Goal: Task Accomplishment & Management: Complete application form

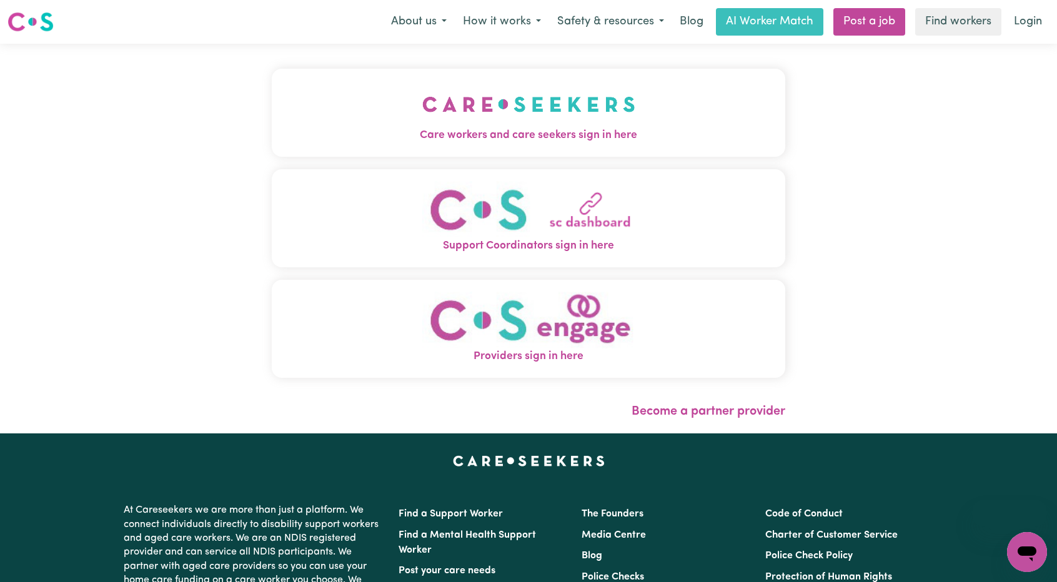
click at [652, 100] on button "Care workers and care seekers sign in here" at bounding box center [529, 112] width 514 height 87
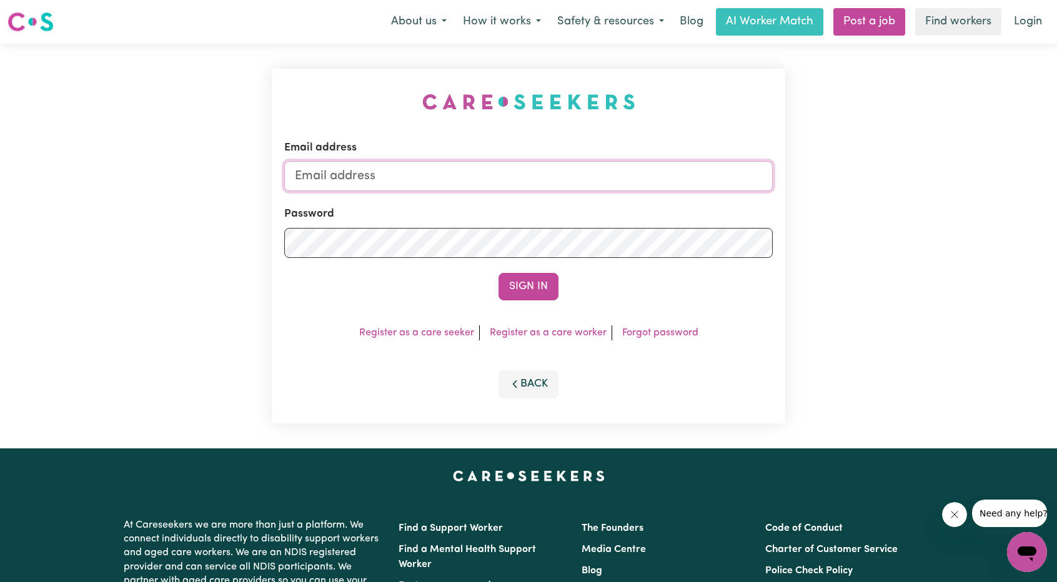
click at [542, 182] on input "Email address" at bounding box center [528, 176] width 489 height 30
drag, startPoint x: 357, startPoint y: 178, endPoint x: 726, endPoint y: 204, distance: 369.6
click at [727, 204] on form "Email address superuser~ethan@careseekers.com.au Password Sign In" at bounding box center [528, 220] width 489 height 161
type input "superuser~cherylbaileyMSS@careseekers.com.au"
click at [534, 286] on button "Sign In" at bounding box center [529, 286] width 60 height 27
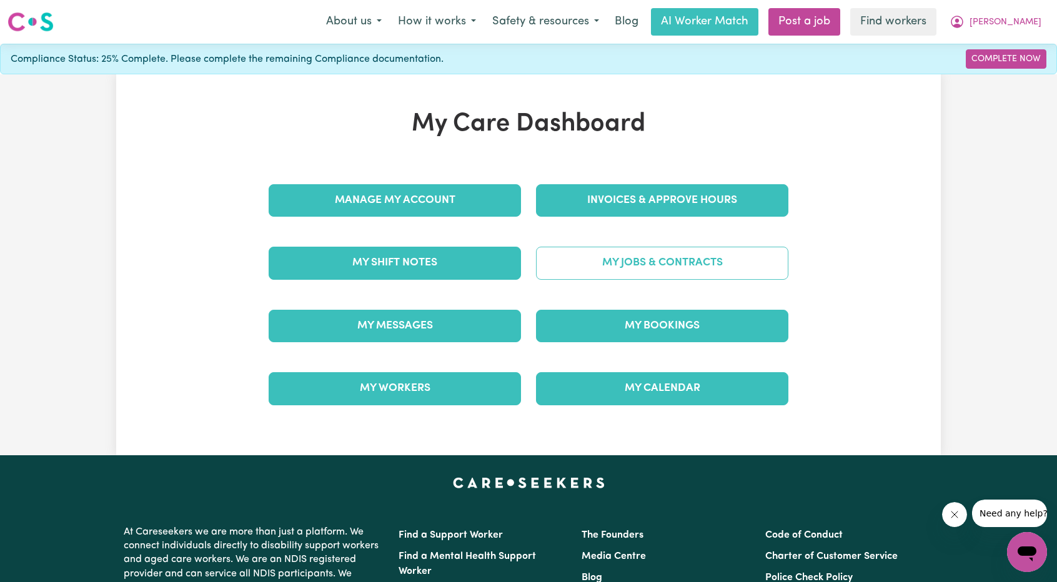
click at [646, 266] on link "My Jobs & Contracts" at bounding box center [662, 263] width 252 height 32
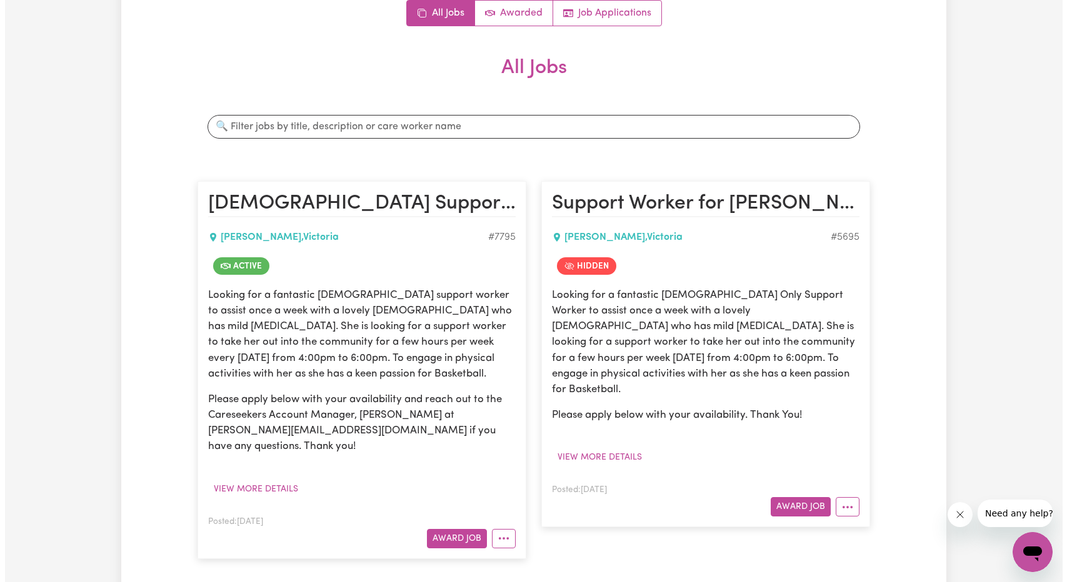
scroll to position [250, 0]
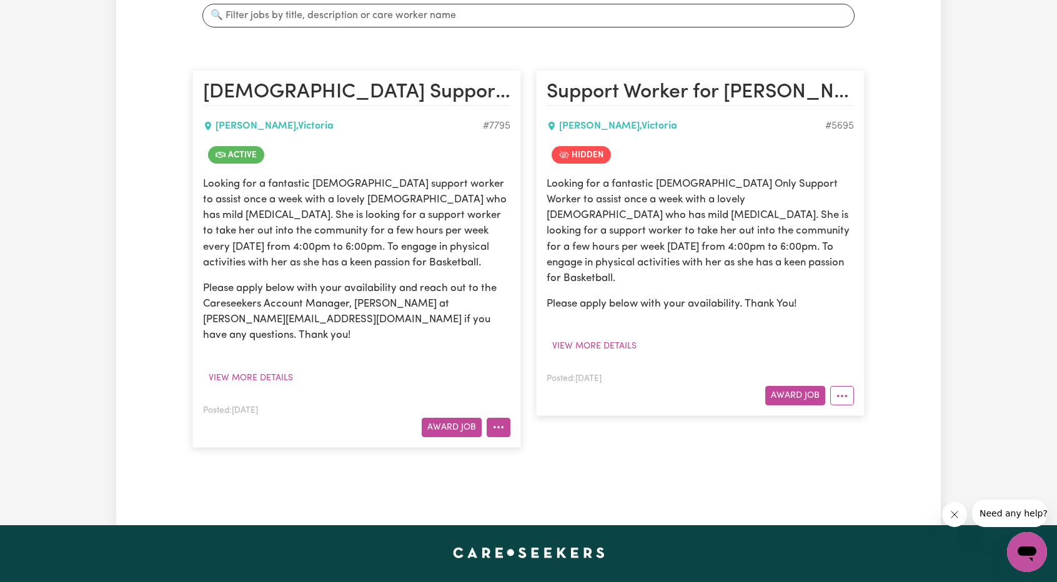
click at [502, 433] on icon "More options" at bounding box center [498, 427] width 12 height 12
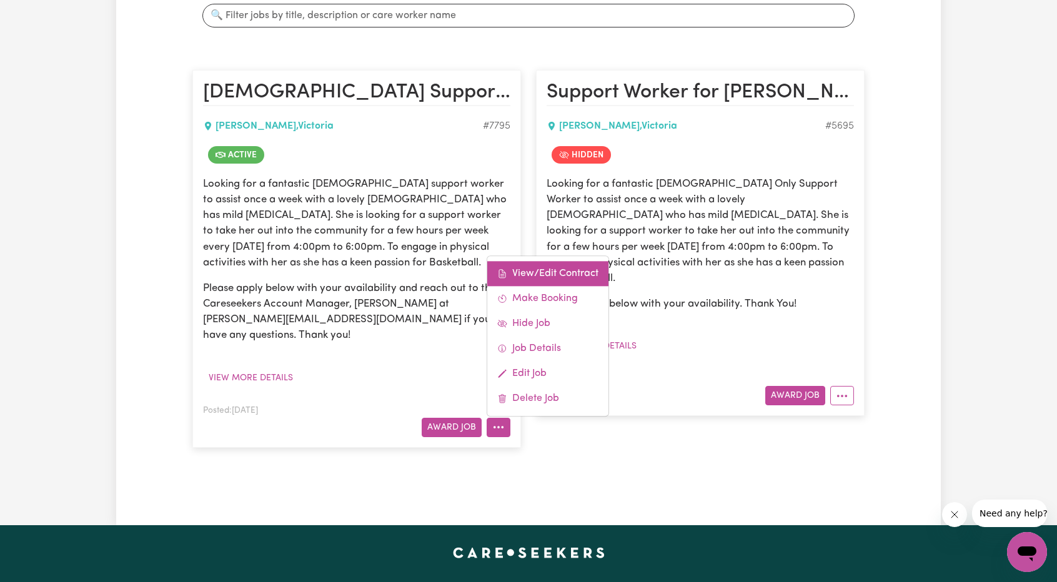
click at [554, 277] on link "View/Edit Contract" at bounding box center [547, 273] width 121 height 25
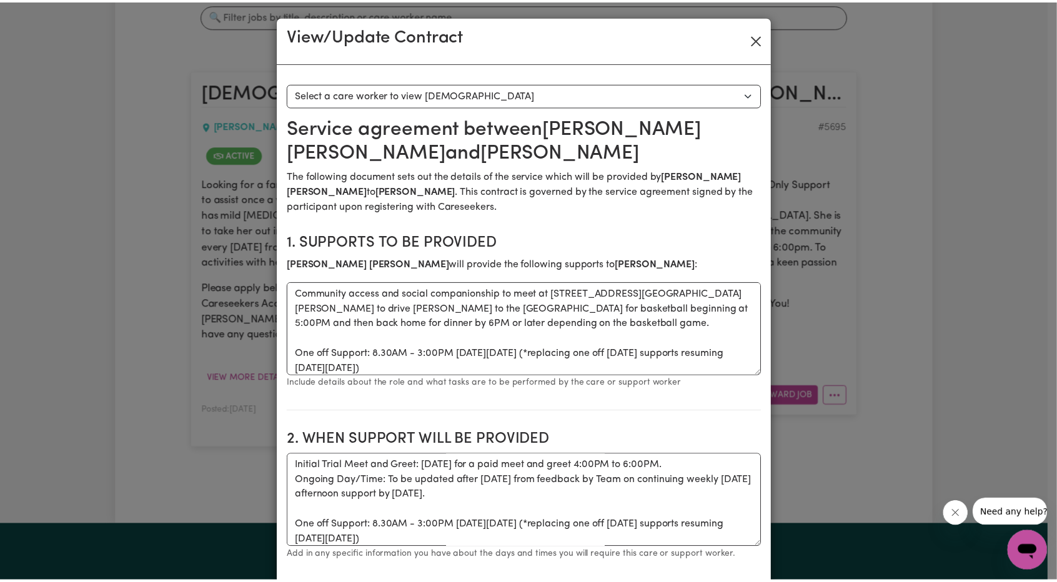
scroll to position [0, 0]
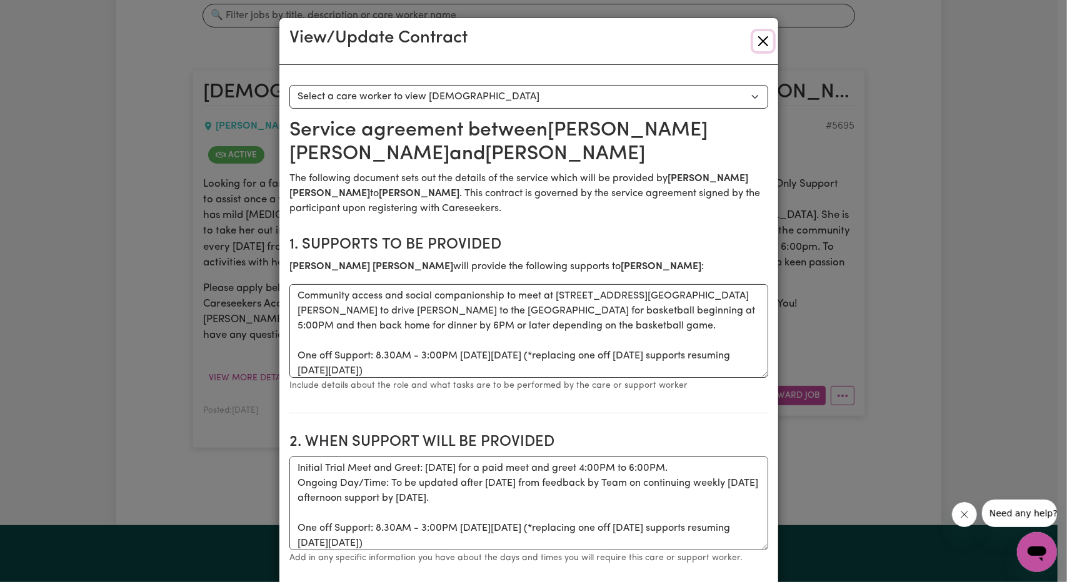
click at [754, 34] on button "Close" at bounding box center [763, 41] width 20 height 20
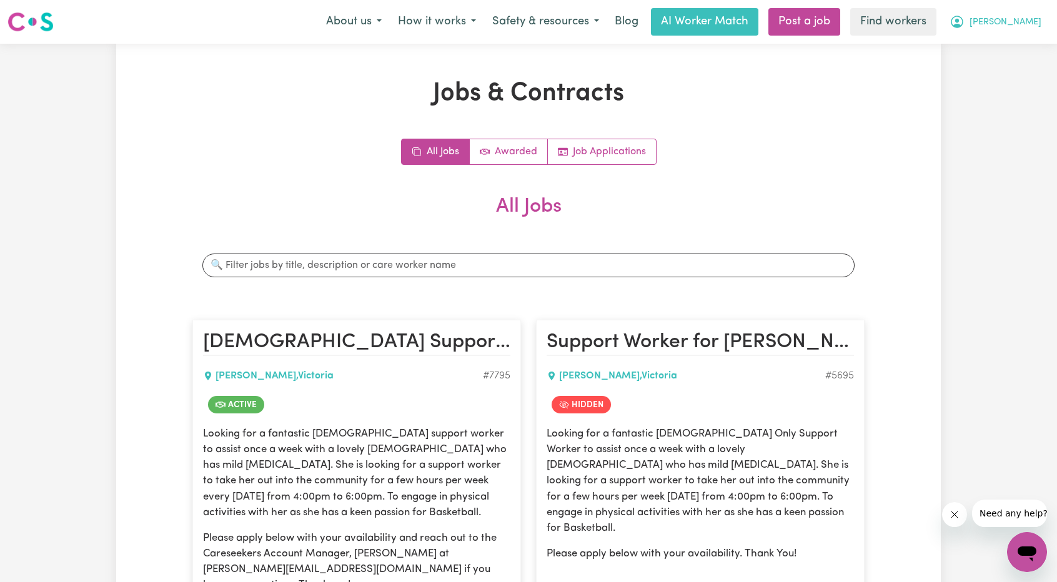
click at [965, 21] on icon "My Account" at bounding box center [957, 21] width 15 height 15
click at [988, 35] on div "About us How it works Safety & resources Blog AI Worker Match Post a job Find w…" at bounding box center [684, 21] width 732 height 27
click at [1025, 17] on span "[PERSON_NAME]" at bounding box center [1006, 23] width 72 height 14
click at [988, 45] on link "My Dashboard" at bounding box center [999, 49] width 99 height 24
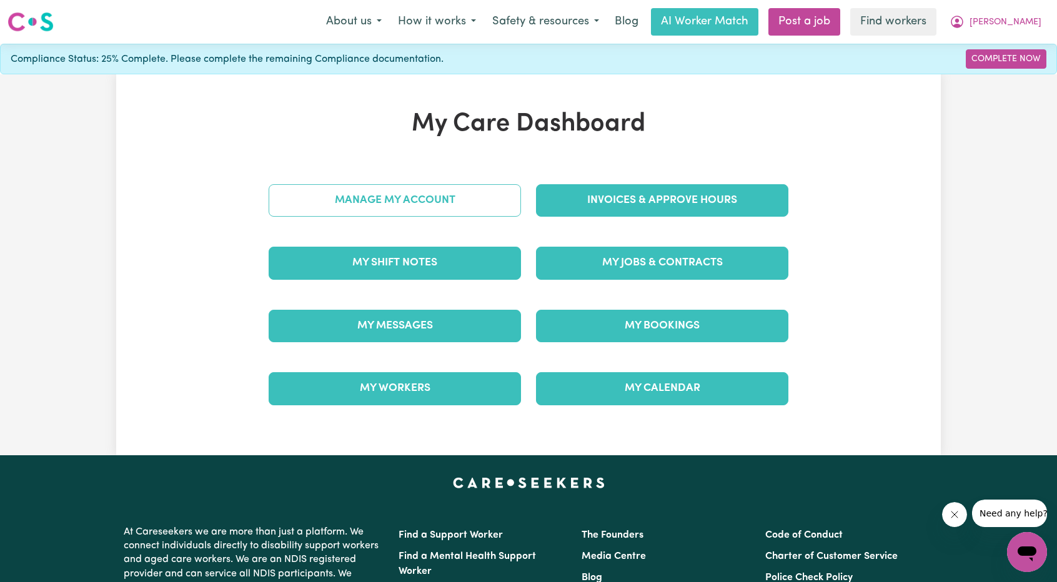
click at [464, 185] on link "Manage My Account" at bounding box center [395, 200] width 252 height 32
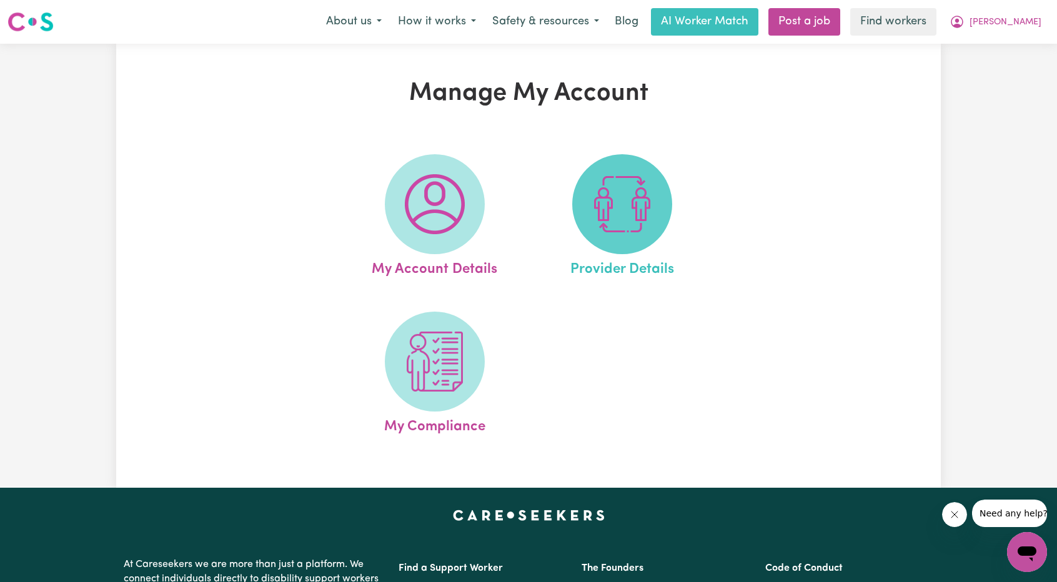
click at [588, 217] on span at bounding box center [622, 204] width 100 height 100
select select "NDIS_FUNDING_PLAN_MANAGED"
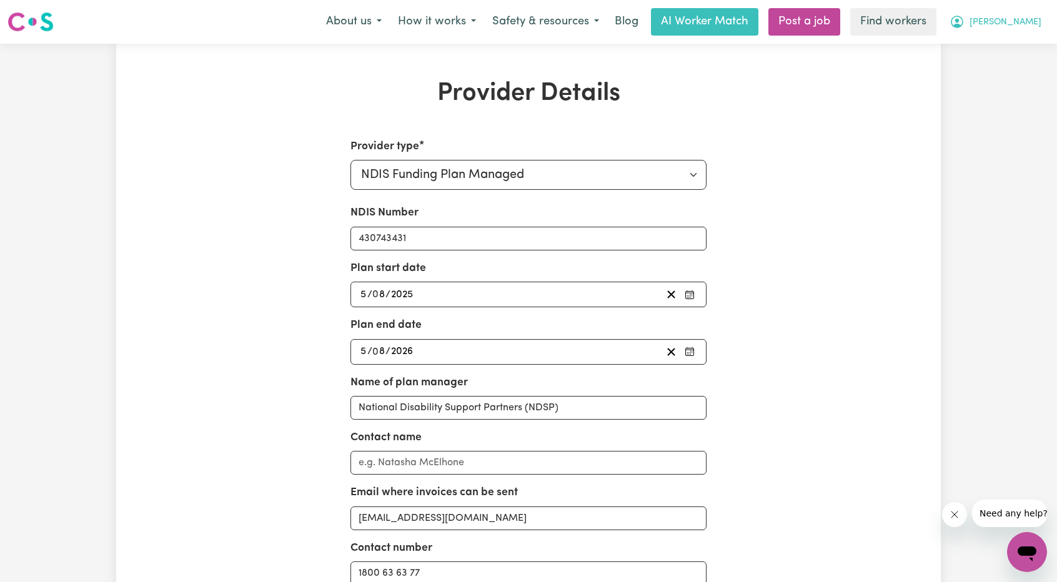
click at [1037, 29] on button "[PERSON_NAME]" at bounding box center [996, 22] width 108 height 26
click at [1013, 43] on link "My Dashboard" at bounding box center [999, 49] width 99 height 24
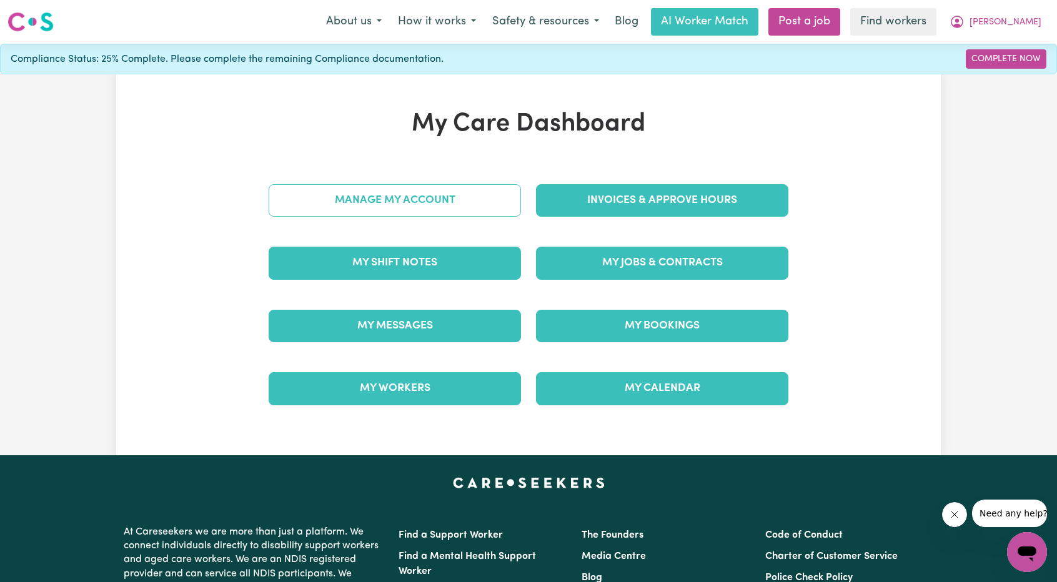
click at [462, 196] on link "Manage My Account" at bounding box center [395, 200] width 252 height 32
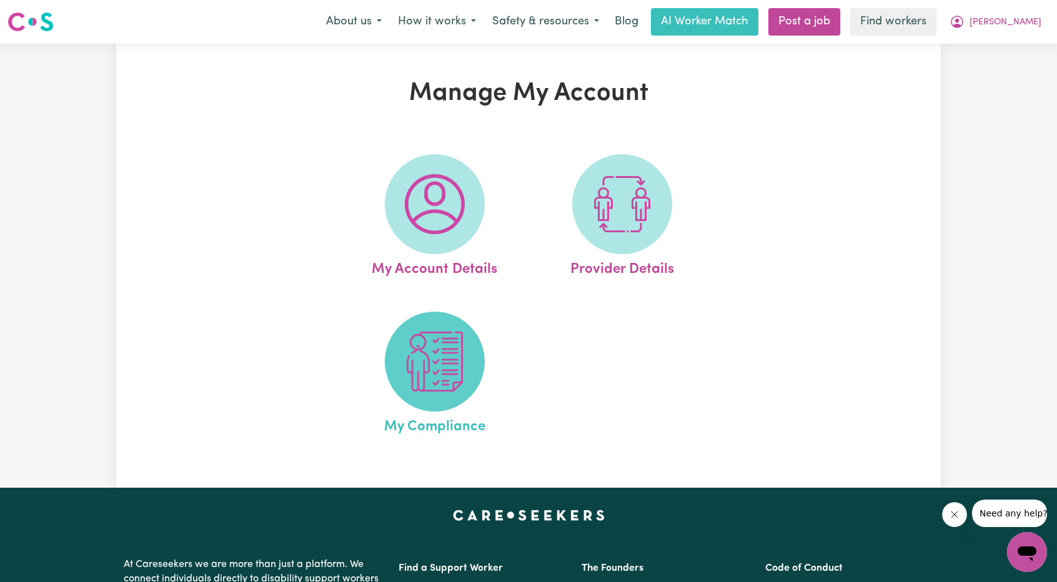
click at [454, 341] on img at bounding box center [435, 362] width 60 height 60
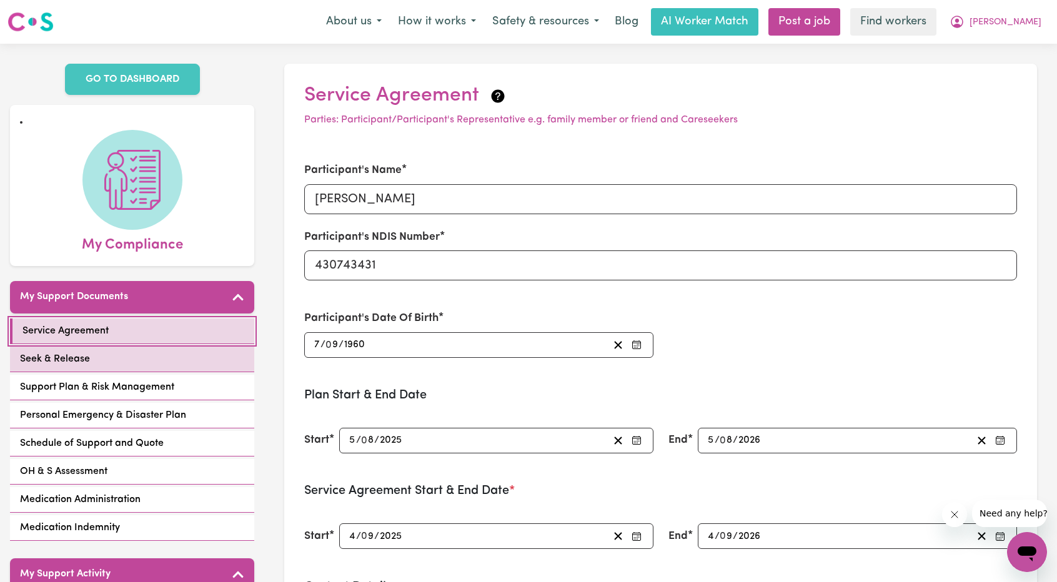
drag, startPoint x: 141, startPoint y: 328, endPoint x: 134, endPoint y: 341, distance: 14.6
click at [141, 328] on link "Service Agreement" at bounding box center [132, 332] width 244 height 26
click at [133, 347] on link "Seek & Release" at bounding box center [132, 360] width 244 height 26
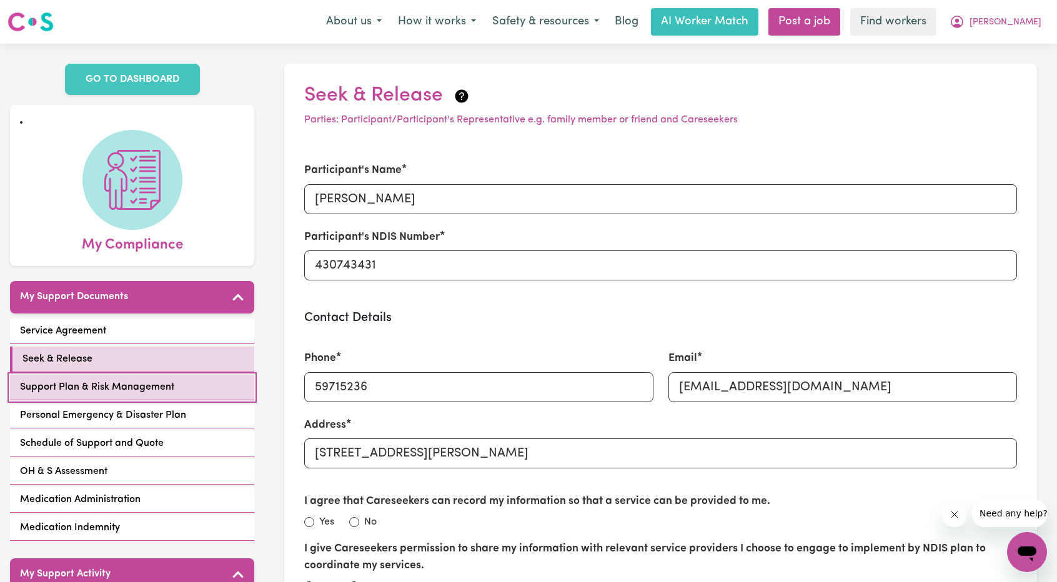
click at [100, 380] on span "Support Plan & Risk Management" at bounding box center [97, 387] width 154 height 15
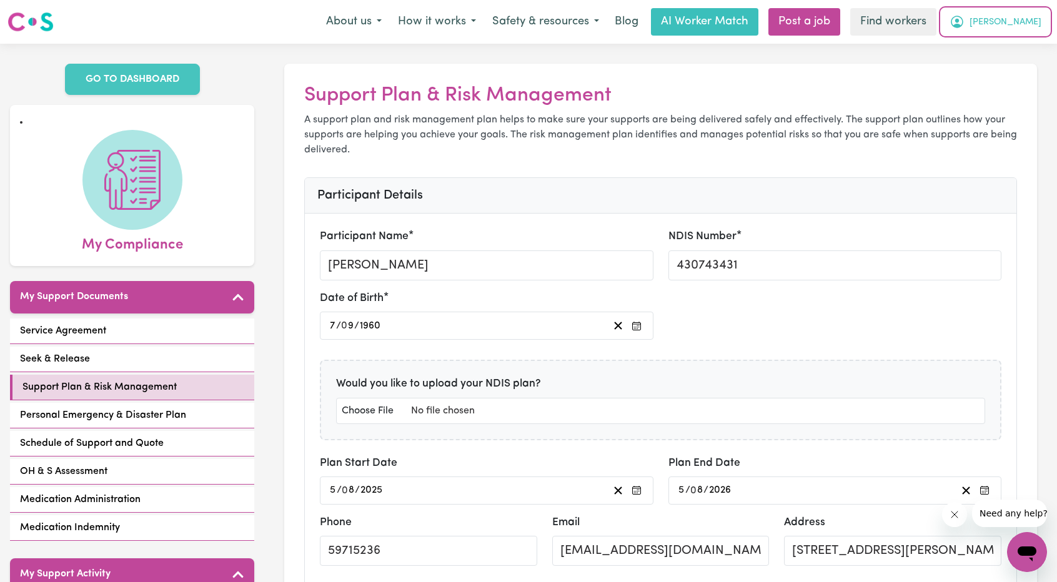
click at [1032, 23] on span "[PERSON_NAME]" at bounding box center [1006, 23] width 72 height 14
click at [1006, 67] on link "Logout" at bounding box center [999, 72] width 99 height 24
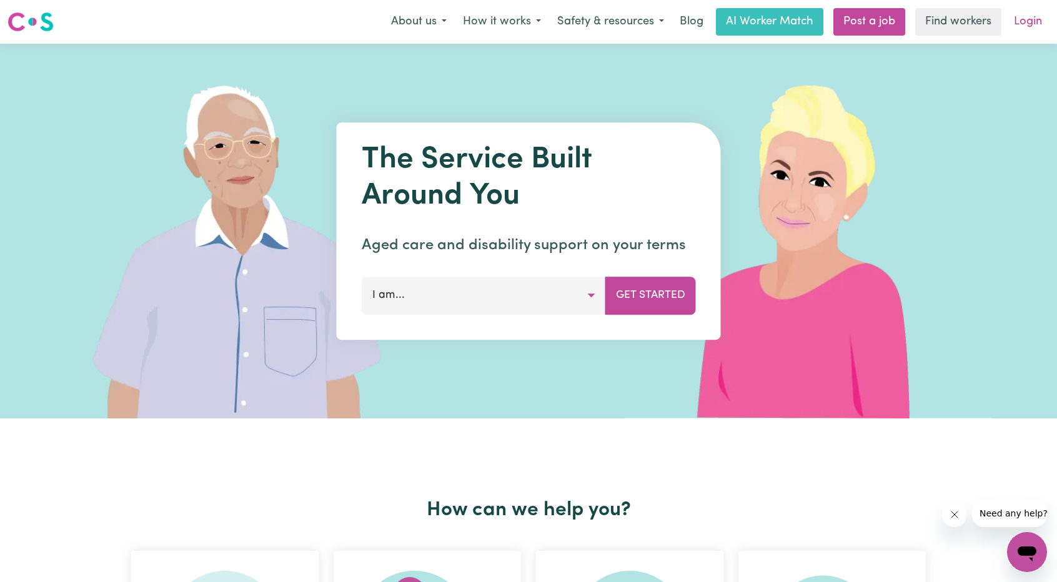
click at [1043, 27] on link "Login" at bounding box center [1028, 21] width 43 height 27
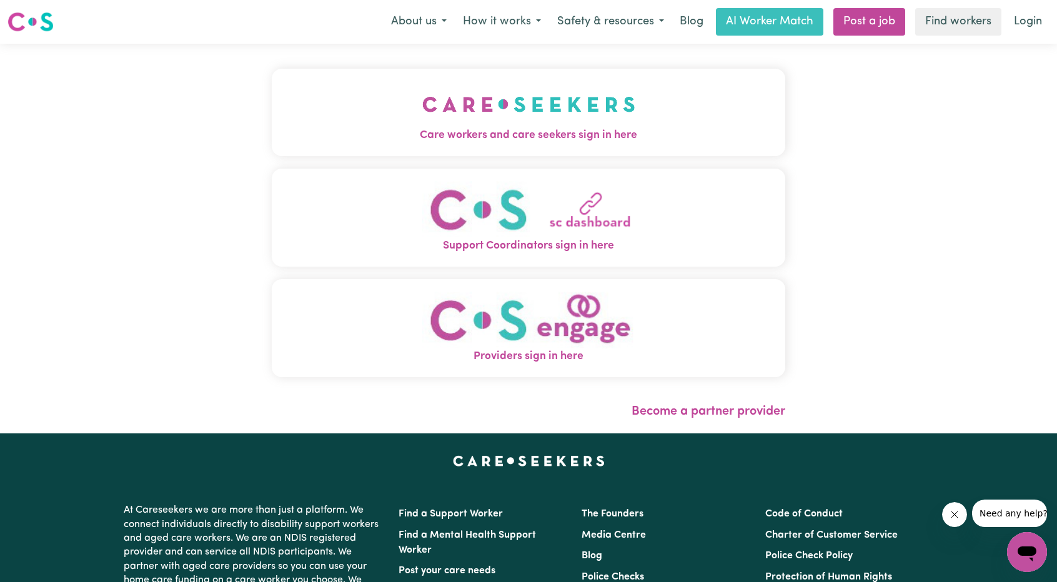
click at [492, 119] on img "Care workers and care seekers sign in here" at bounding box center [528, 104] width 213 height 46
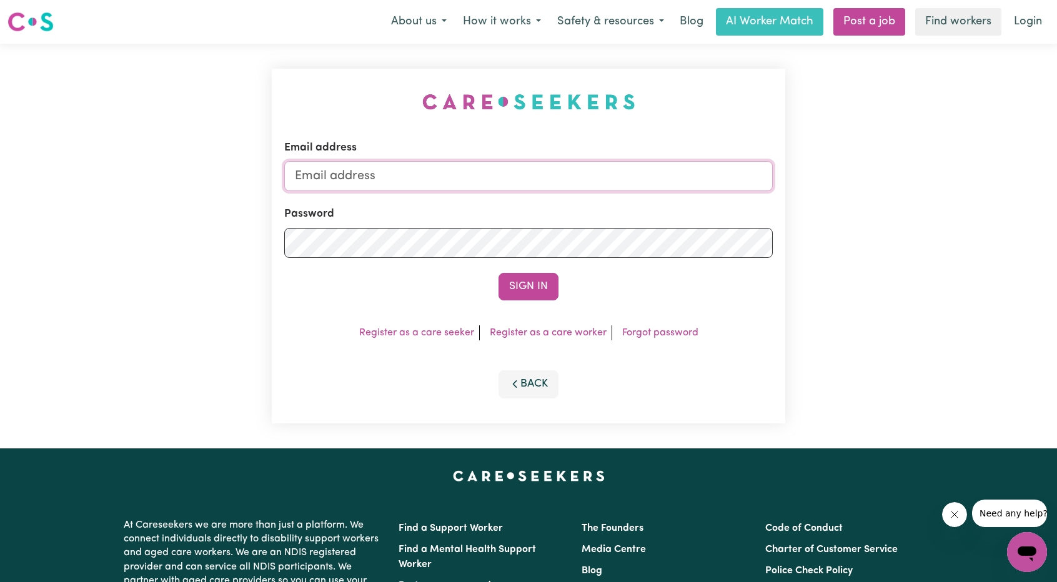
click at [513, 167] on input "Email address" at bounding box center [528, 176] width 489 height 30
drag, startPoint x: 357, startPoint y: 177, endPoint x: 625, endPoint y: 208, distance: 269.2
click at [630, 207] on form "Email address superuser~ethan@careseekers.com.au Password Sign In" at bounding box center [528, 220] width 489 height 161
type input "superuser~cherylbaileyMSS@careseekers.com.au"
click at [534, 274] on button "Sign In" at bounding box center [529, 286] width 60 height 27
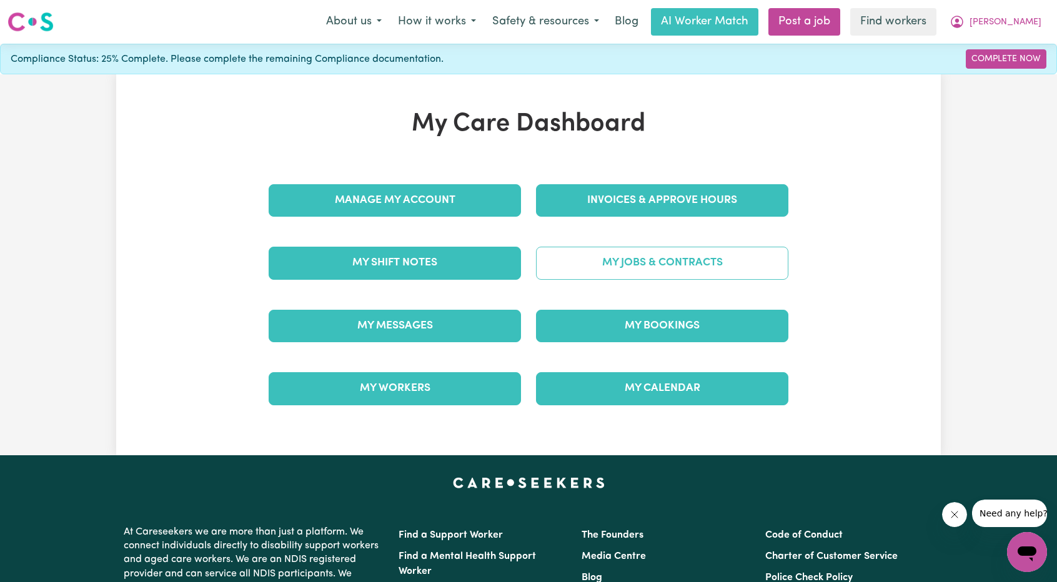
click at [625, 256] on link "My Jobs & Contracts" at bounding box center [662, 263] width 252 height 32
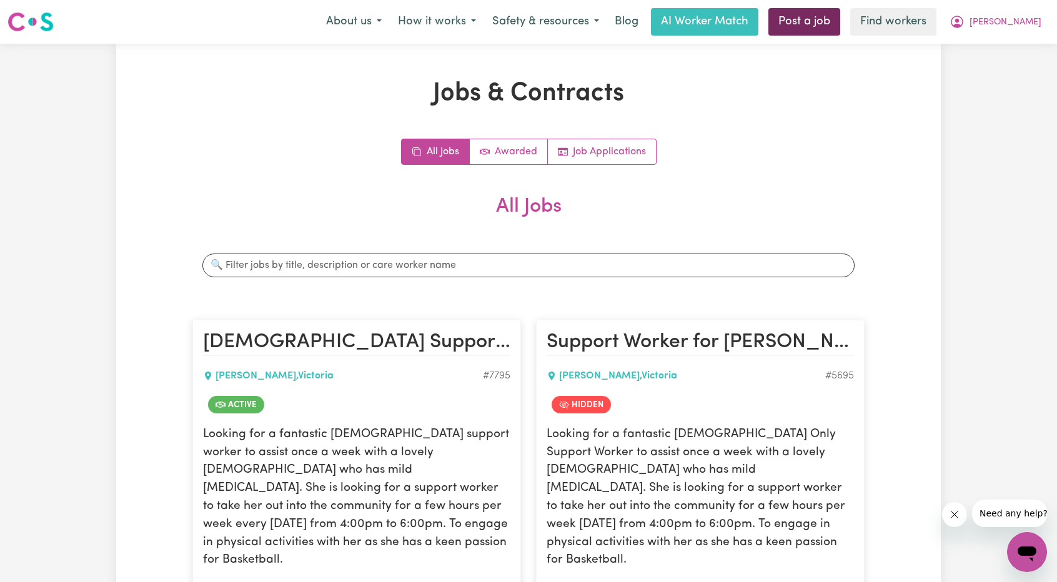
click at [840, 24] on link "Post a job" at bounding box center [805, 21] width 72 height 27
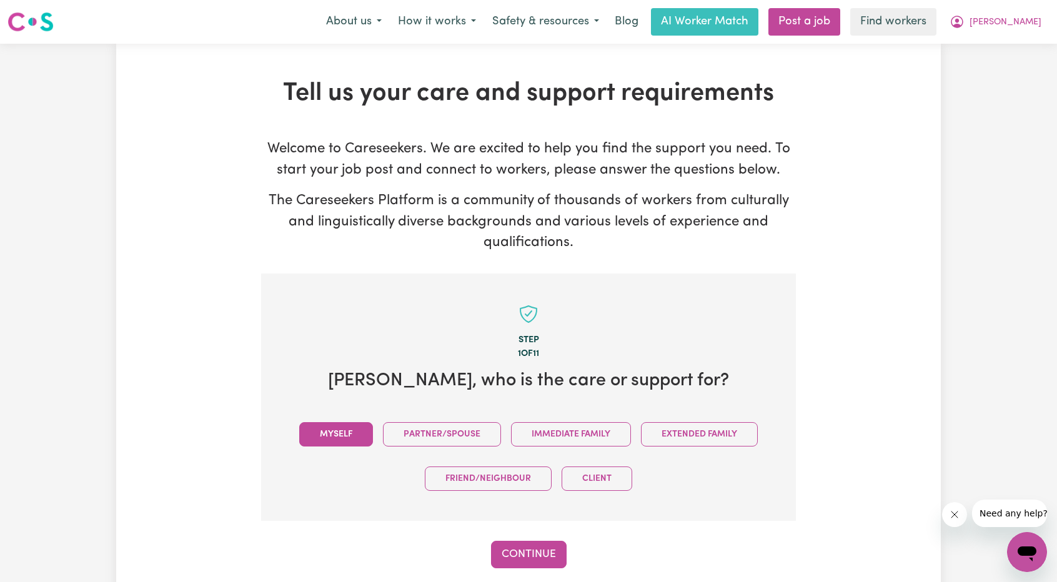
click at [331, 435] on button "Myself" at bounding box center [336, 434] width 74 height 24
drag, startPoint x: 538, startPoint y: 560, endPoint x: 580, endPoint y: 547, distance: 43.7
click at [538, 559] on button "Continue" at bounding box center [529, 554] width 76 height 27
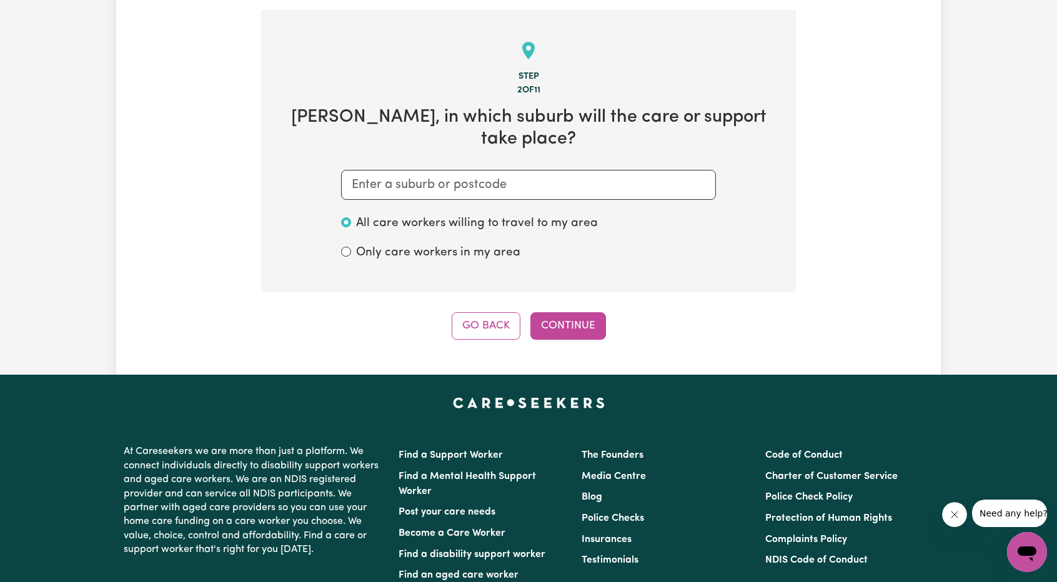
scroll to position [274, 0]
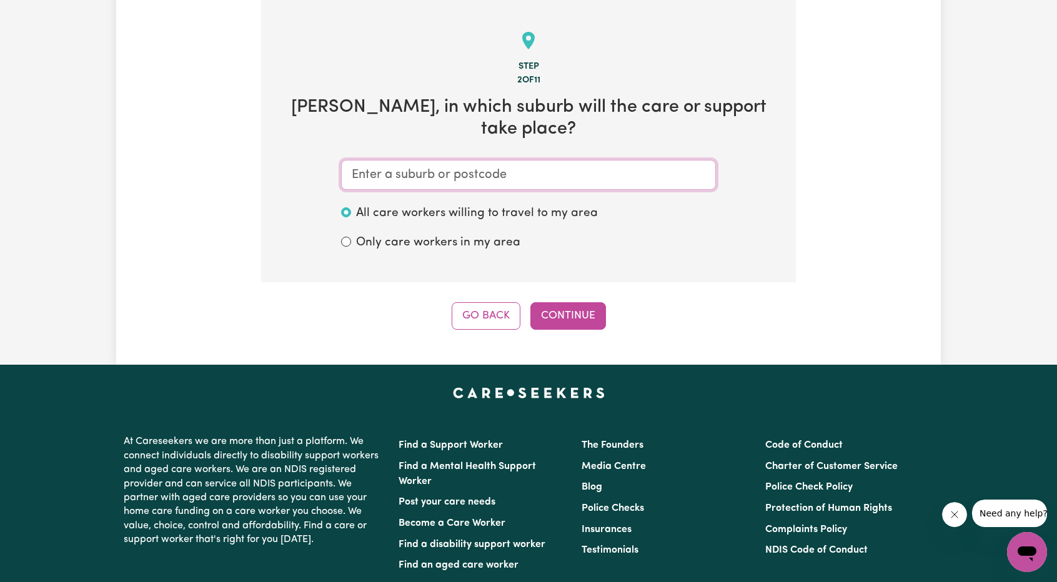
click at [605, 160] on input "text" at bounding box center [528, 175] width 375 height 30
type input "ba"
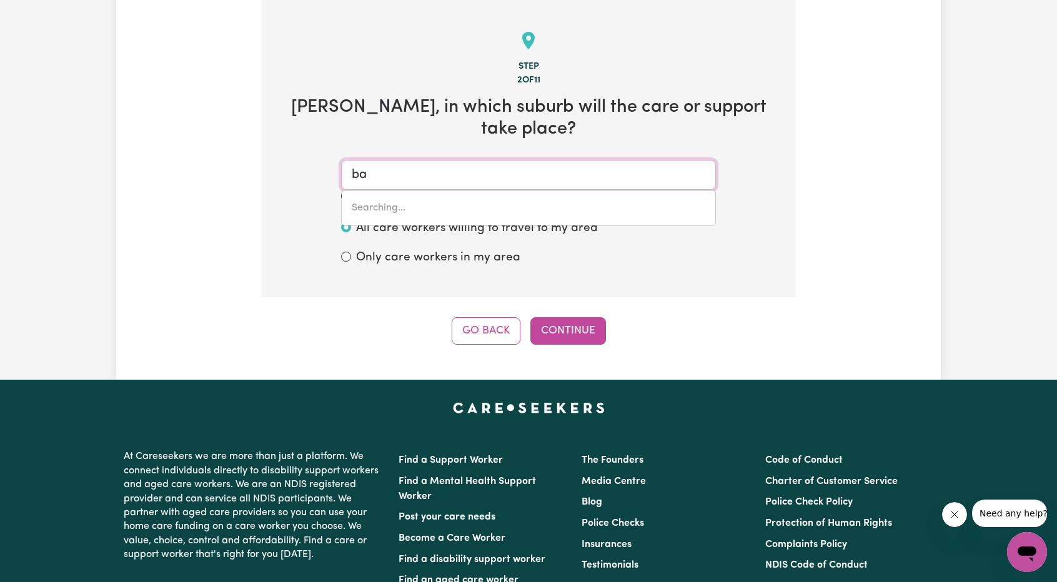
type input "baAN BAA, New South Wales, 2390"
type input "bax"
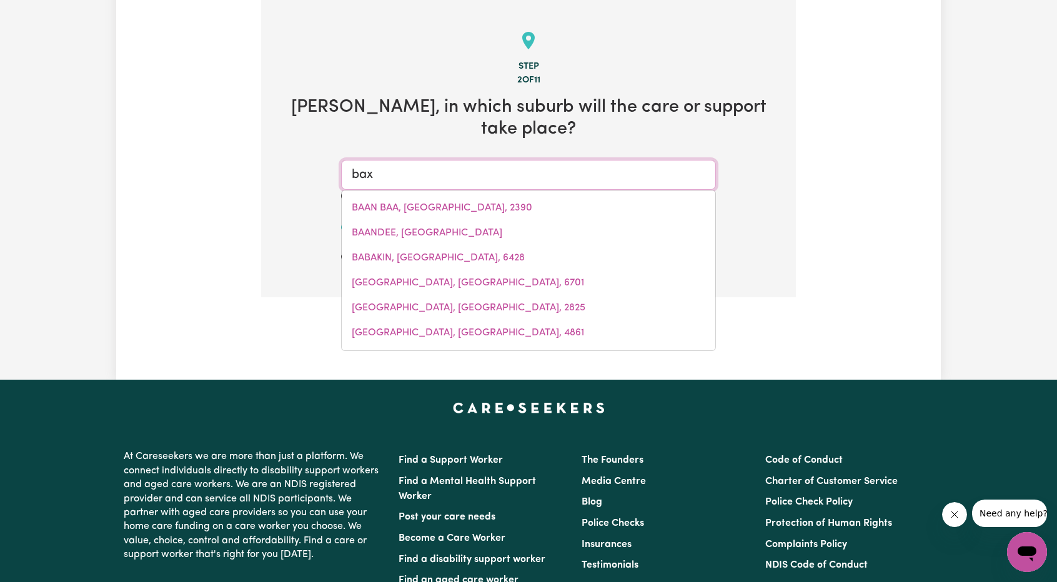
type input "baxt"
type input "baxtER, Victoria, 3911"
type input "baxte"
type input "baxteR, Victoria, 3911"
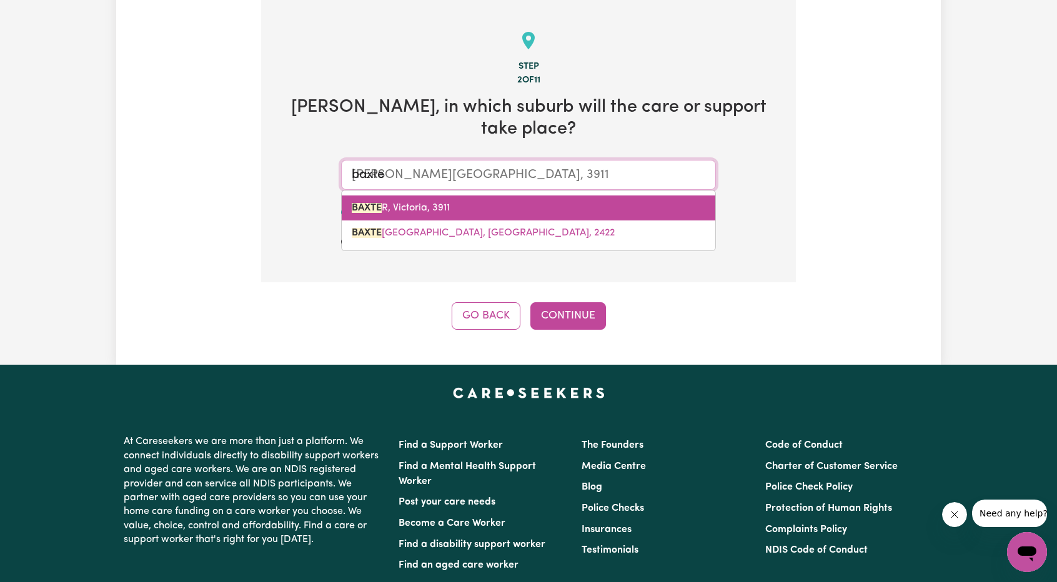
type input "baxter"
type input "baxter, Victoria, 3911"
click at [540, 196] on link "BAXTER , Victoria, 3911" at bounding box center [529, 208] width 374 height 25
type input "BAXTER, Victoria, 3911"
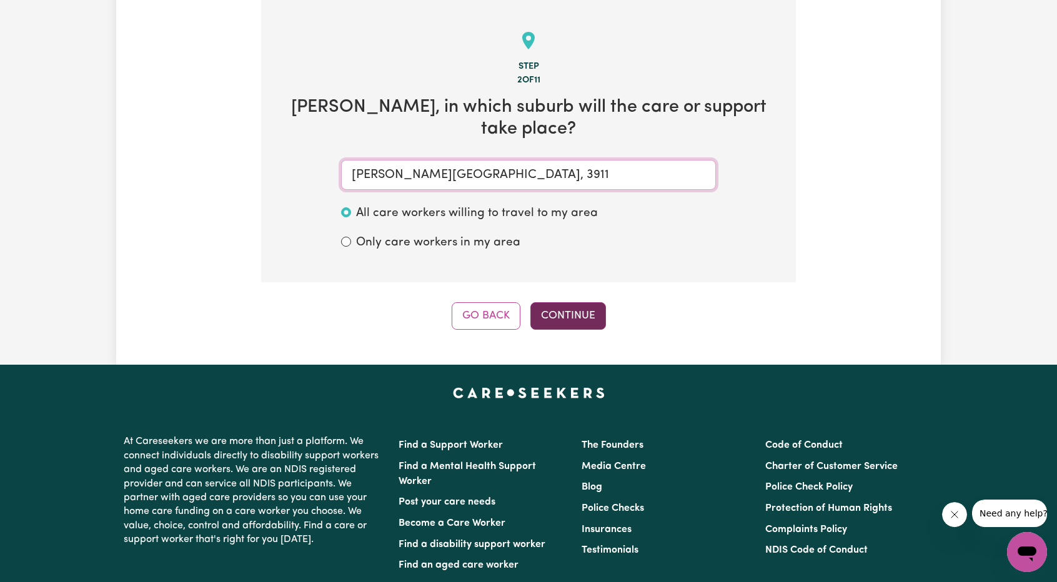
type input "BAXTER, Victoria, 3911"
click at [587, 302] on button "Continue" at bounding box center [568, 315] width 76 height 27
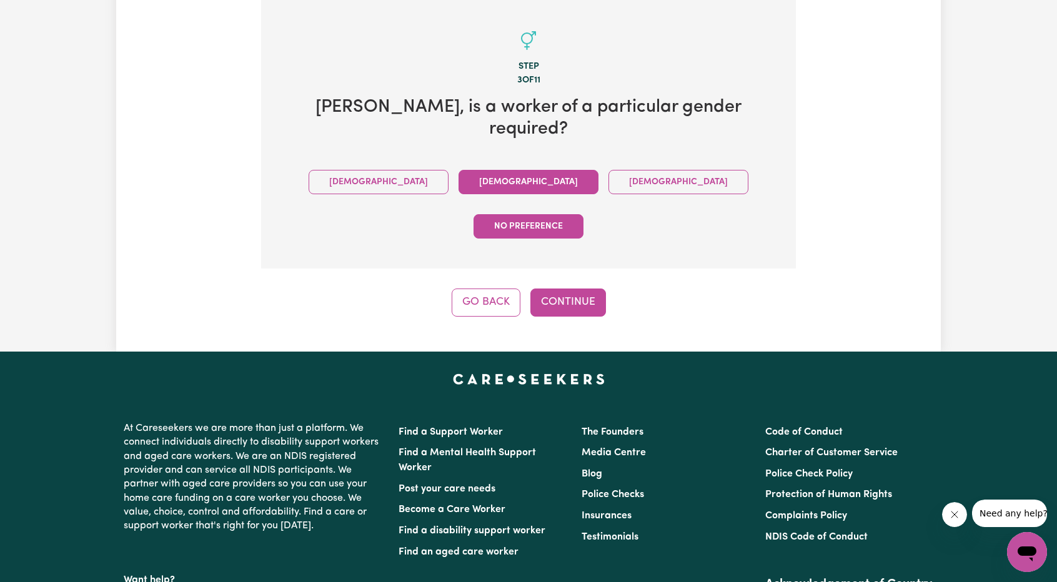
click at [461, 170] on button "[DEMOGRAPHIC_DATA]" at bounding box center [529, 182] width 140 height 24
click at [560, 218] on div "Step 3 of 11 Cheryl , is a worker of a particular gender required? Male Female …" at bounding box center [528, 158] width 535 height 317
click at [569, 289] on button "Continue" at bounding box center [568, 302] width 76 height 27
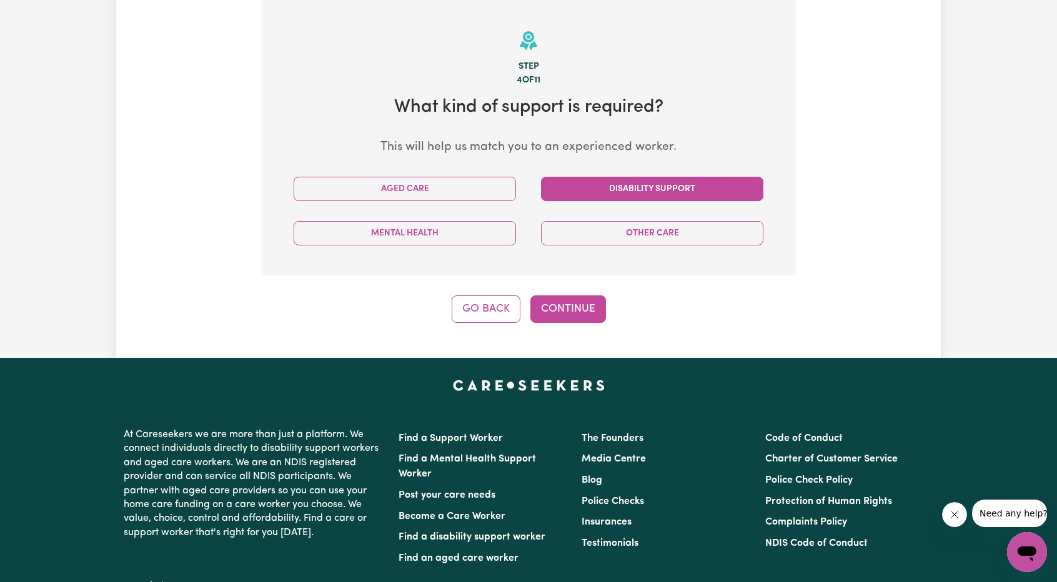
drag, startPoint x: 595, startPoint y: 182, endPoint x: 579, endPoint y: 185, distance: 17.1
click at [595, 182] on button "Disability Support" at bounding box center [652, 189] width 222 height 24
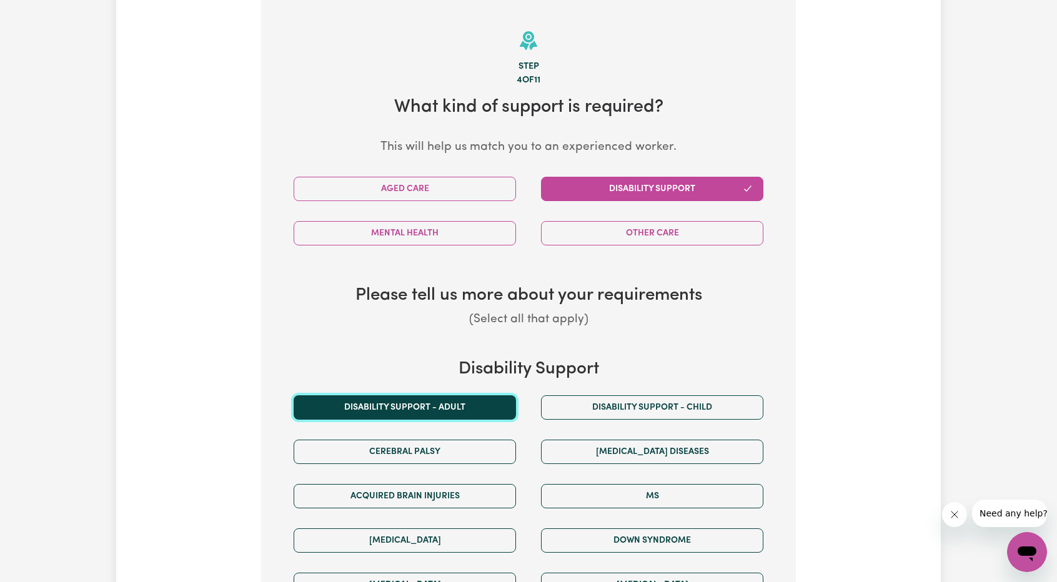
click at [434, 414] on button "Disability support - Adult" at bounding box center [405, 408] width 222 height 24
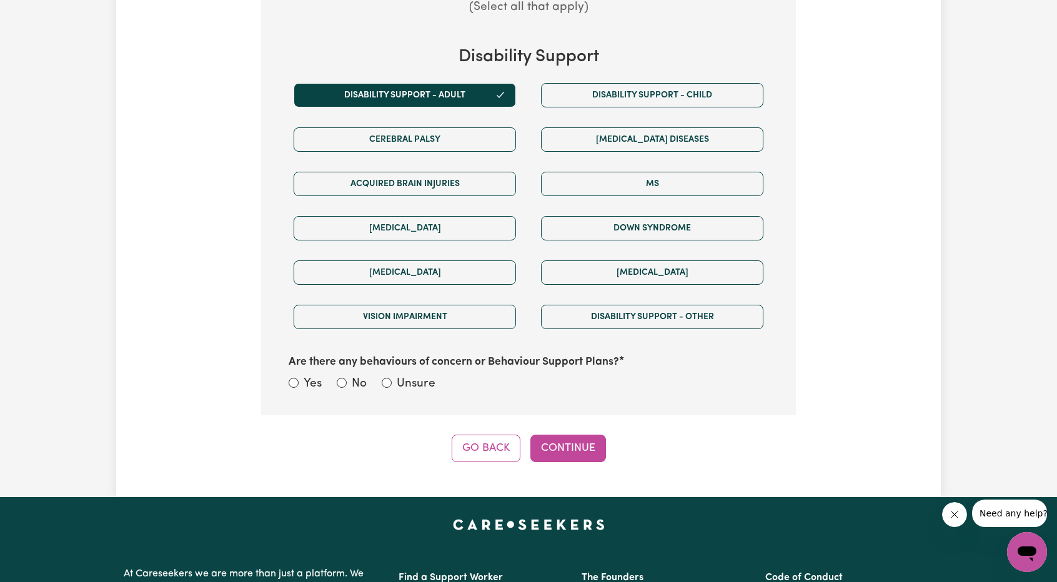
click at [338, 384] on div "No" at bounding box center [352, 385] width 30 height 18
click at [343, 382] on input "No" at bounding box center [342, 383] width 10 height 10
radio input "true"
click at [596, 428] on div "Step 4 of 11 What kind of support is required? This will help us match you to a…" at bounding box center [528, 75] width 535 height 775
click at [594, 435] on button "Continue" at bounding box center [568, 448] width 76 height 27
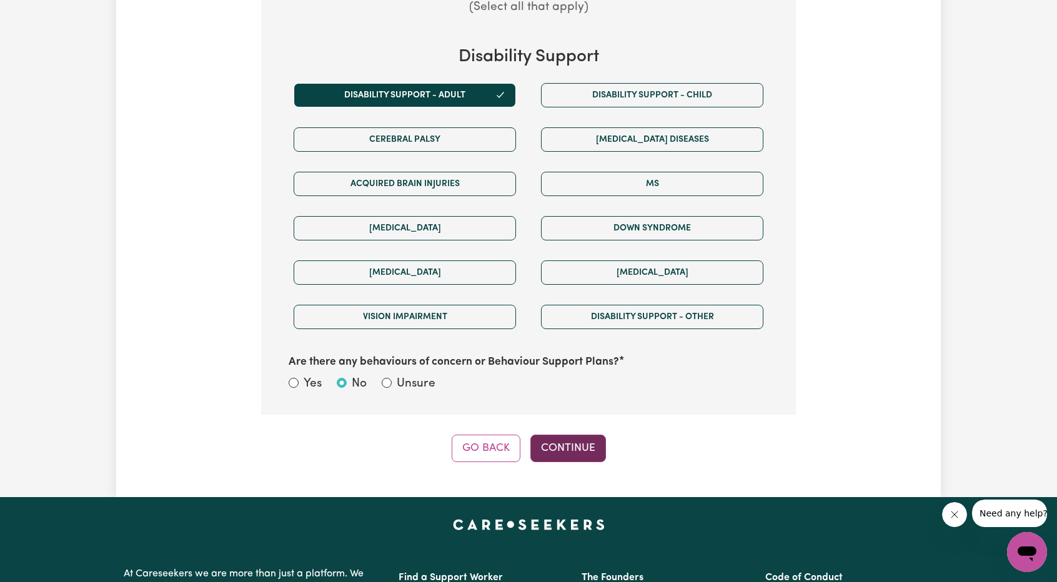
select select "NDIS_FUNDING_PLAN_MANAGED"
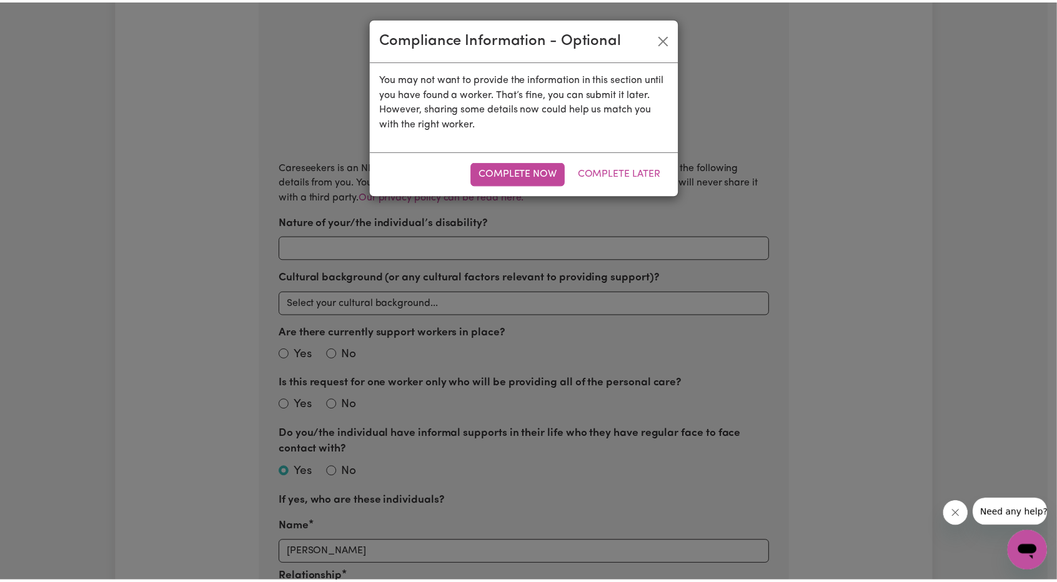
scroll to position [274, 0]
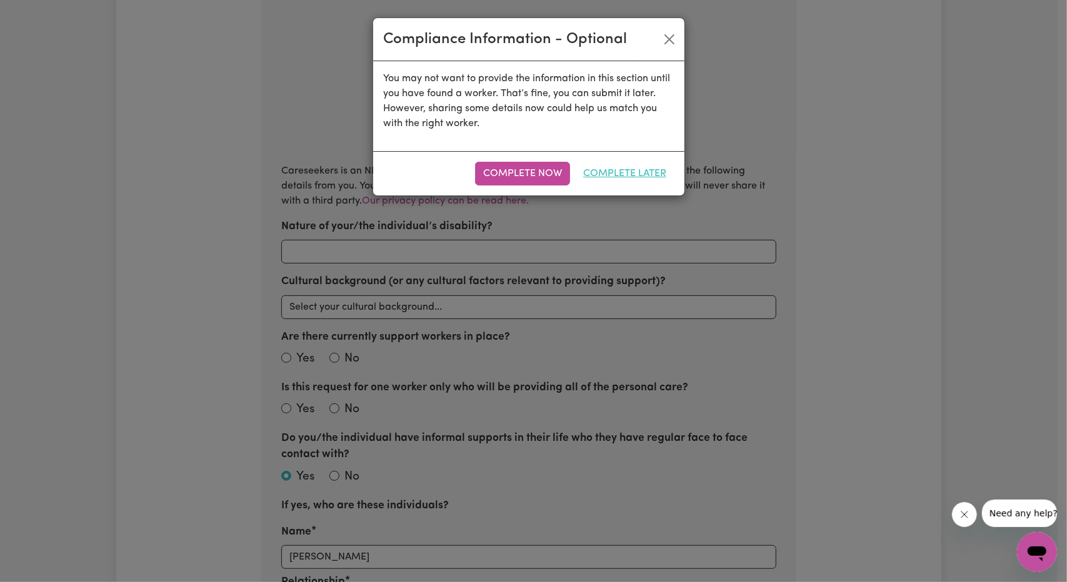
click at [636, 179] on button "Complete Later" at bounding box center [624, 174] width 99 height 24
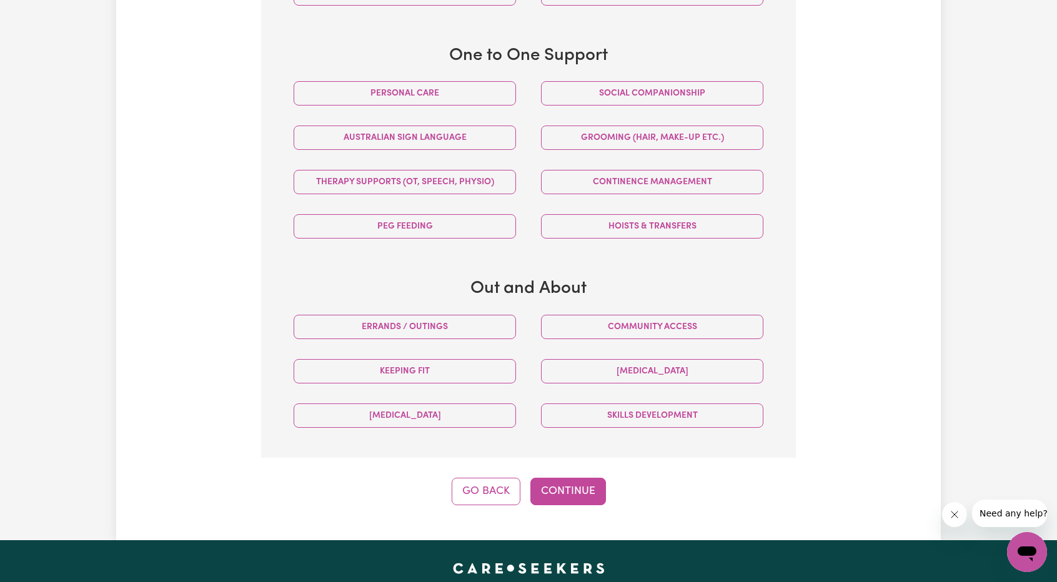
scroll to position [649, 0]
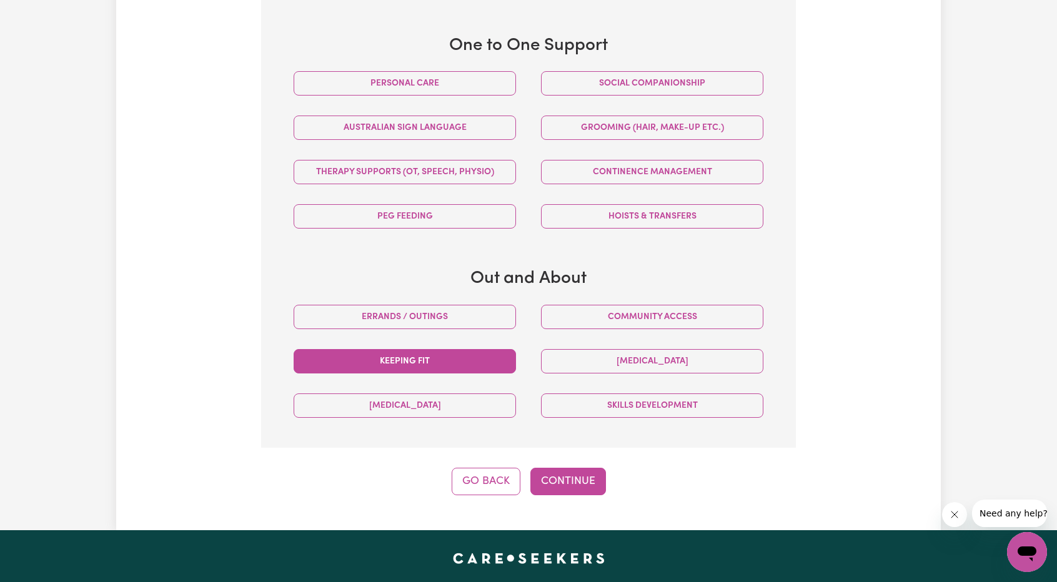
click at [481, 359] on button "Keeping fit" at bounding box center [405, 361] width 222 height 24
click at [564, 471] on button "Continue" at bounding box center [568, 481] width 76 height 27
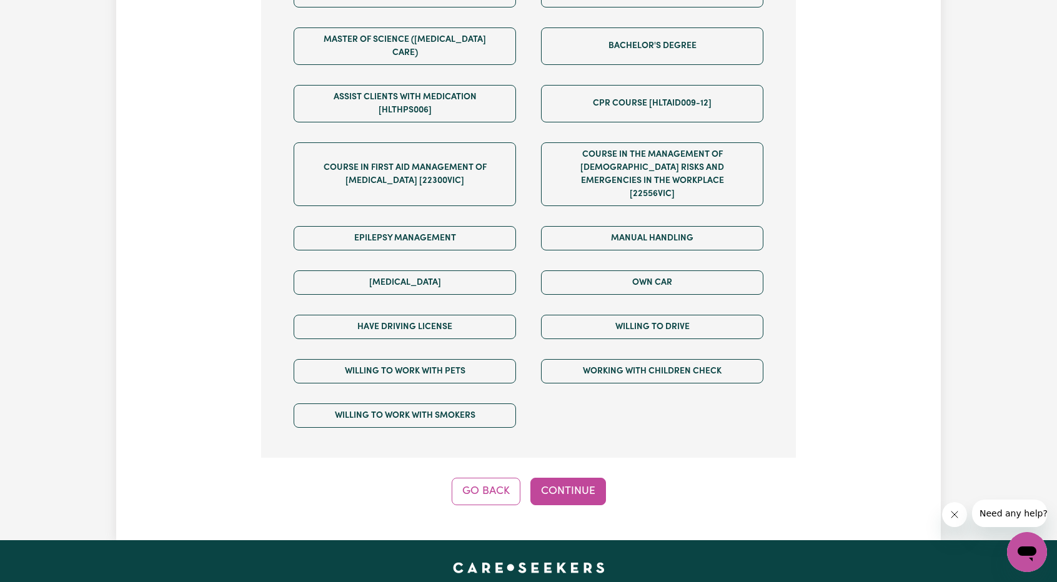
scroll to position [774, 0]
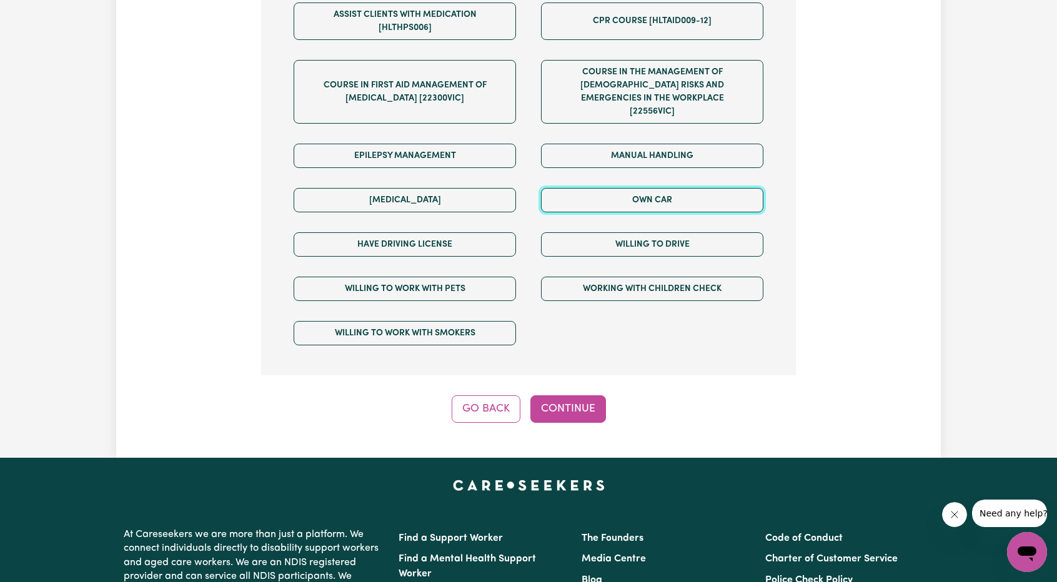
drag, startPoint x: 655, startPoint y: 169, endPoint x: 644, endPoint y: 189, distance: 22.1
click at [655, 188] on button "Own Car" at bounding box center [652, 200] width 222 height 24
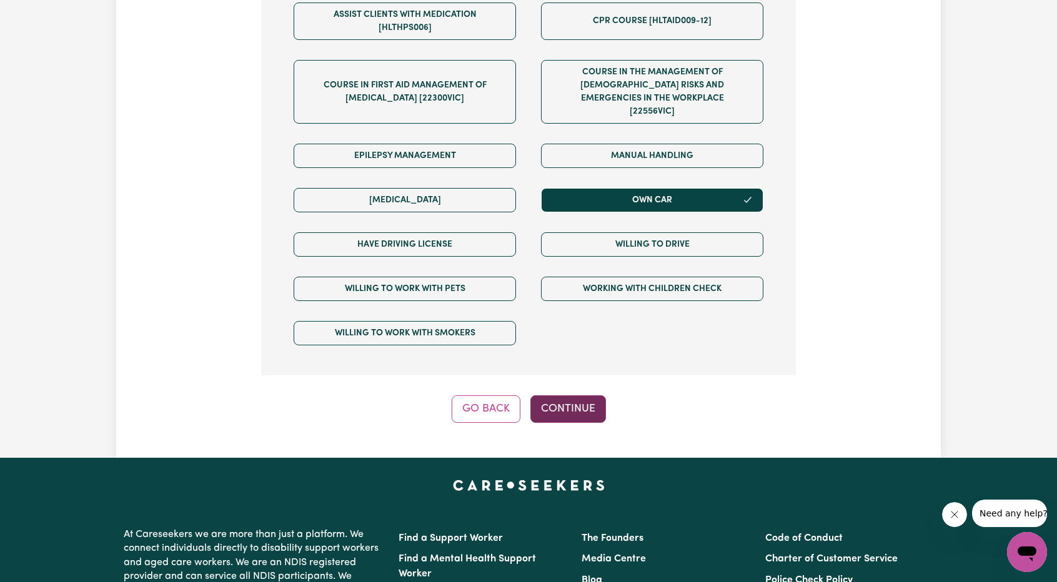
click at [581, 396] on button "Continue" at bounding box center [568, 409] width 76 height 27
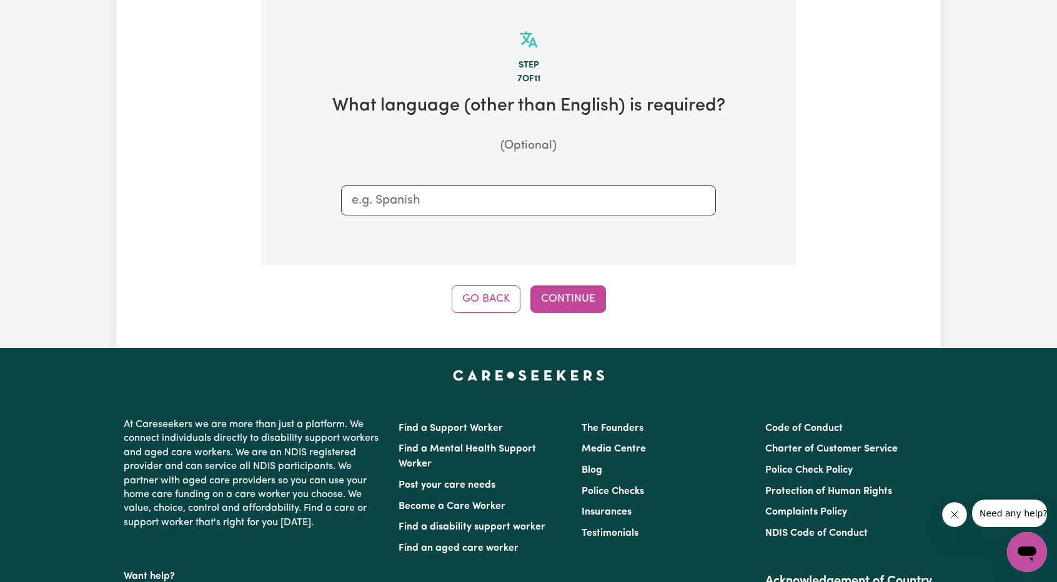
scroll to position [274, 0]
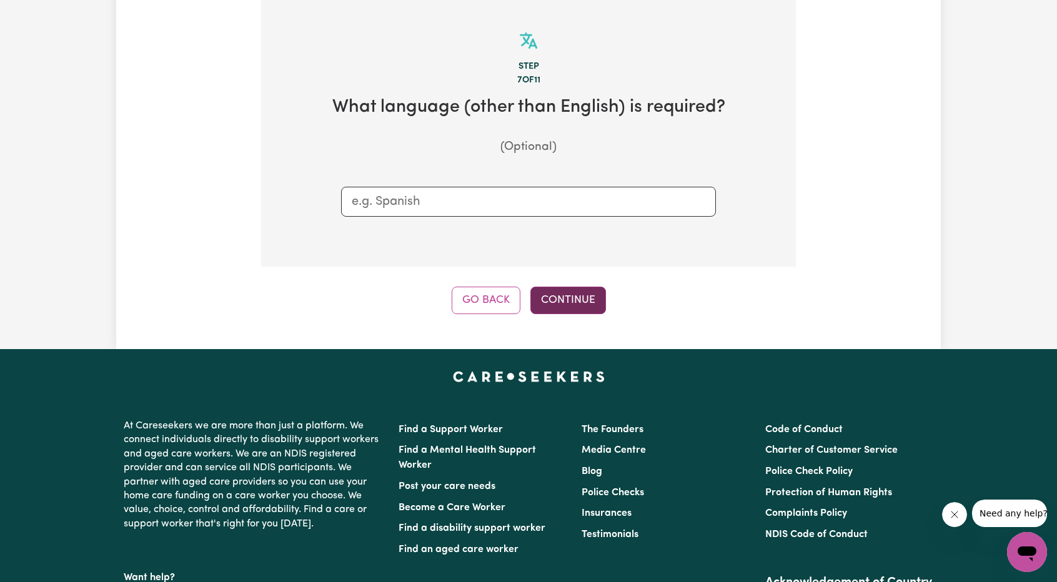
click at [576, 307] on button "Continue" at bounding box center [568, 300] width 76 height 27
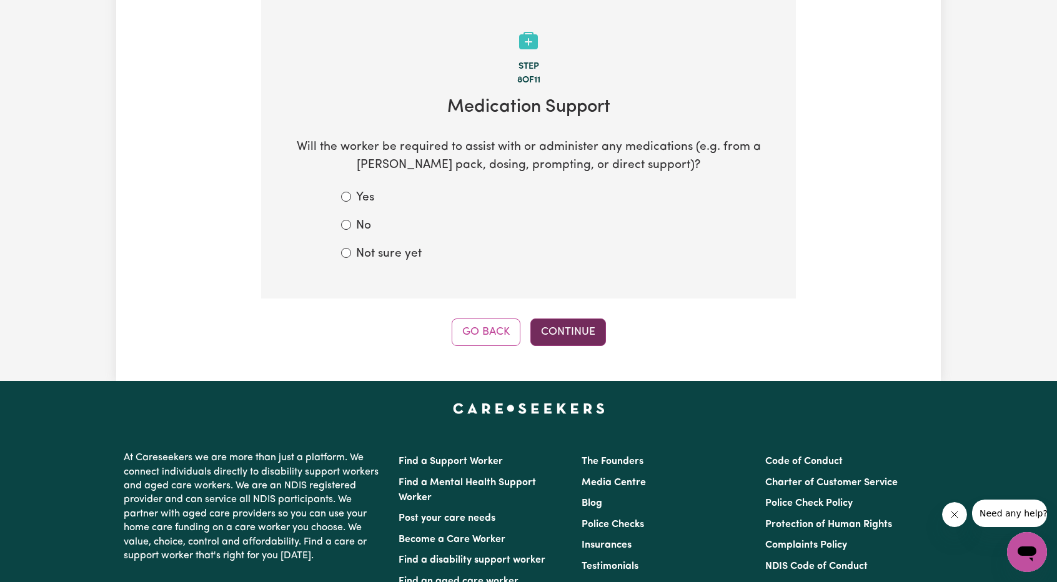
click at [560, 334] on button "Continue" at bounding box center [568, 332] width 76 height 27
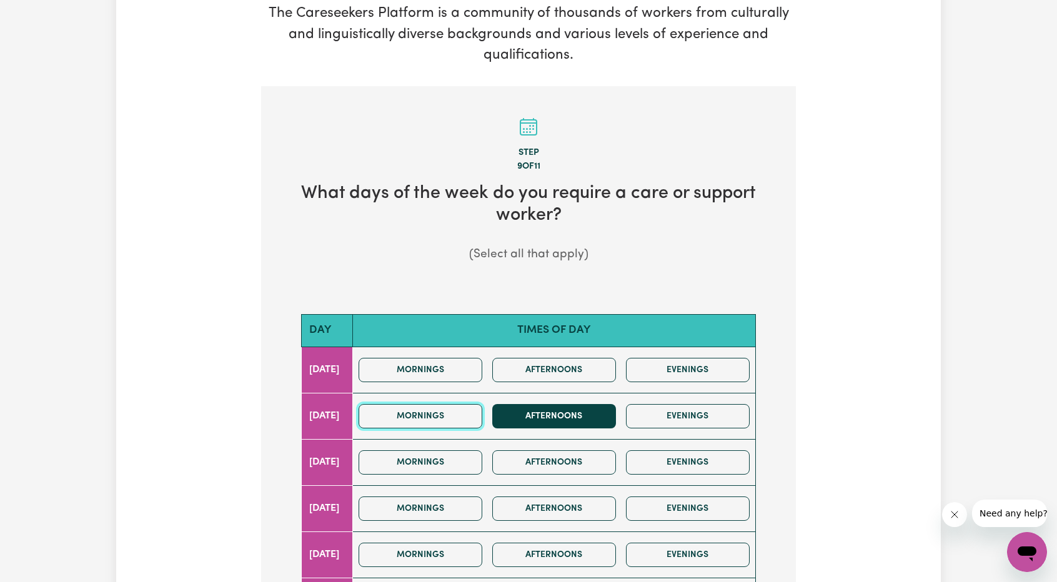
drag, startPoint x: 499, startPoint y: 414, endPoint x: 565, endPoint y: 408, distance: 66.5
click at [511, 413] on div "Mornings Afternoons Evenings" at bounding box center [554, 416] width 401 height 44
click at [565, 408] on button "Afternoons" at bounding box center [554, 416] width 124 height 24
click at [482, 421] on button "Mornings" at bounding box center [421, 416] width 124 height 24
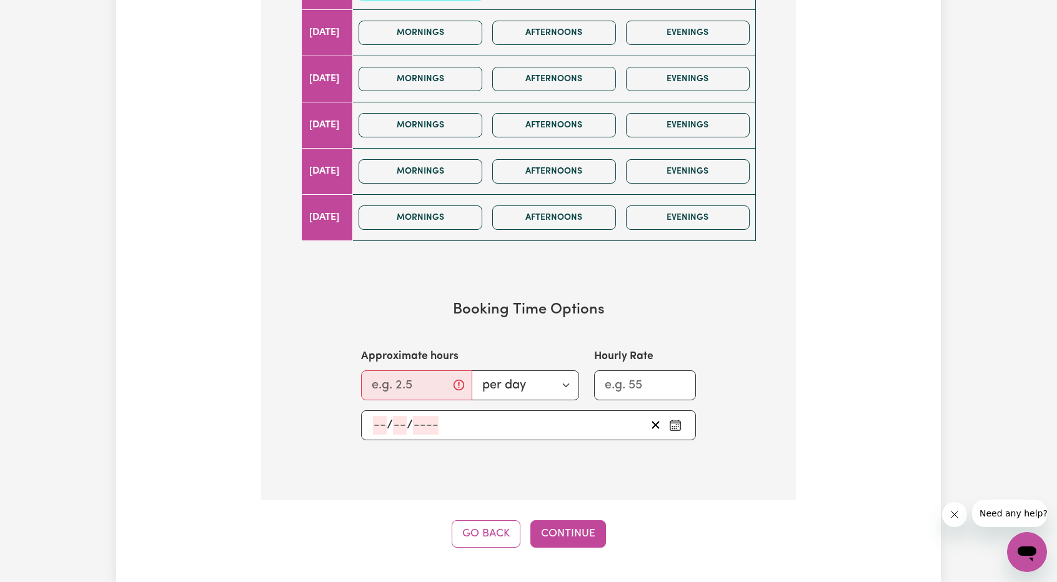
scroll to position [687, 0]
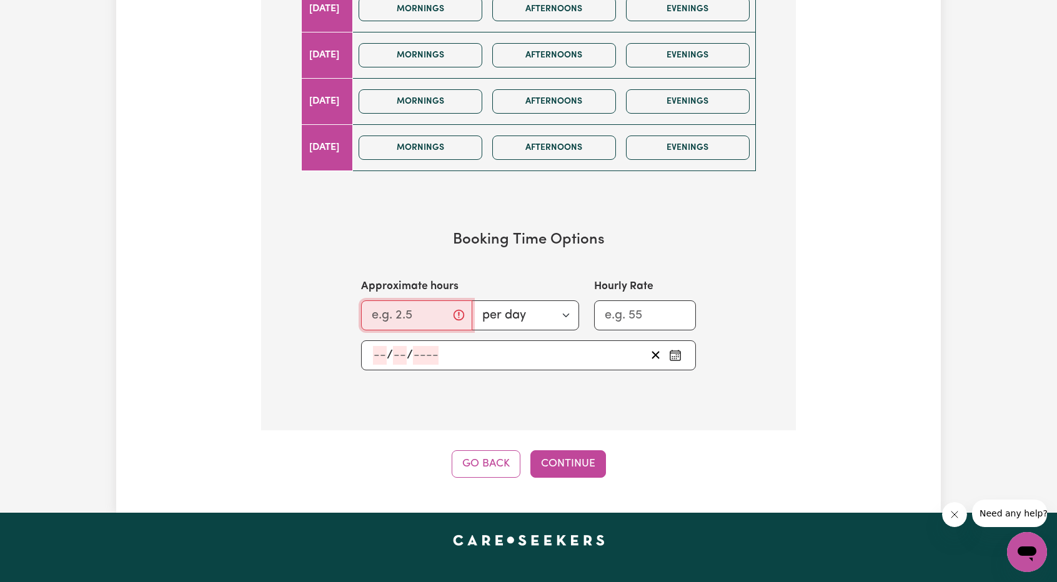
click at [434, 314] on input "Approximate hours" at bounding box center [416, 316] width 111 height 30
click at [441, 307] on input "0.25" at bounding box center [412, 316] width 103 height 30
click at [441, 306] on input "0.25" at bounding box center [412, 316] width 103 height 30
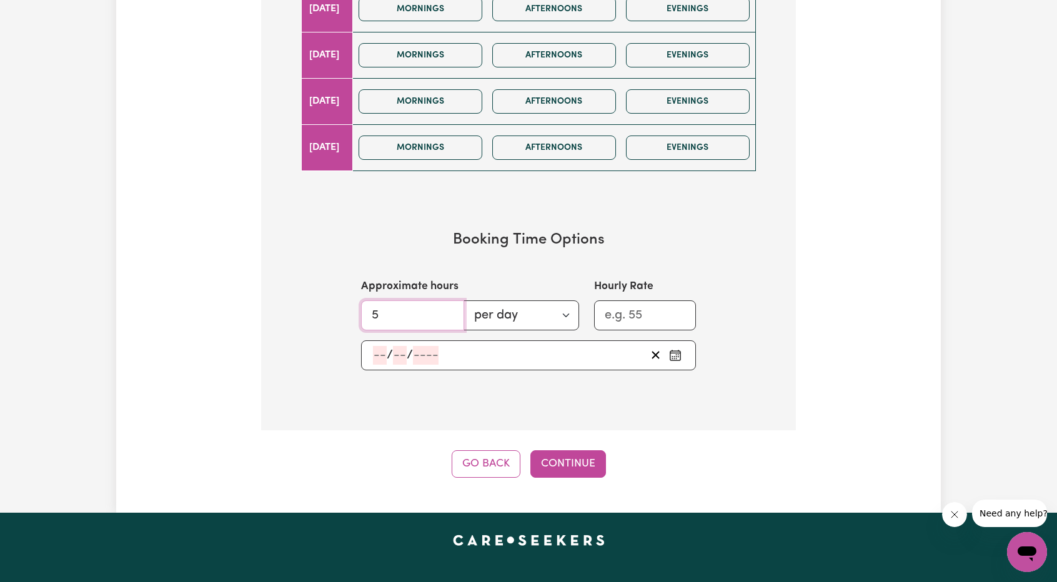
type input "5"
click at [476, 341] on div "/ /" at bounding box center [528, 356] width 335 height 30
click at [485, 347] on div "/ /" at bounding box center [509, 355] width 274 height 19
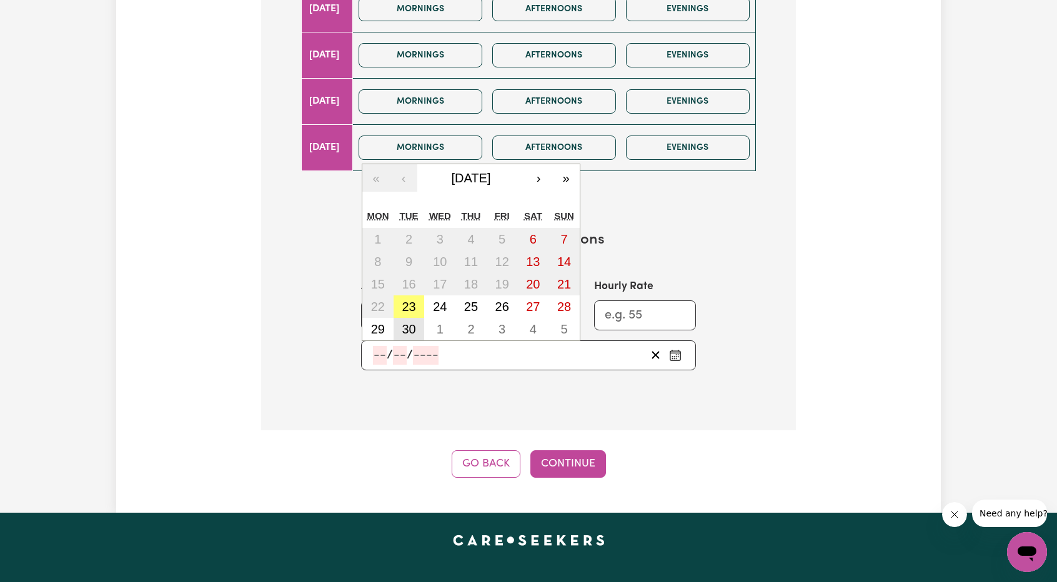
click at [403, 322] on abbr "30" at bounding box center [409, 329] width 14 height 14
type input "2025-09-30"
type input "30"
type input "9"
type input "2025"
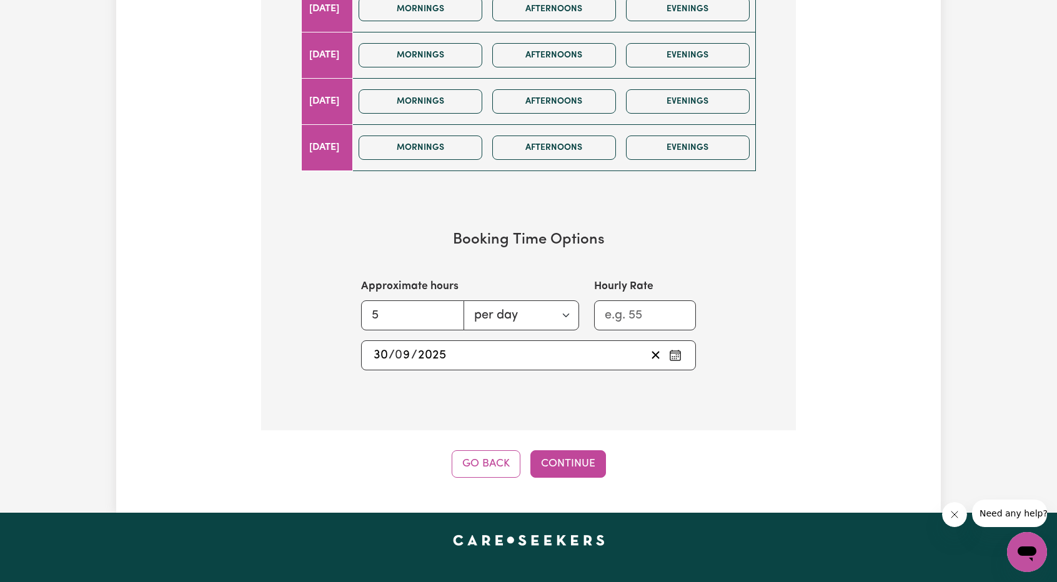
click at [561, 352] on div "2025-09-30 30 / 0 9 / 2025" at bounding box center [509, 355] width 274 height 19
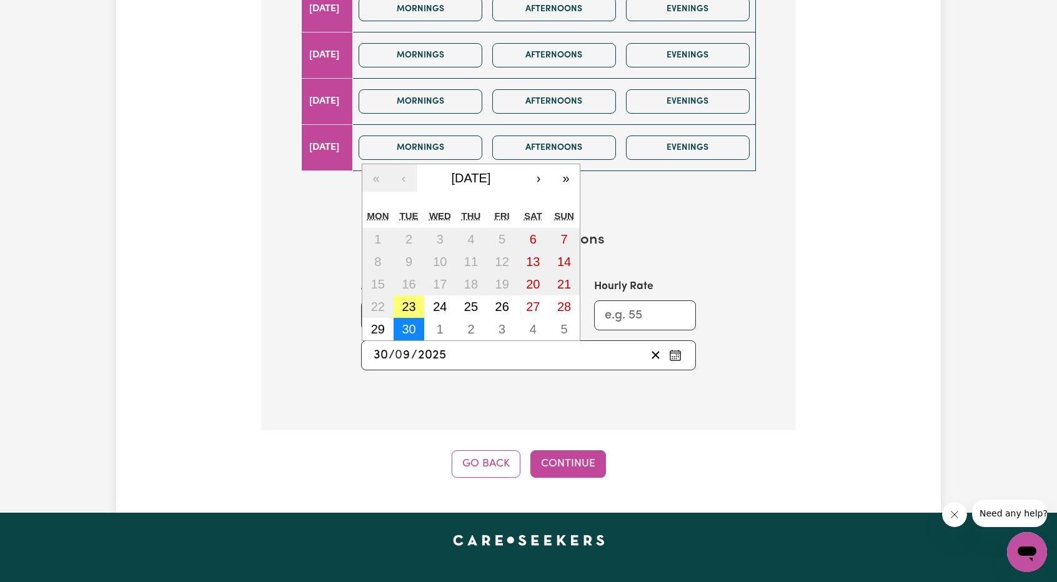
click at [414, 329] on abbr "30" at bounding box center [409, 329] width 14 height 14
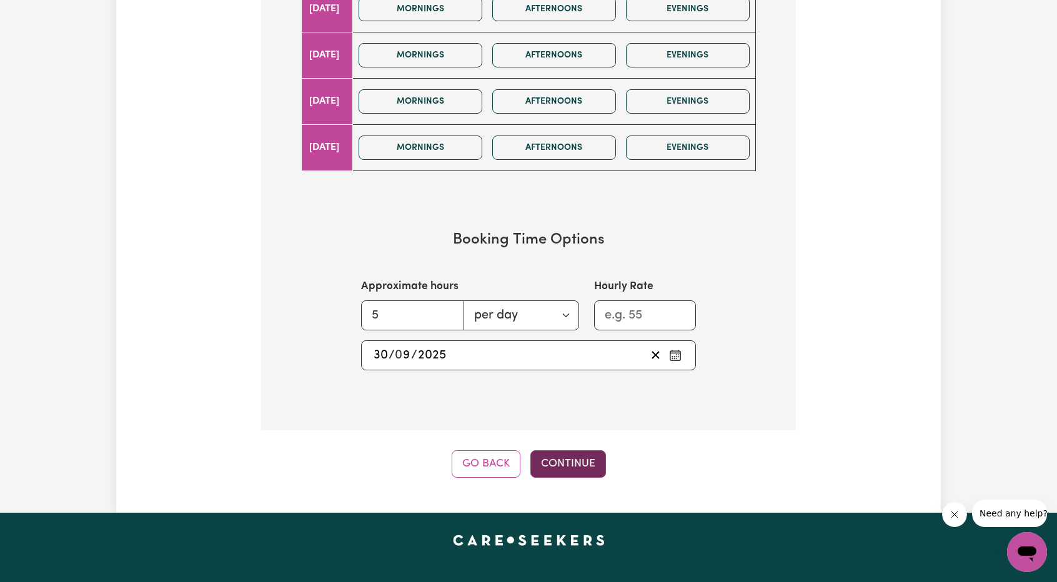
click at [571, 454] on button "Continue" at bounding box center [568, 464] width 76 height 27
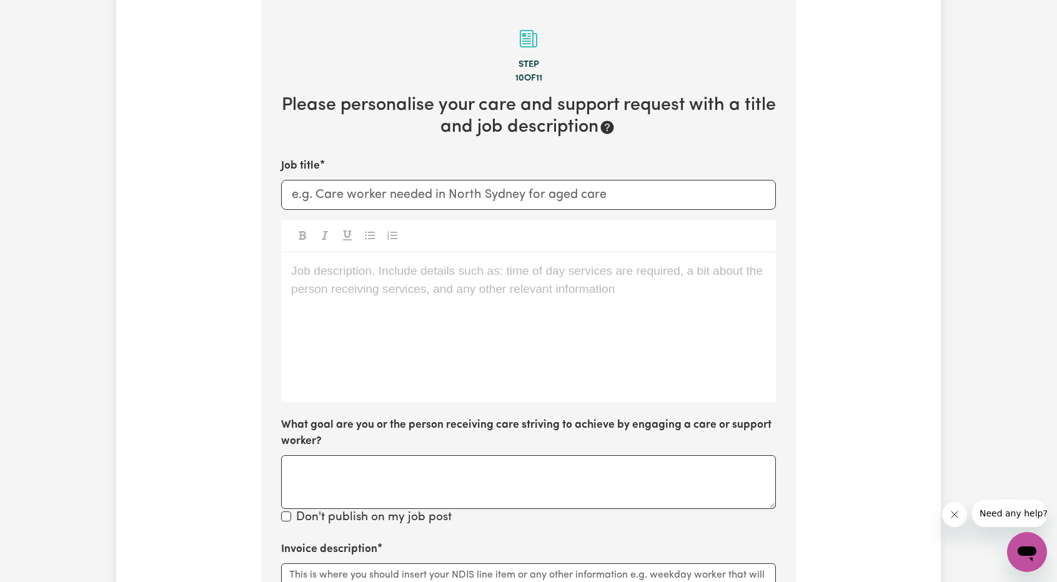
scroll to position [274, 0]
click at [609, 187] on input "Job title" at bounding box center [528, 197] width 495 height 30
click at [610, 204] on input "Job title" at bounding box center [528, 197] width 495 height 30
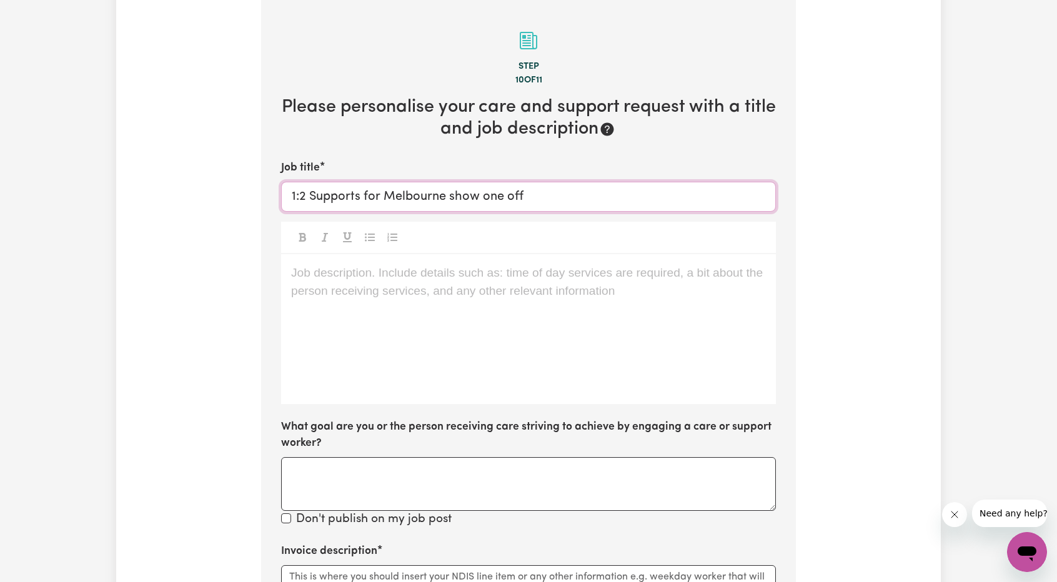
type input "1:2 Supports for Melbourne show one off"
click at [622, 297] on div "Job description. Include details such as: time of day services are required, a …" at bounding box center [528, 329] width 495 height 150
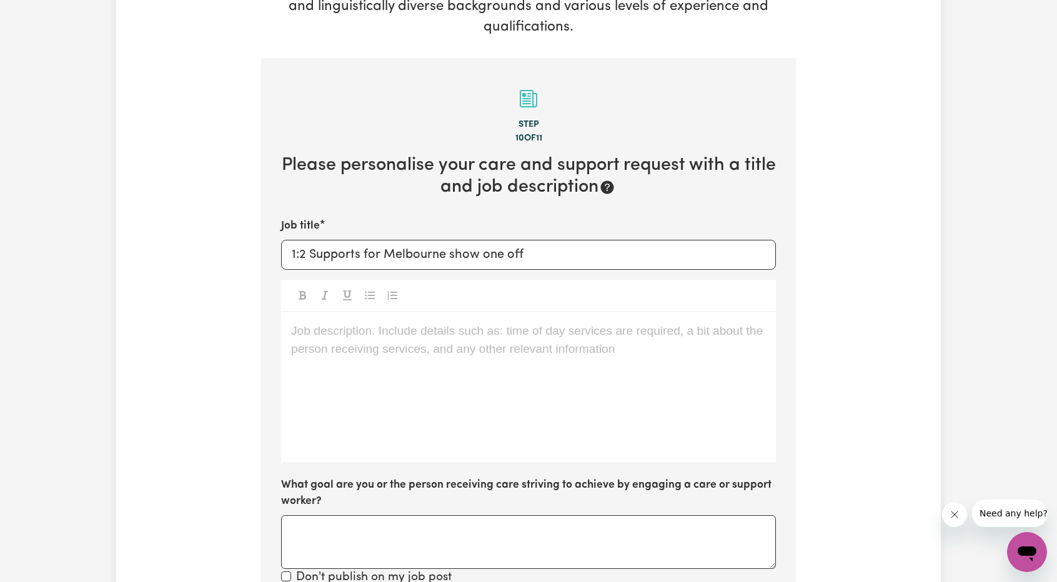
scroll to position [211, 0]
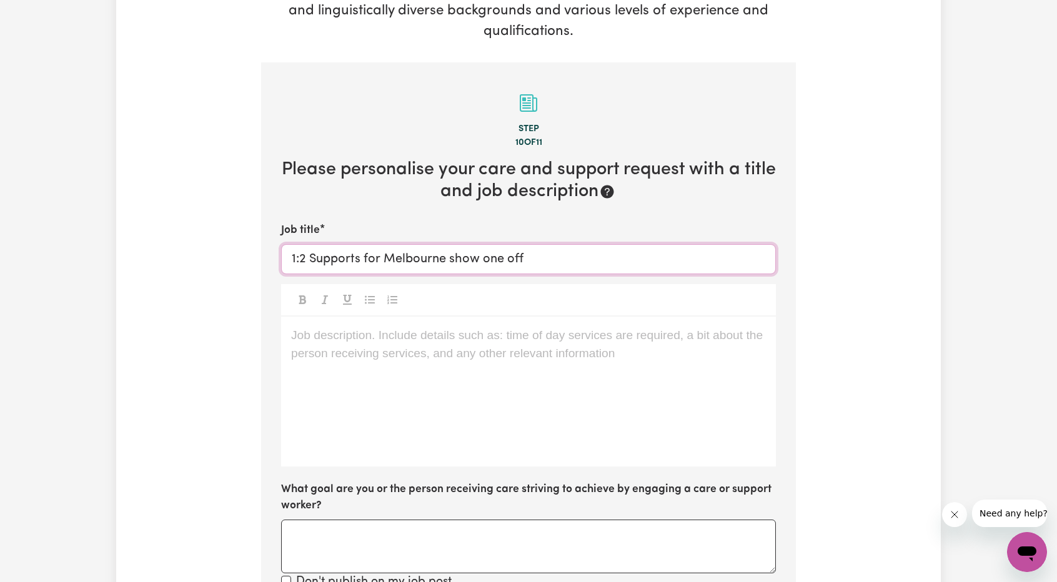
drag, startPoint x: 545, startPoint y: 261, endPoint x: 266, endPoint y: 249, distance: 279.6
click at [266, 249] on section "Step 10 of 11 Please personalise your care and support request with a title and…" at bounding box center [528, 522] width 535 height 920
click at [421, 342] on p "Job description. Include details such as: time of day services are required, a …" at bounding box center [528, 336] width 475 height 18
drag, startPoint x: 550, startPoint y: 261, endPoint x: 152, endPoint y: 249, distance: 398.2
click at [152, 249] on div "Tell us your care and support requirements Welcome to Careseekers. We are excit…" at bounding box center [528, 449] width 825 height 1163
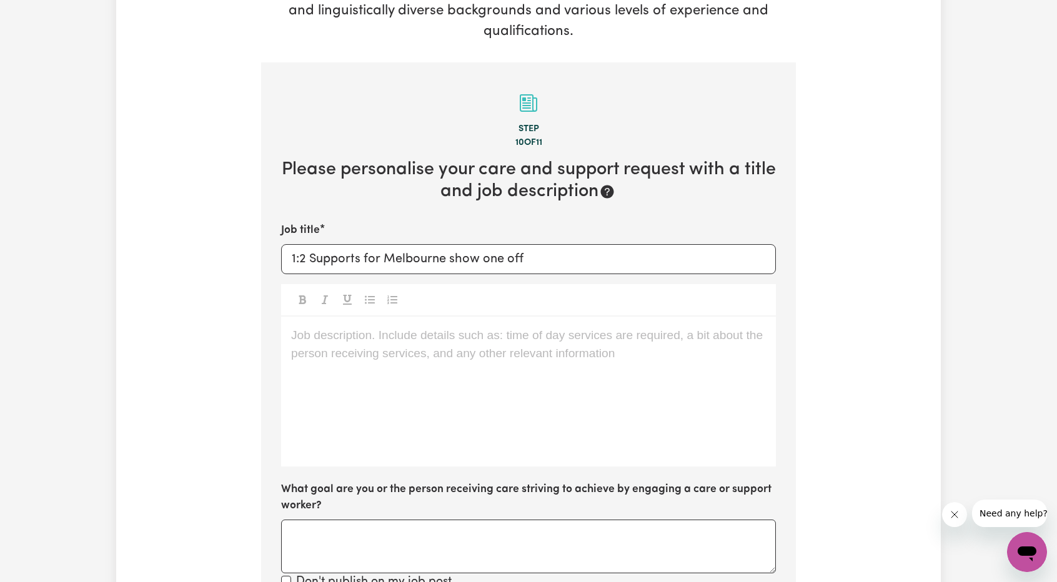
click at [342, 339] on p "Job description. Include details such as: time of day services are required, a …" at bounding box center [528, 336] width 475 height 18
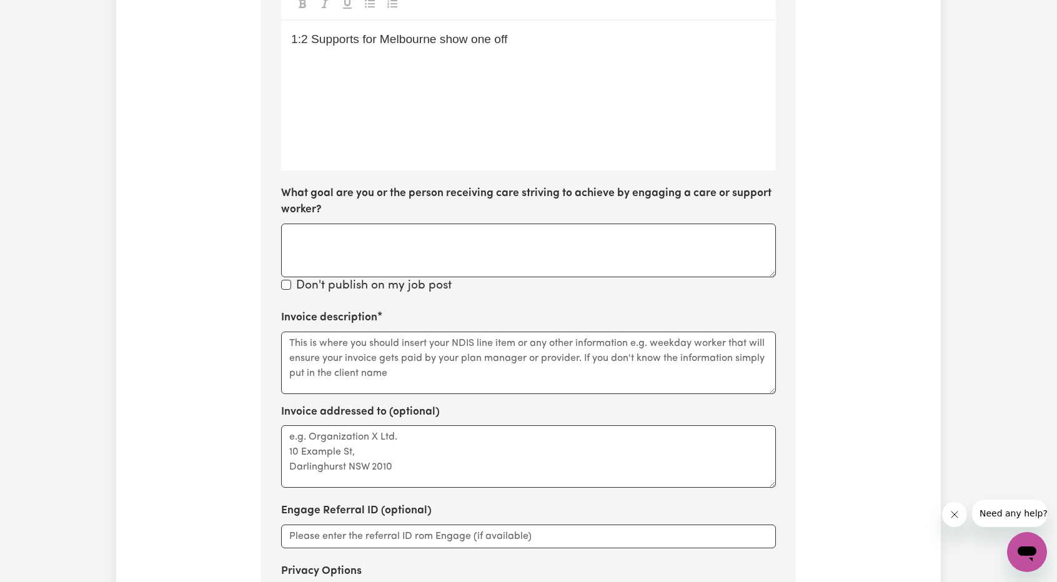
scroll to position [586, 0]
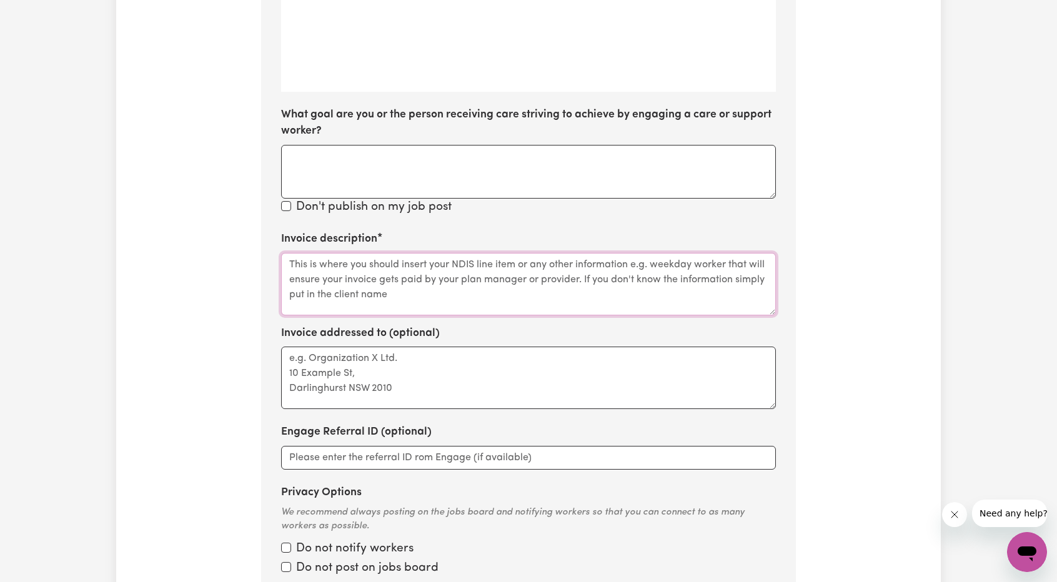
click at [402, 260] on textarea "Invoice description" at bounding box center [528, 284] width 495 height 62
paste textarea "1:2 Supports for Melbourne show one off"
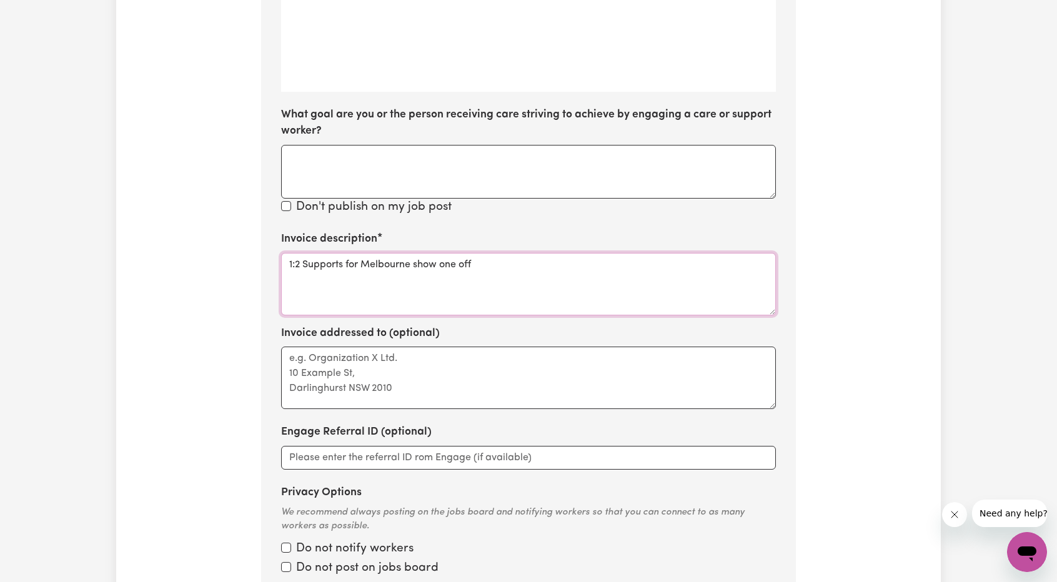
drag, startPoint x: 346, startPoint y: 264, endPoint x: 547, endPoint y: 274, distance: 200.8
click at [547, 274] on textarea "1:2 Supports for Melbourne show one off" at bounding box center [528, 284] width 495 height 62
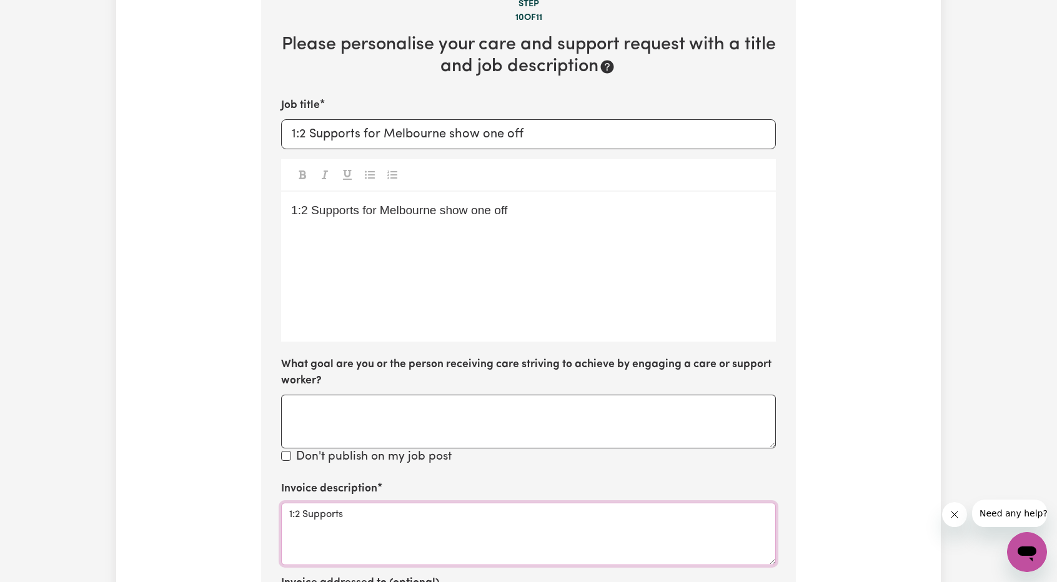
scroll to position [524, 0]
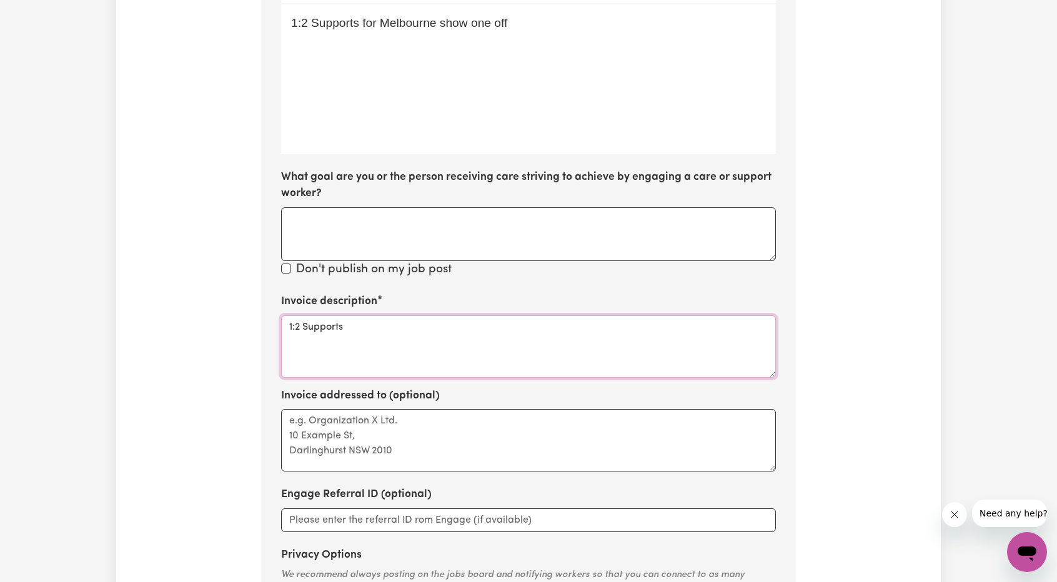
click at [473, 342] on textarea "1:2 Supports" at bounding box center [528, 347] width 495 height 62
click at [455, 322] on textarea "1:2 Supports" at bounding box center [528, 347] width 495 height 62
paste textarea "1:1 Assistance to access community, social and recreational activities - Standa…"
drag, startPoint x: 369, startPoint y: 328, endPoint x: 357, endPoint y: 331, distance: 12.1
click at [357, 331] on textarea "1:2 Supports - 1:1 Assistance to access community, social and recreational acti…" at bounding box center [528, 347] width 495 height 62
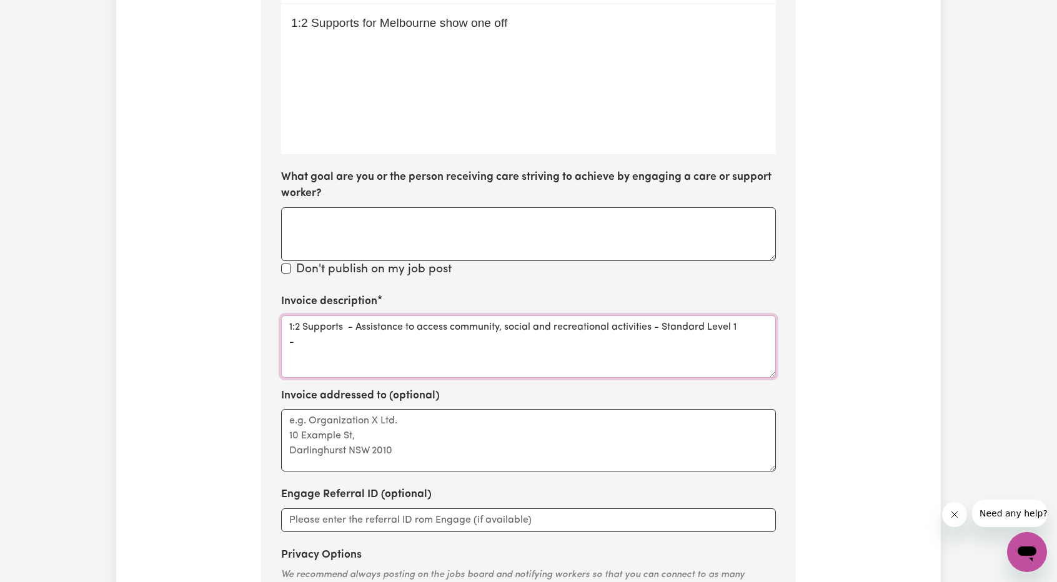
click at [412, 344] on textarea "1:2 Supports - Assistance to access community, social and recreational activiti…" at bounding box center [528, 347] width 495 height 62
click at [386, 347] on textarea "1:2 Supports - Assistance to access community, social and recreational activiti…" at bounding box center [528, 347] width 495 height 62
click at [431, 355] on textarea "1:2 Supports - Assistance to access community, social and recreational activiti…" at bounding box center [528, 347] width 495 height 62
click at [500, 352] on textarea "1:2 Supports - Assistance to access community, social and recreational activiti…" at bounding box center [528, 347] width 495 height 62
drag, startPoint x: 396, startPoint y: 354, endPoint x: 267, endPoint y: 351, distance: 128.8
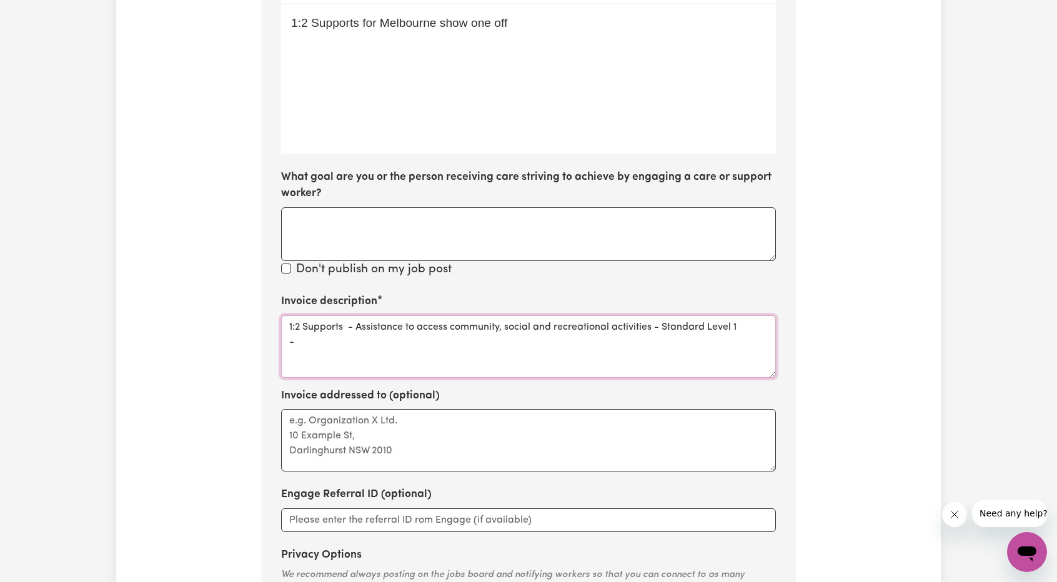
click at [267, 351] on section "Step 10 of 11 Please personalise your care and support request with a title and…" at bounding box center [528, 210] width 535 height 920
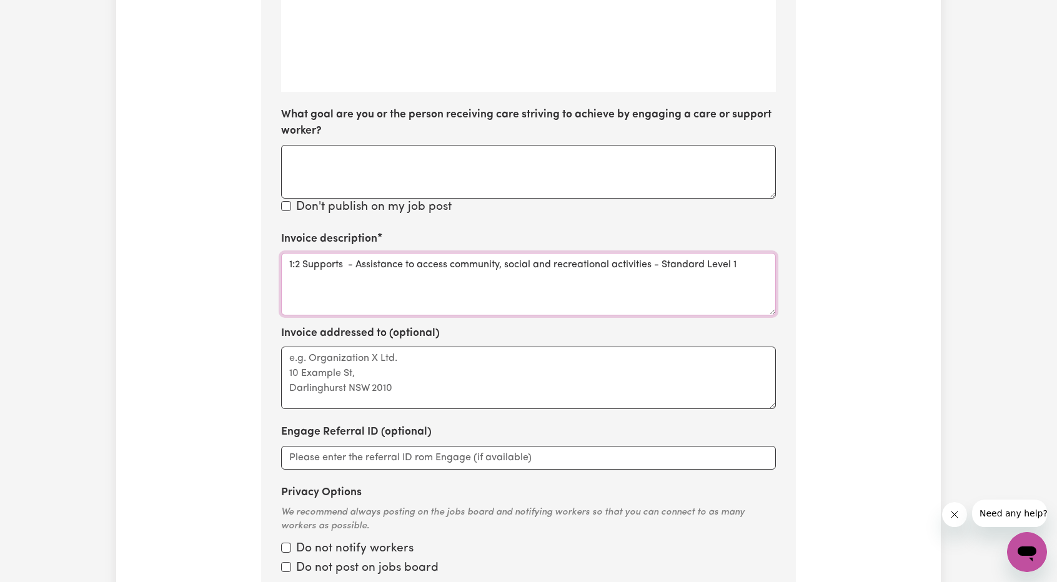
scroll to position [774, 0]
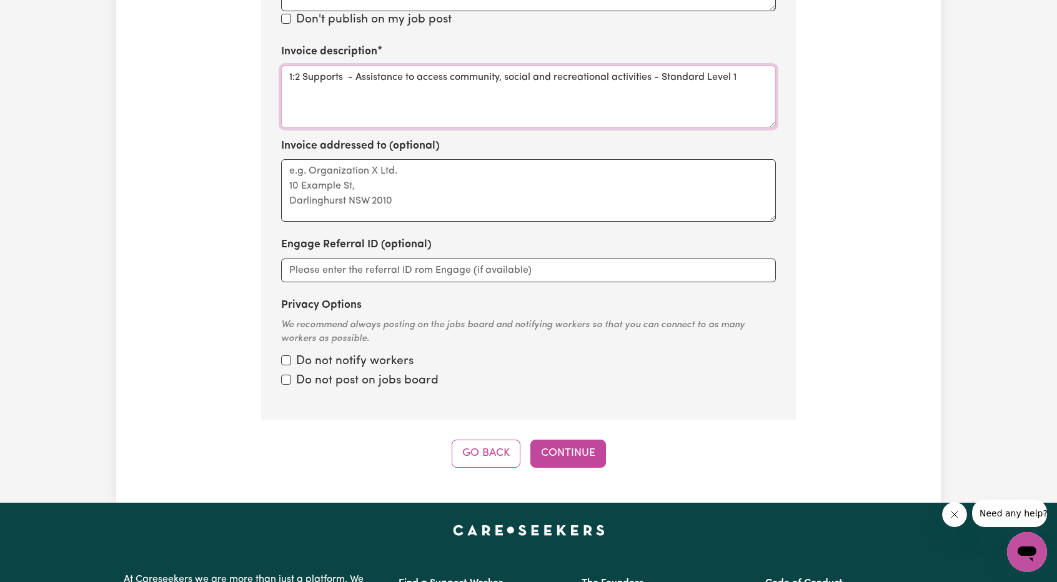
type textarea "1:2 Supports - Assistance to access community, social and recreational activiti…"
click at [285, 357] on input "Privacy Options" at bounding box center [286, 361] width 10 height 10
checkbox input "true"
click at [288, 386] on div "Do not post on jobs board" at bounding box center [528, 381] width 495 height 18
click at [287, 381] on input "Privacy Options" at bounding box center [286, 380] width 10 height 10
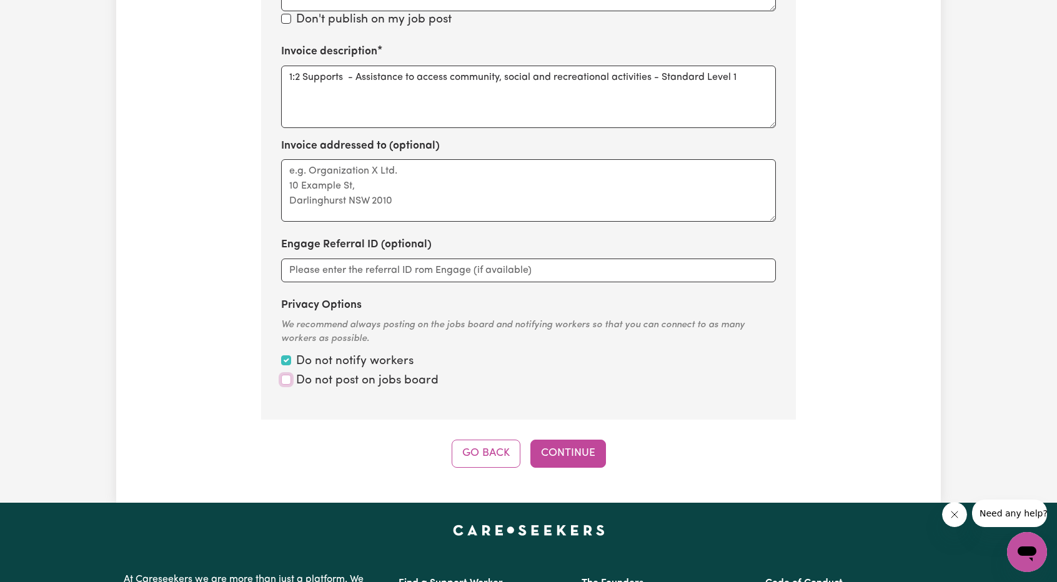
checkbox input "true"
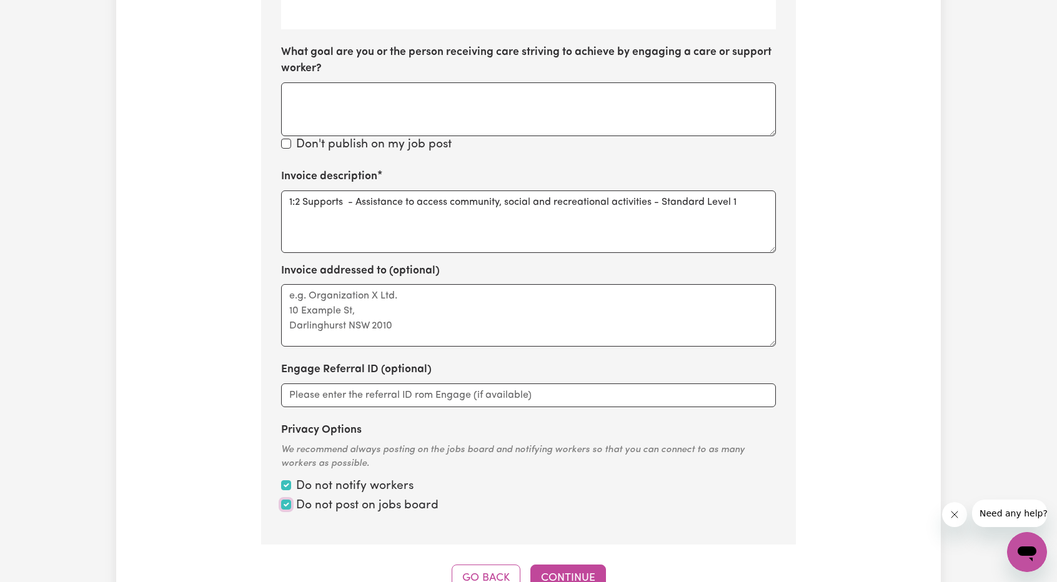
scroll to position [899, 0]
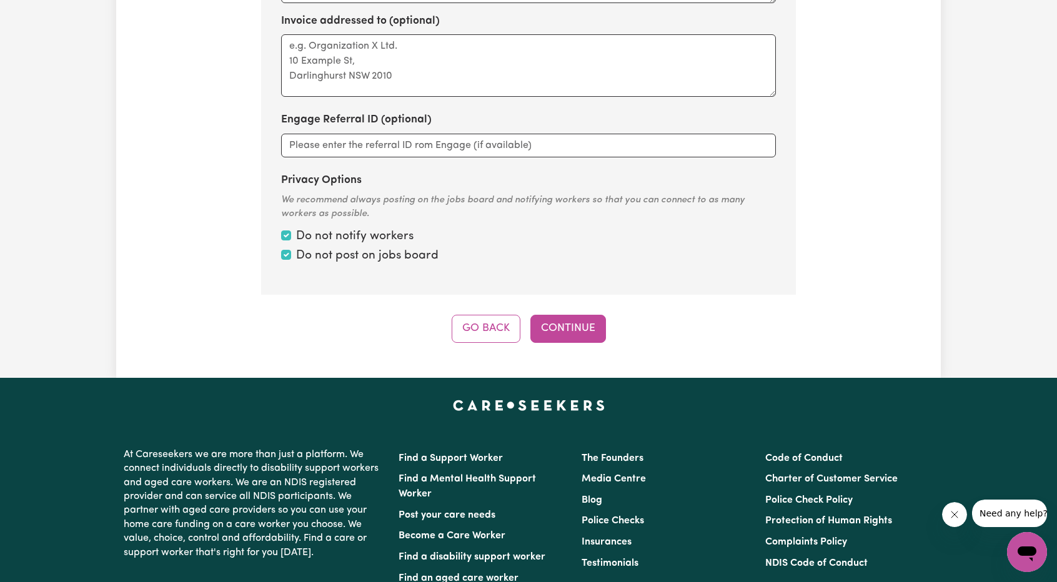
click at [569, 336] on button "Continue" at bounding box center [568, 328] width 76 height 27
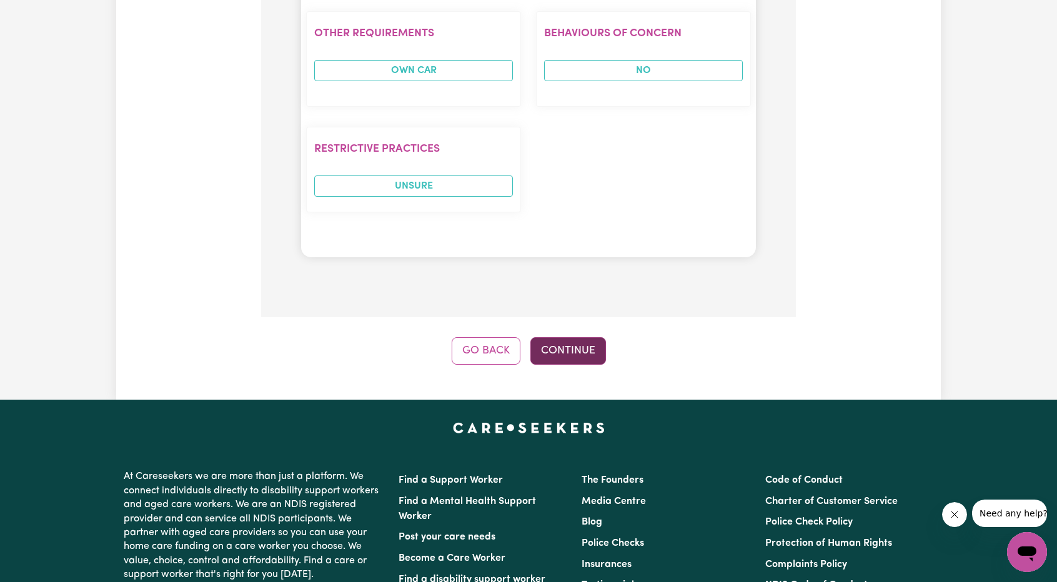
click at [576, 359] on button "Continue" at bounding box center [568, 350] width 76 height 27
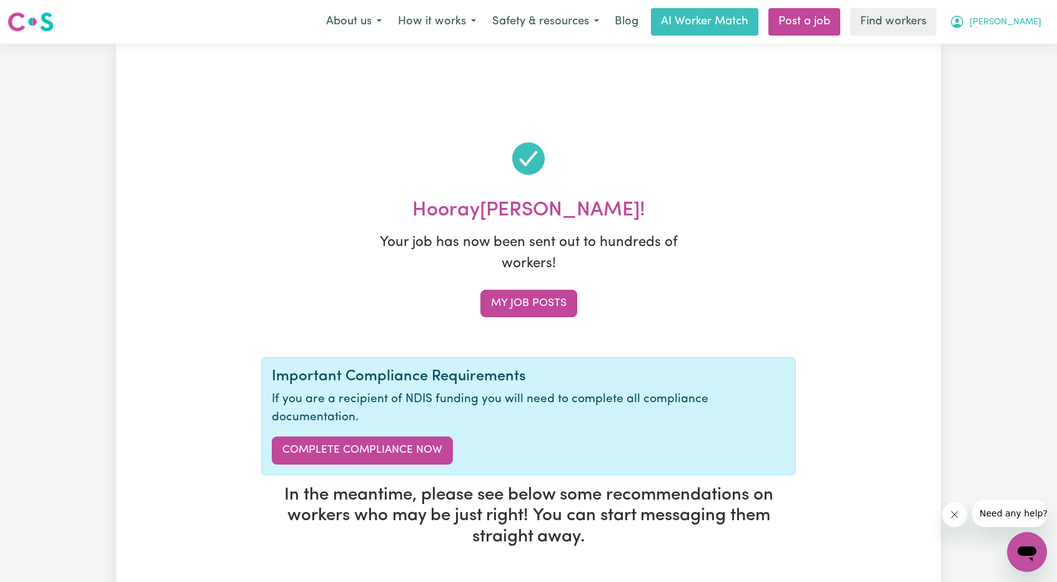
click at [1030, 26] on span "[PERSON_NAME]" at bounding box center [1006, 23] width 72 height 14
click at [1021, 41] on link "My Dashboard" at bounding box center [999, 49] width 99 height 24
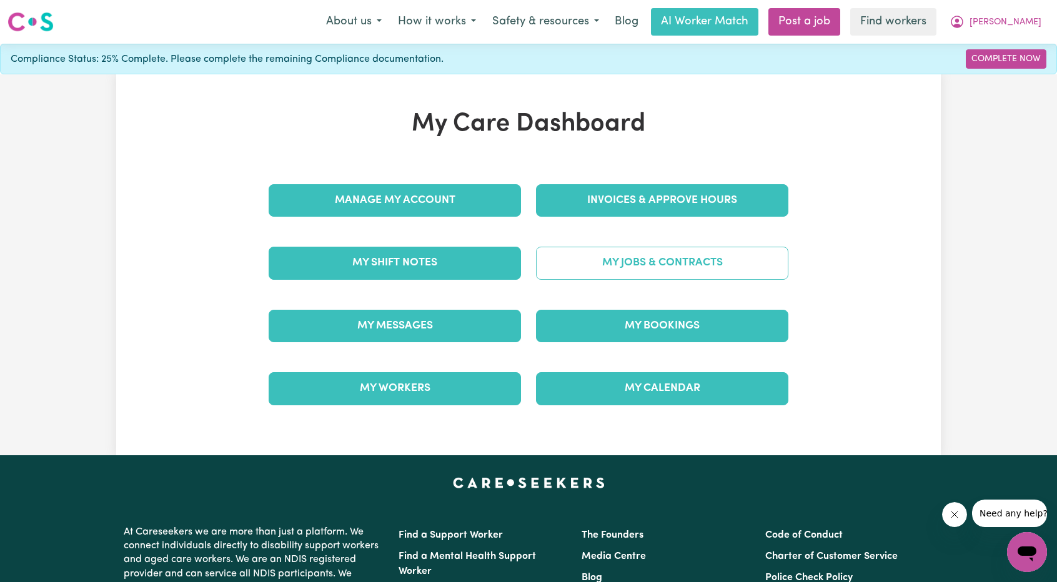
click at [640, 261] on link "My Jobs & Contracts" at bounding box center [662, 263] width 252 height 32
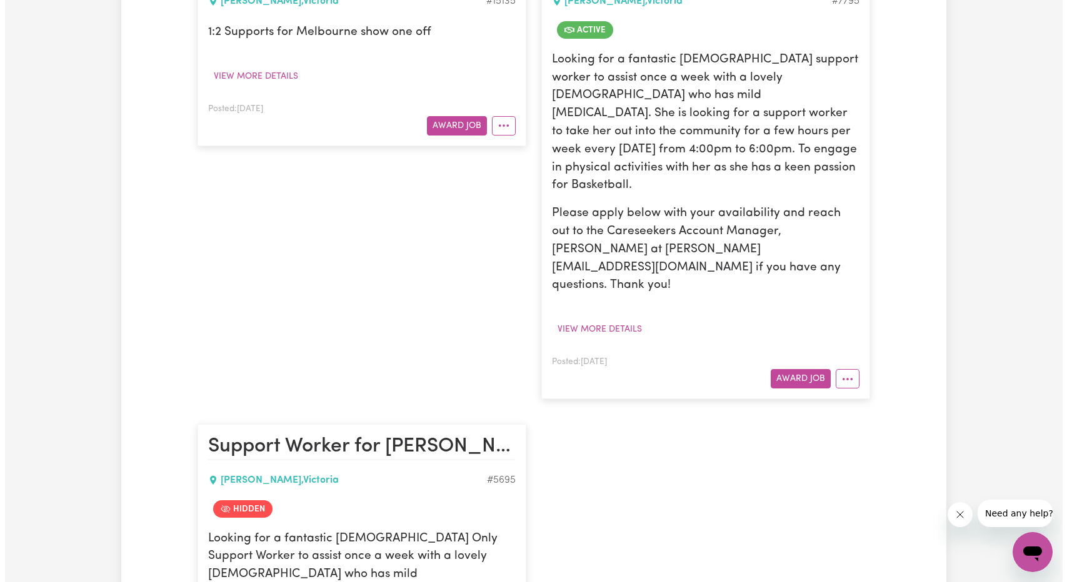
scroll to position [187, 0]
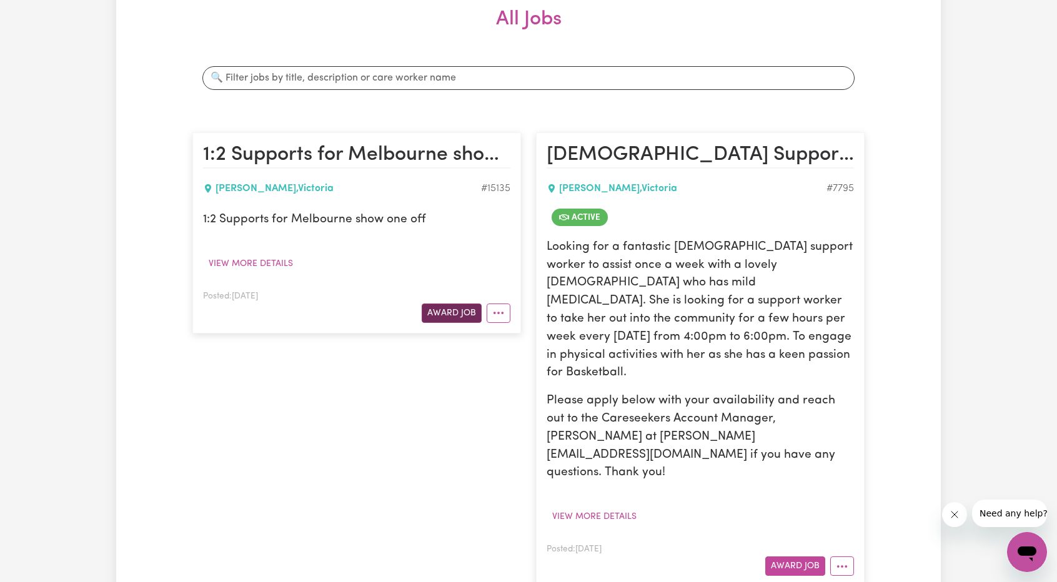
click at [436, 320] on button "Award Job" at bounding box center [452, 313] width 60 height 19
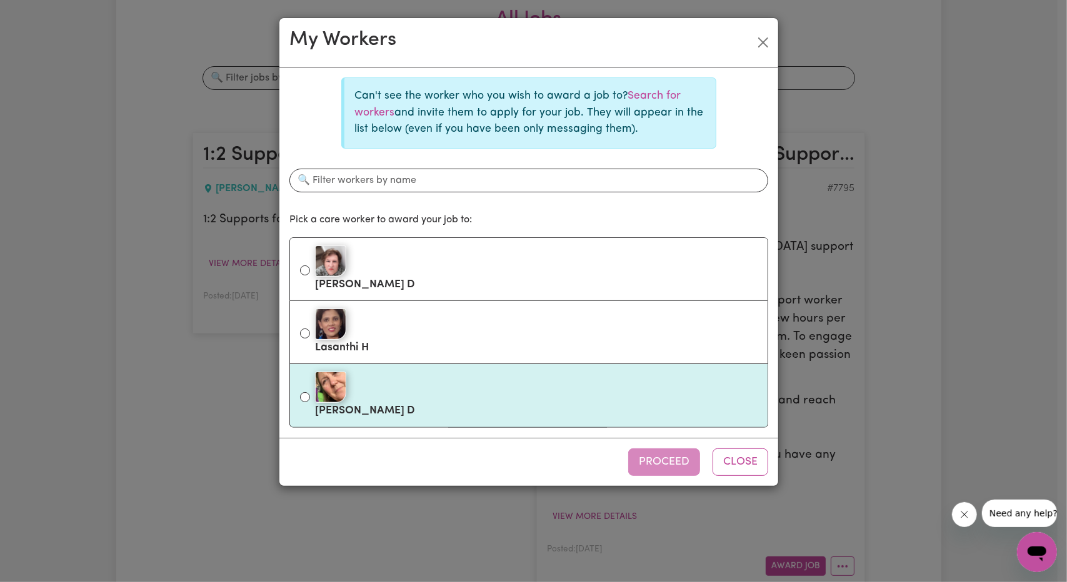
click at [378, 385] on div at bounding box center [536, 387] width 442 height 31
click at [310, 392] on input "Debra D" at bounding box center [305, 397] width 10 height 10
radio input "true"
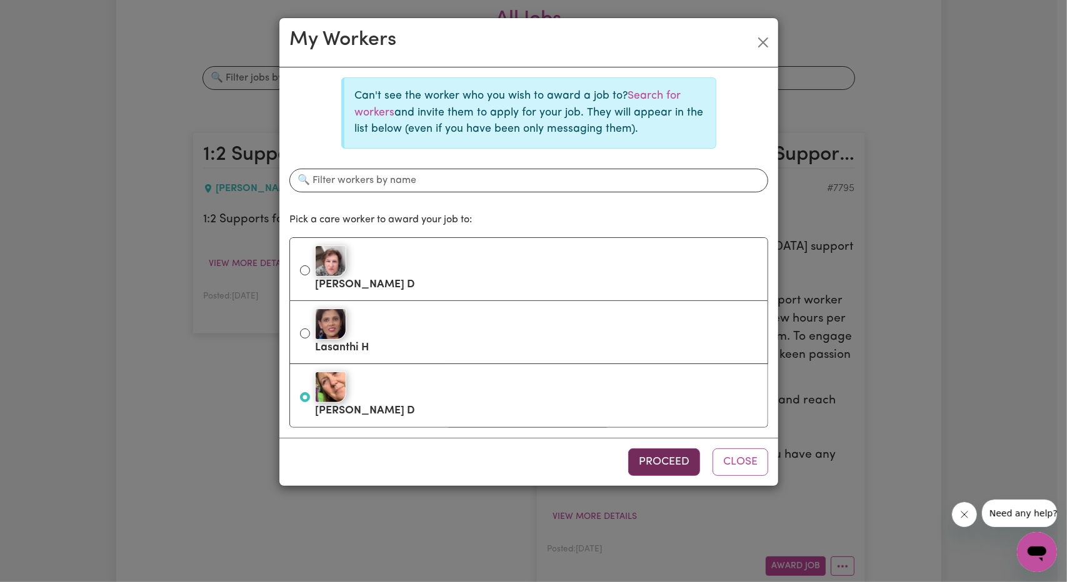
click at [651, 464] on button "Proceed" at bounding box center [664, 462] width 72 height 27
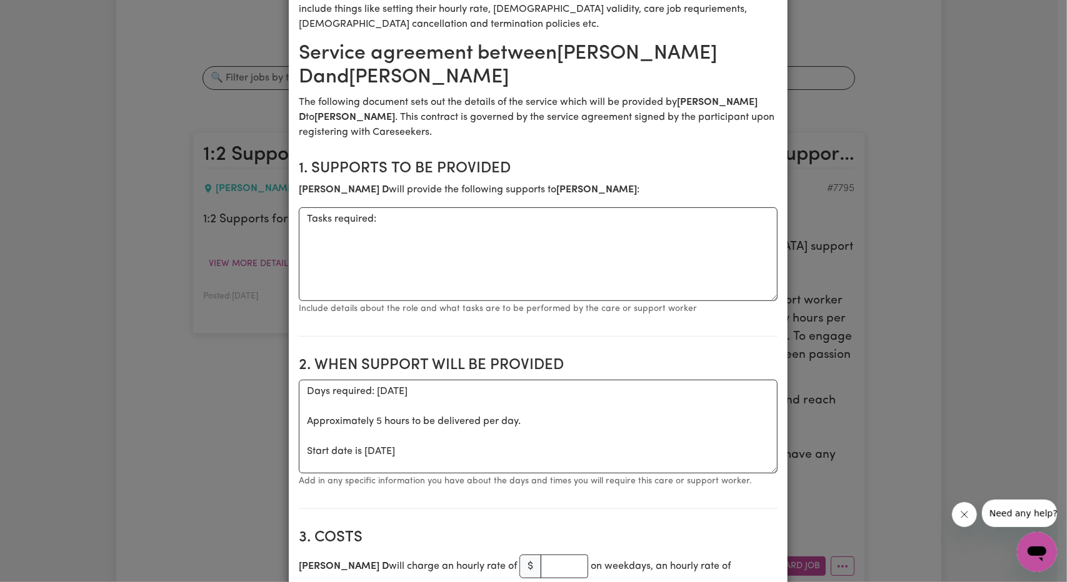
scroll to position [125, 0]
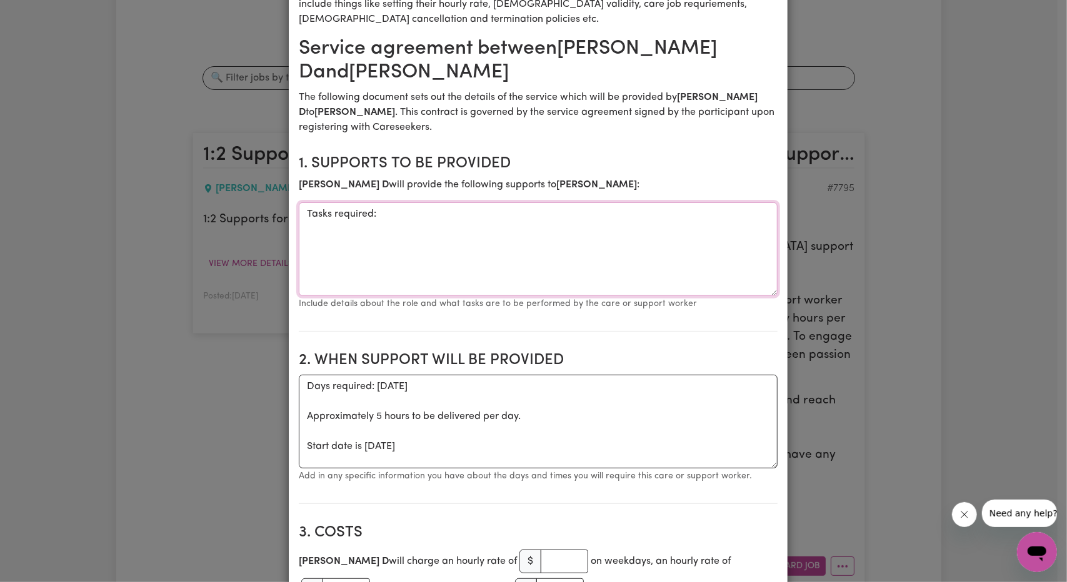
click at [452, 267] on textarea "Tasks required:" at bounding box center [538, 249] width 479 height 94
type textarea "Tasks required: 1:2 supports for Melbourne Show"
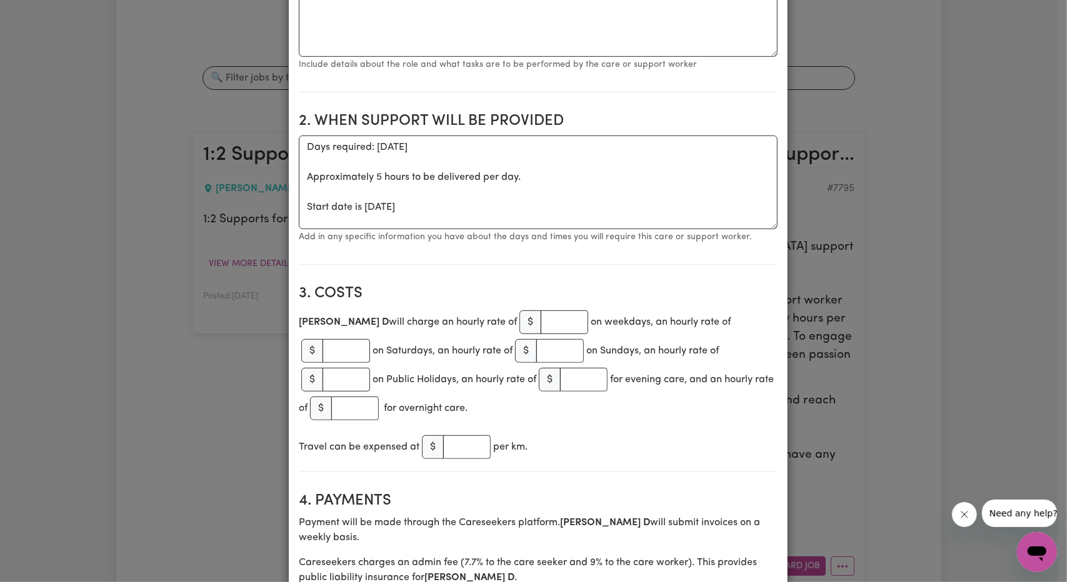
scroll to position [375, 0]
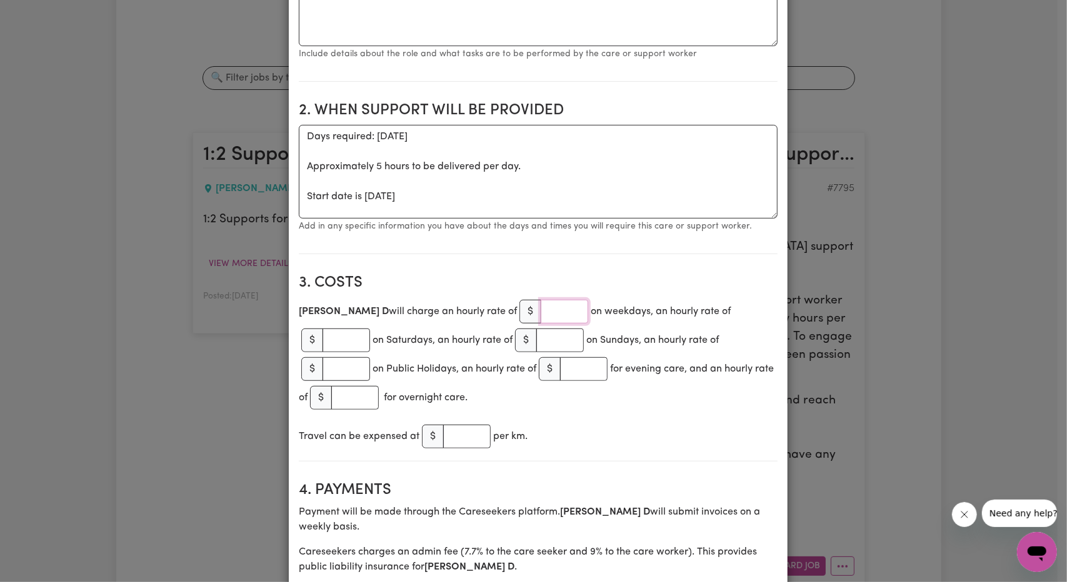
click at [540, 312] on input "number" at bounding box center [563, 312] width 47 height 24
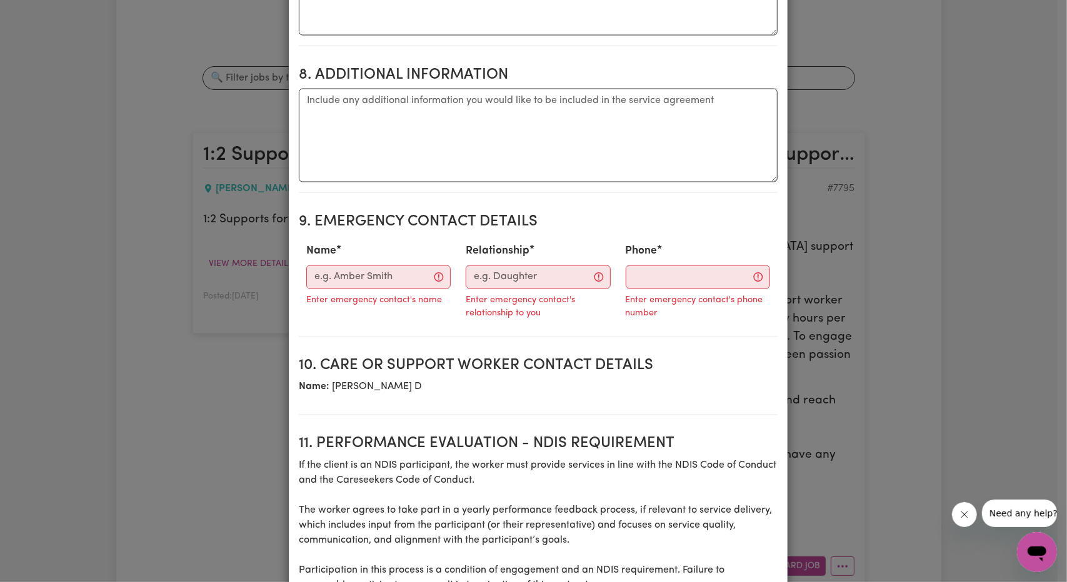
scroll to position [1375, 0]
type input "32.61"
click at [377, 265] on input "Name" at bounding box center [378, 277] width 144 height 24
paste input "[PERSON_NAME]"
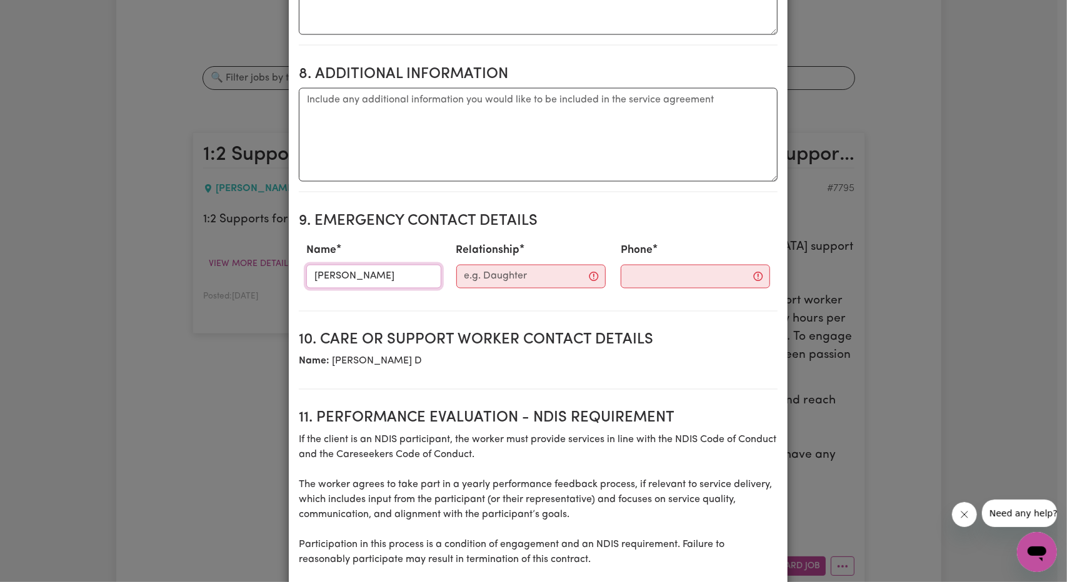
type input "[PERSON_NAME]"
drag, startPoint x: 524, startPoint y: 254, endPoint x: 642, endPoint y: 254, distance: 118.1
click at [524, 265] on input "Relationship" at bounding box center [530, 277] width 149 height 24
paste input "Brother"
type input "Brother"
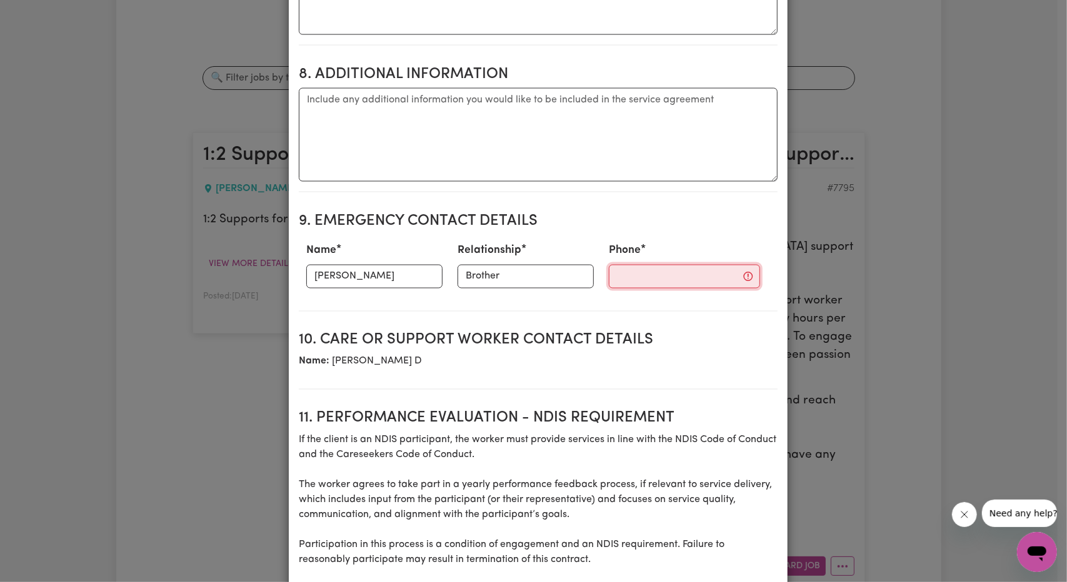
click at [650, 265] on input "Phone" at bounding box center [684, 277] width 151 height 24
paste input "0418358518"
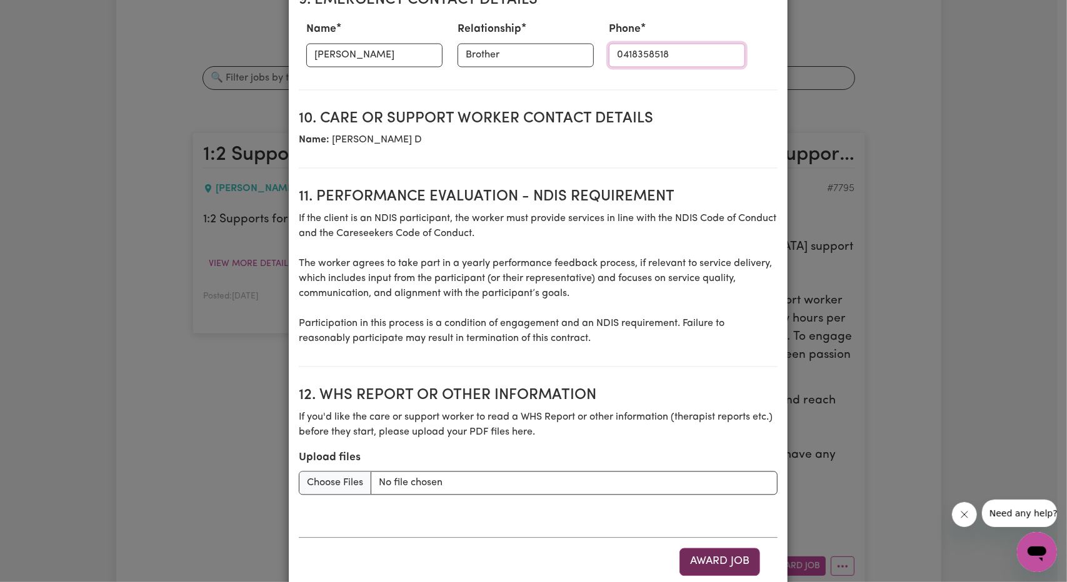
type input "0418358518"
click at [736, 549] on button "Award Job" at bounding box center [719, 562] width 81 height 27
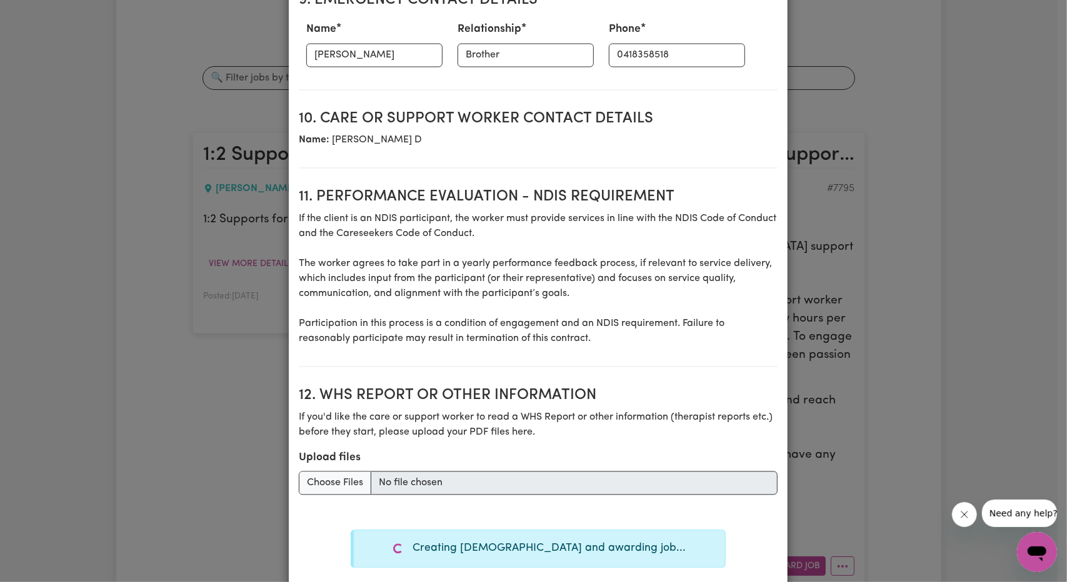
type textarea "Tasks required:"
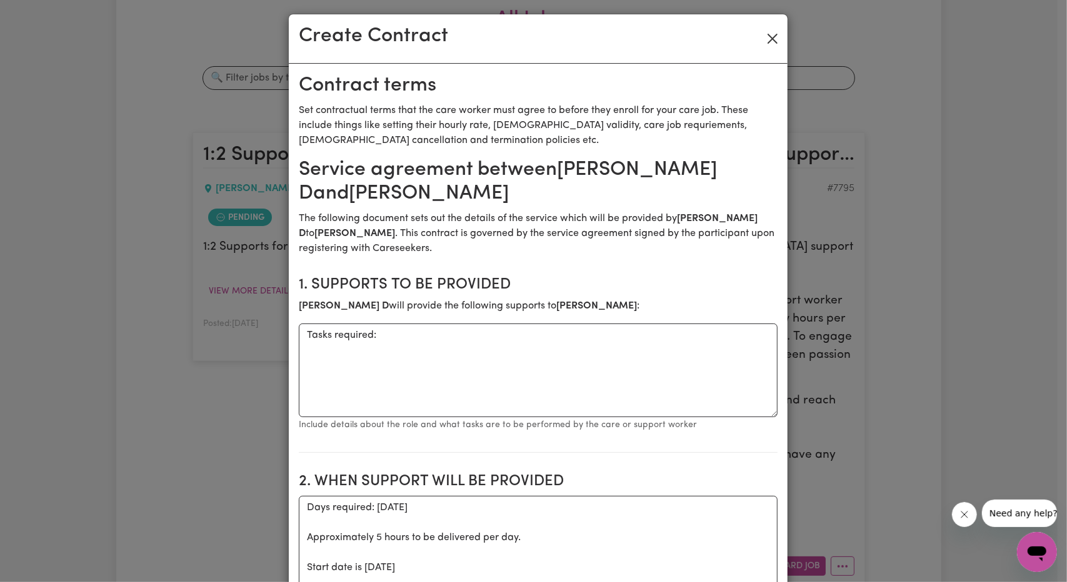
scroll to position [0, 0]
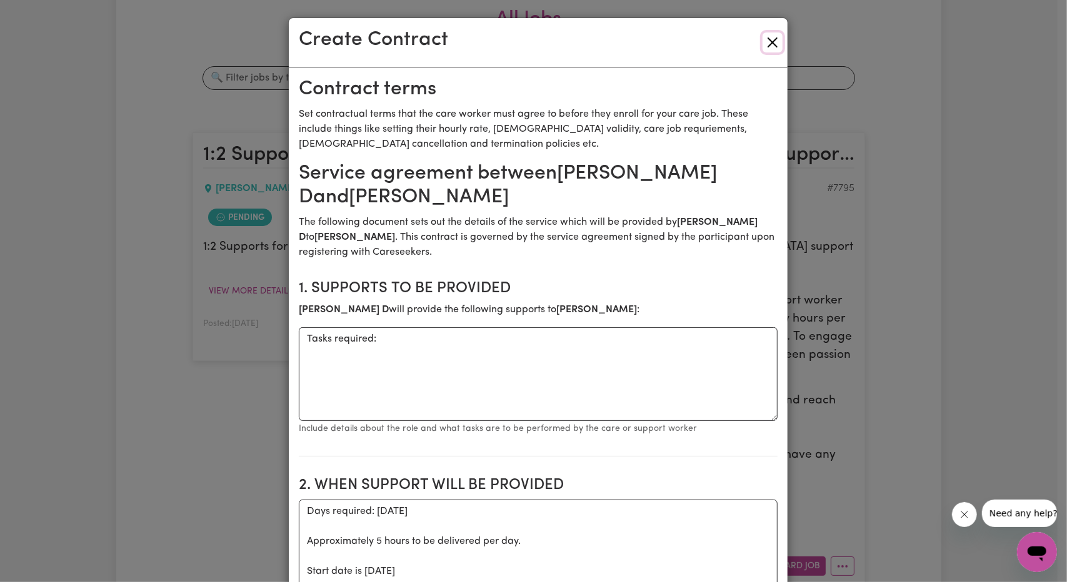
click at [767, 41] on button "Close" at bounding box center [772, 42] width 20 height 20
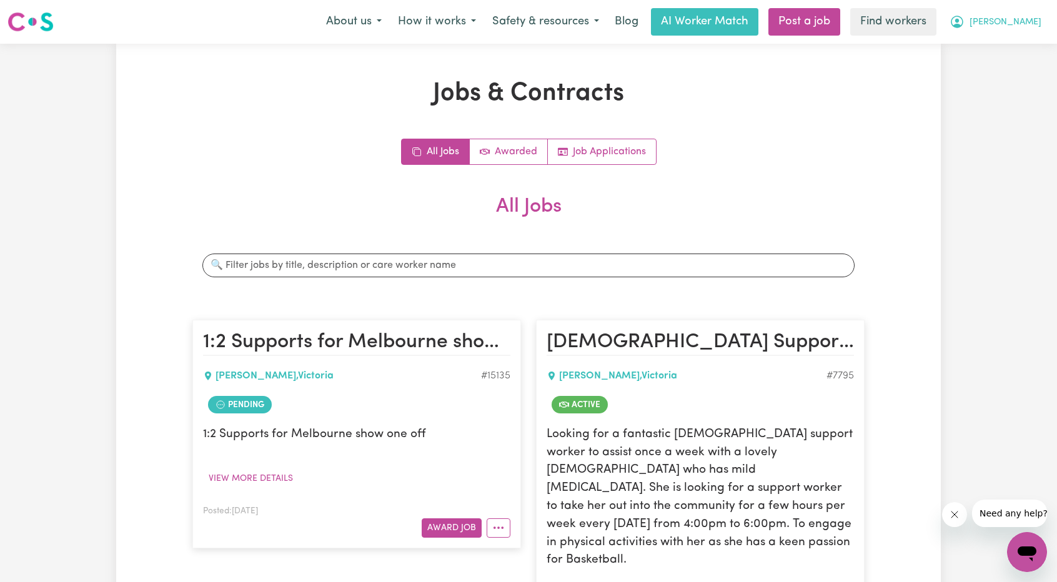
click at [1025, 22] on span "[PERSON_NAME]" at bounding box center [1006, 23] width 72 height 14
click at [1003, 68] on link "Logout" at bounding box center [999, 72] width 99 height 24
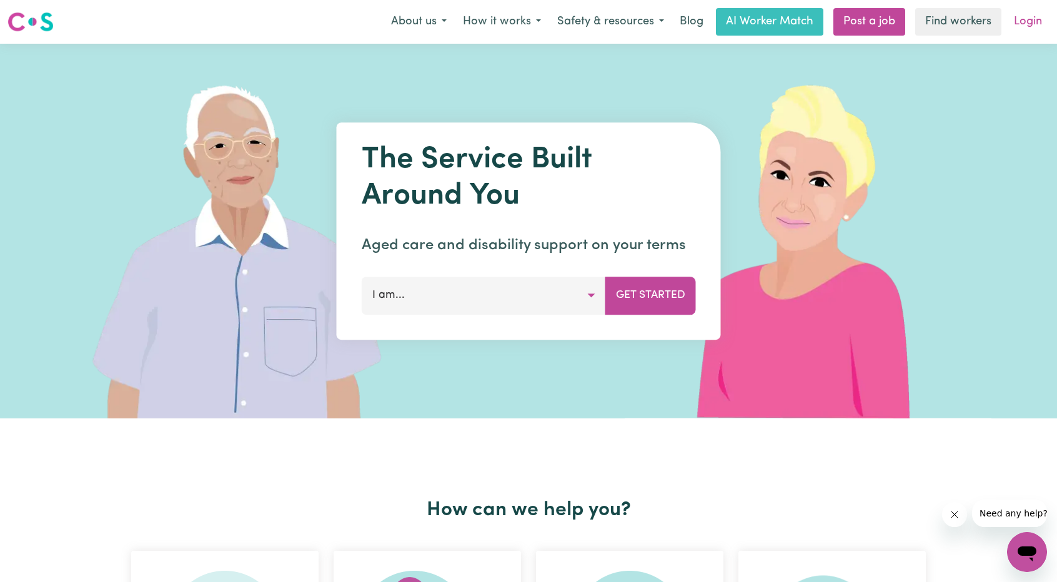
click at [1031, 29] on link "Login" at bounding box center [1028, 21] width 43 height 27
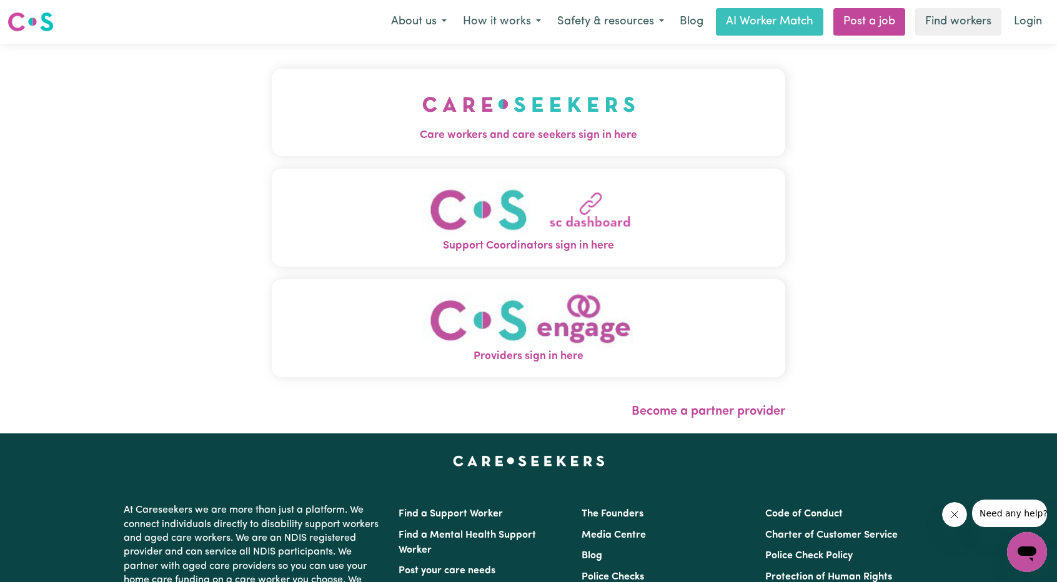
click at [422, 103] on img "Care workers and care seekers sign in here" at bounding box center [528, 104] width 213 height 46
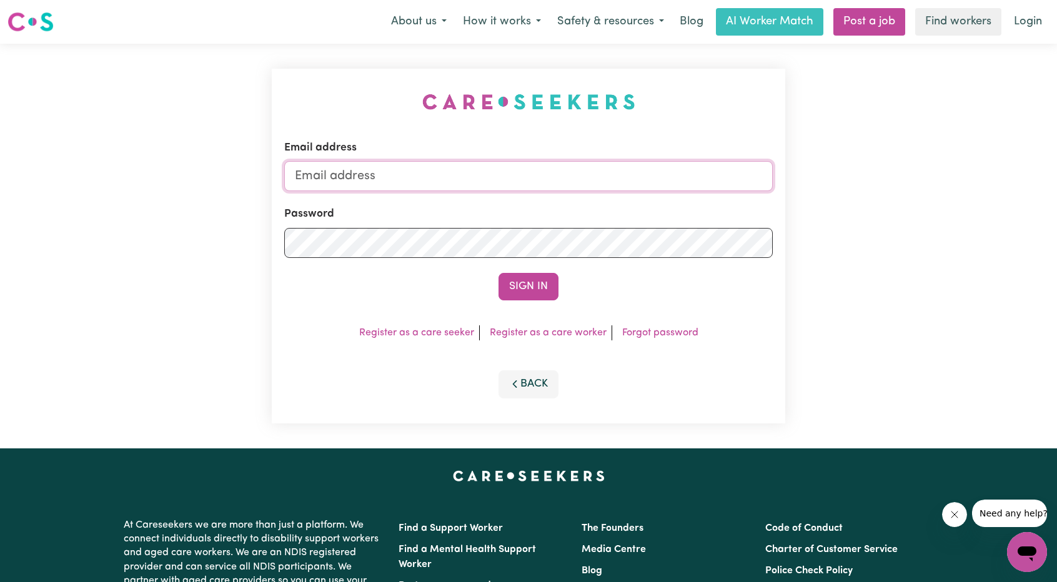
click at [530, 175] on input "Email address" at bounding box center [528, 176] width 489 height 30
drag, startPoint x: 361, startPoint y: 182, endPoint x: 577, endPoint y: 223, distance: 220.1
click at [571, 222] on form "Email address superuser~ethan@careseekers.com.au Password Sign In" at bounding box center [528, 220] width 489 height 161
type input "superuser~alexandermcdonald@careseekers.com.au"
click at [524, 279] on button "Sign In" at bounding box center [529, 286] width 60 height 27
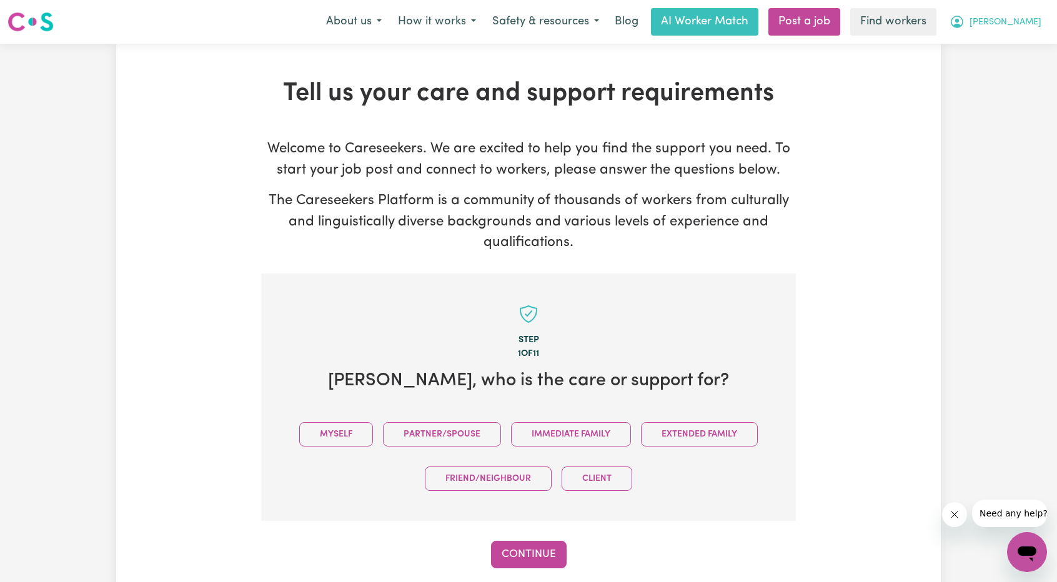
click at [1015, 28] on span "[PERSON_NAME]" at bounding box center [1006, 23] width 72 height 14
click at [1003, 52] on link "My Dashboard" at bounding box center [999, 49] width 99 height 24
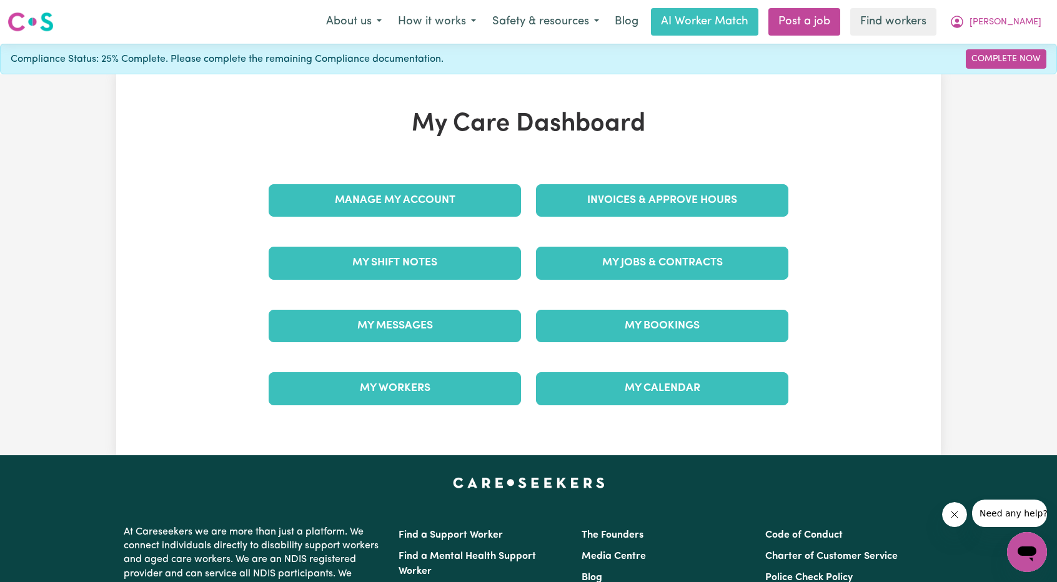
click at [670, 243] on div "My Jobs & Contracts" at bounding box center [662, 263] width 267 height 62
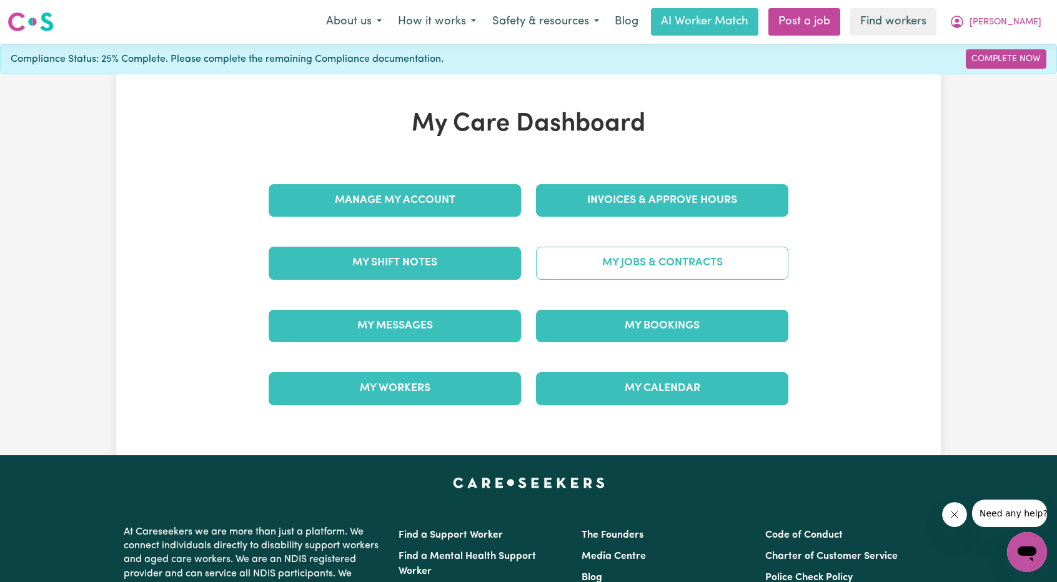
click at [675, 261] on link "My Jobs & Contracts" at bounding box center [662, 263] width 252 height 32
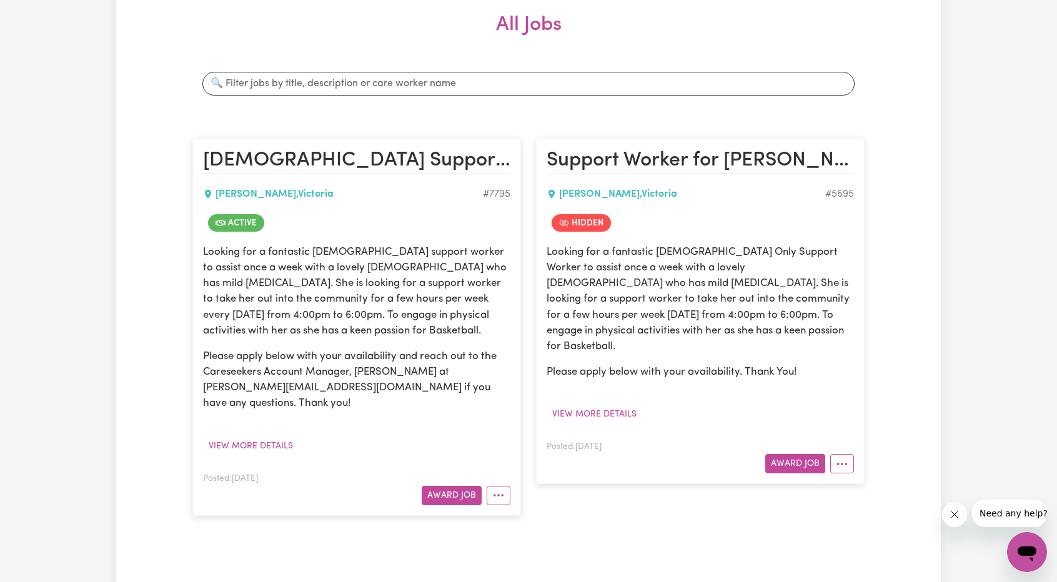
scroll to position [187, 0]
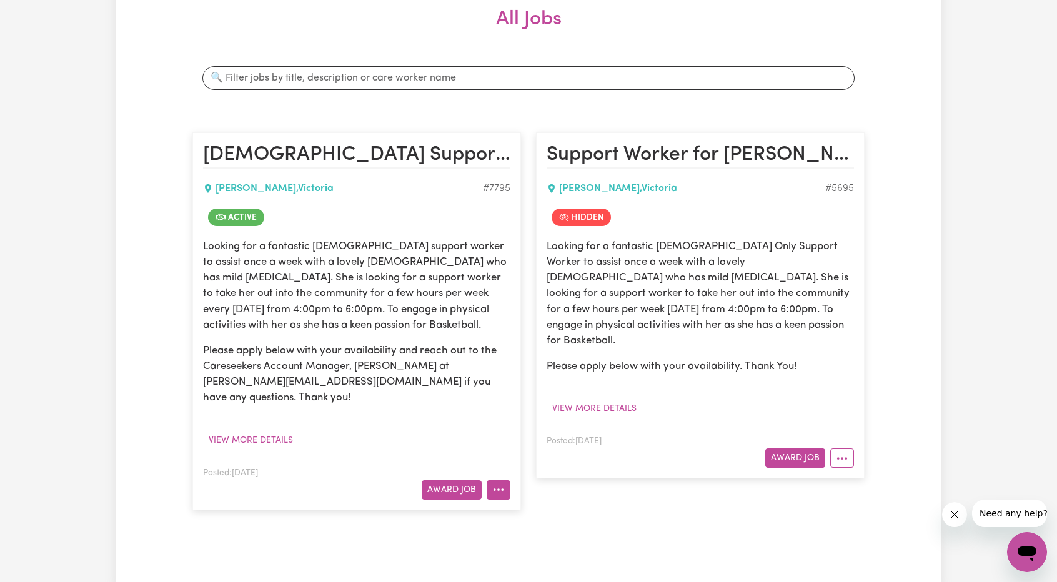
click at [500, 497] on button "More options" at bounding box center [499, 489] width 24 height 19
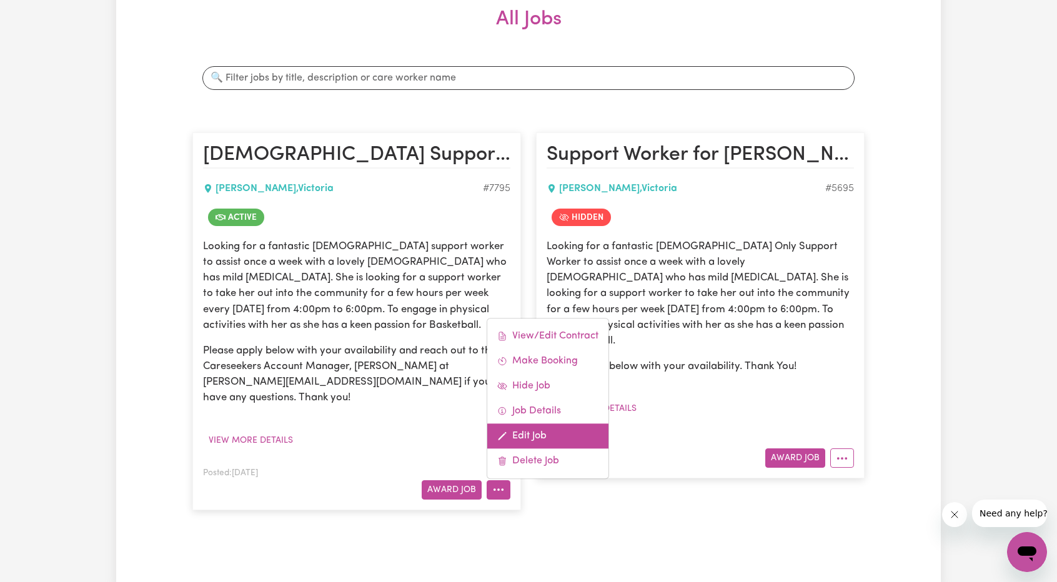
click at [542, 439] on link "Edit Job" at bounding box center [547, 436] width 121 height 25
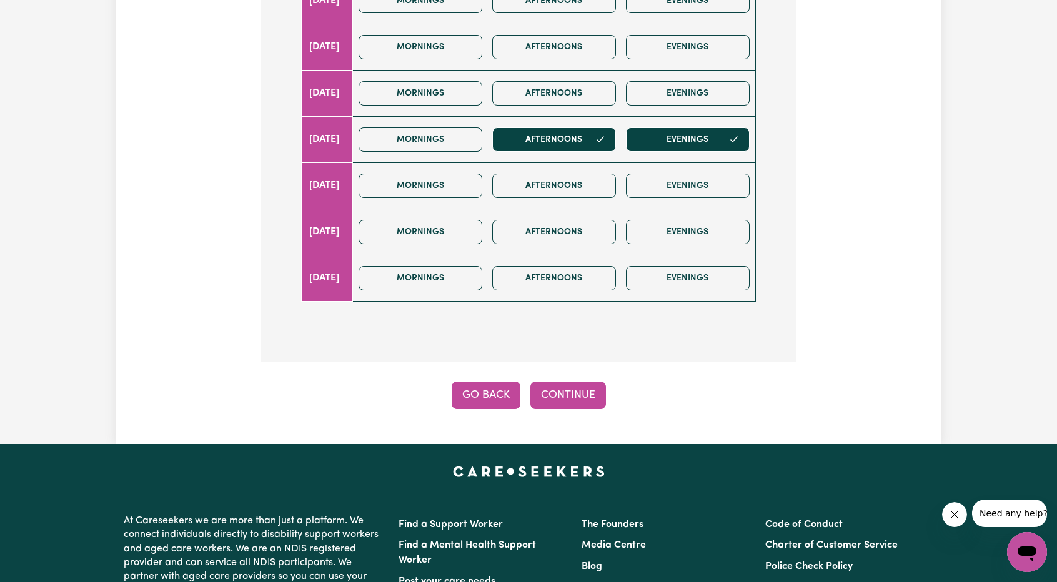
click at [491, 382] on button "Go Back" at bounding box center [486, 395] width 69 height 27
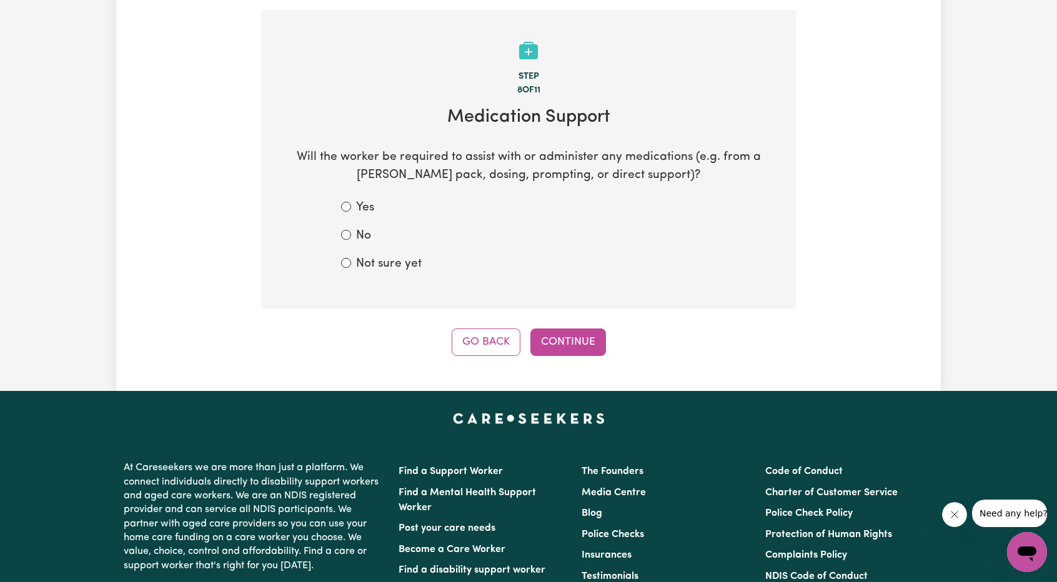
scroll to position [211, 0]
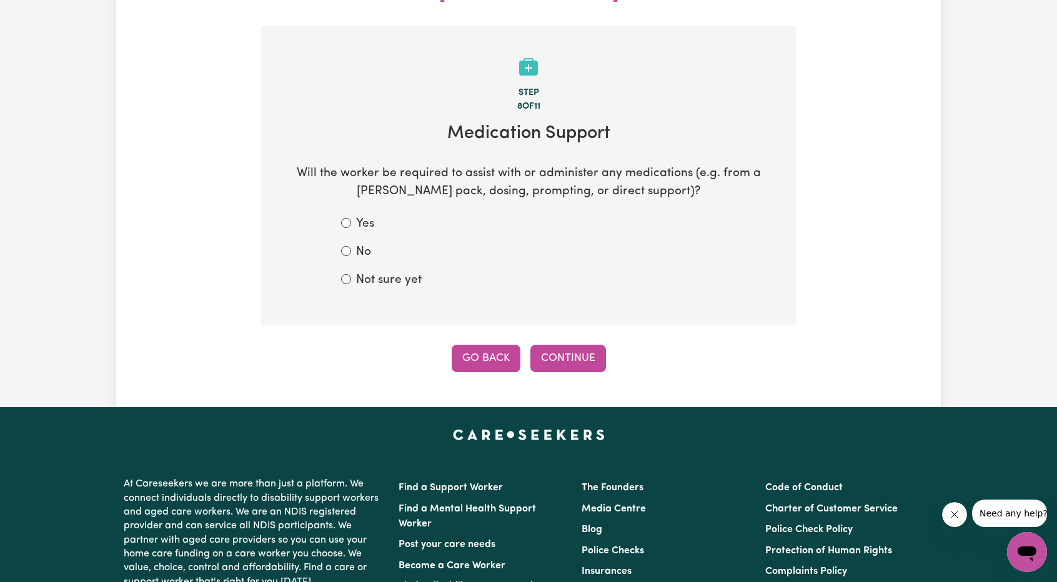
click at [499, 345] on button "Go Back" at bounding box center [486, 358] width 69 height 27
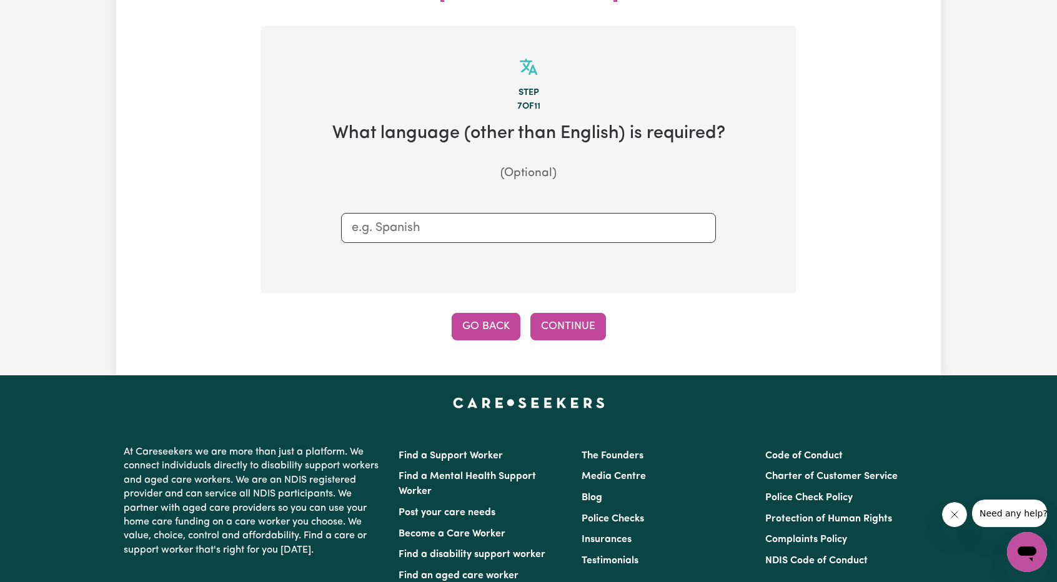
click at [494, 313] on button "Go Back" at bounding box center [486, 326] width 69 height 27
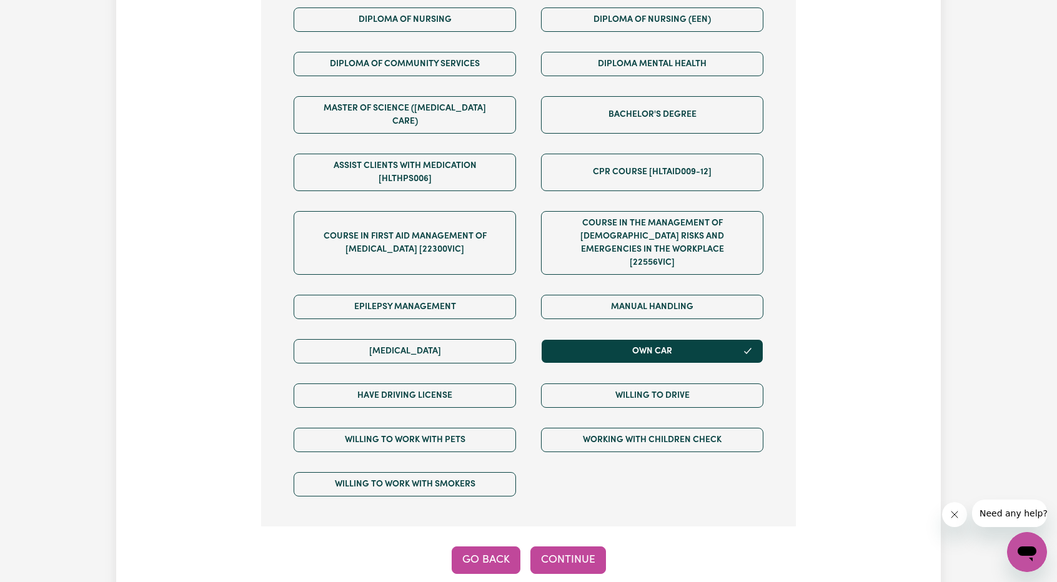
click at [477, 547] on button "Go Back" at bounding box center [486, 560] width 69 height 27
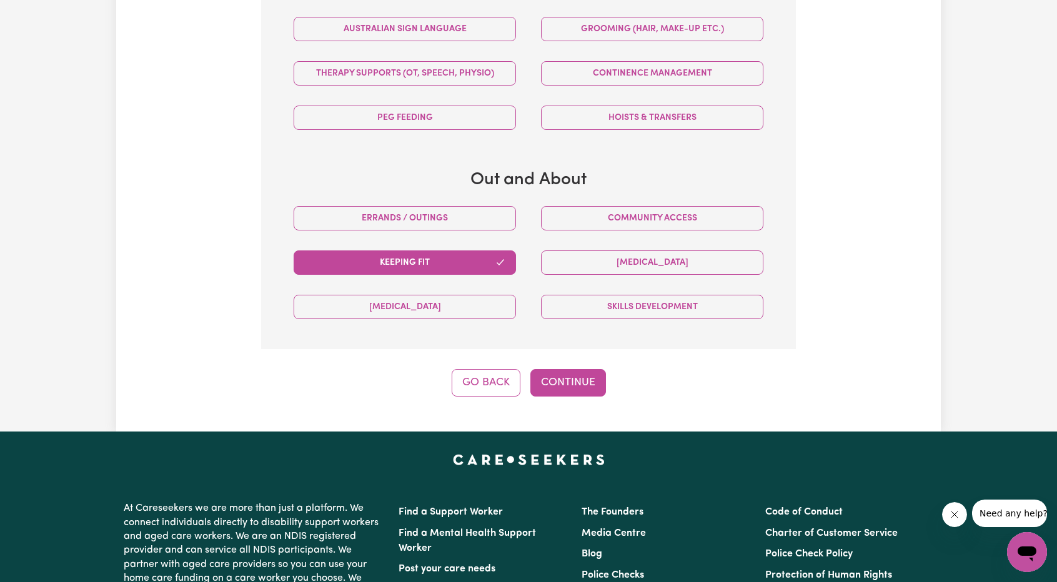
scroll to position [836, 0]
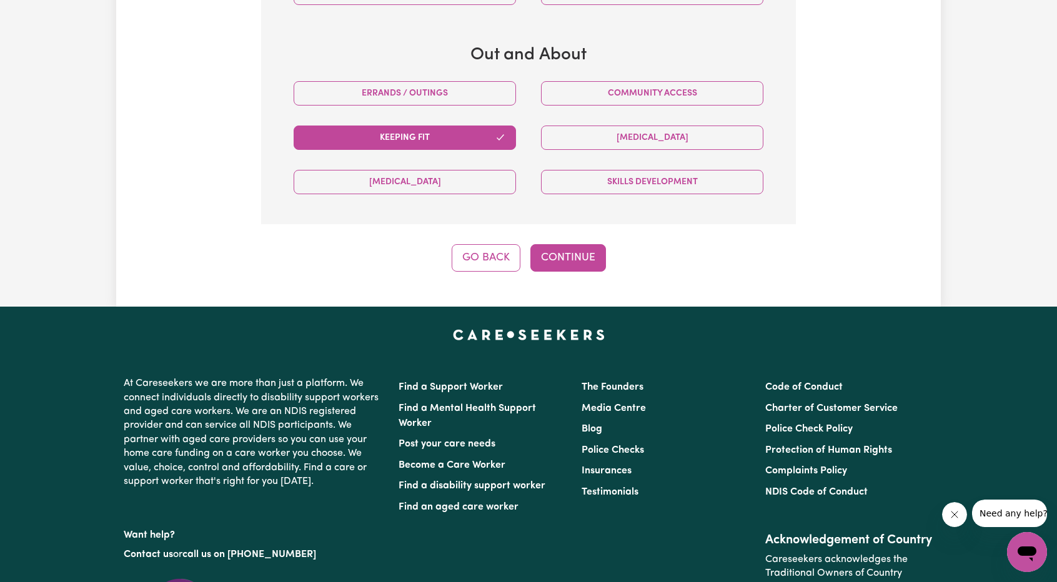
click at [486, 244] on button "Go Back" at bounding box center [486, 257] width 69 height 27
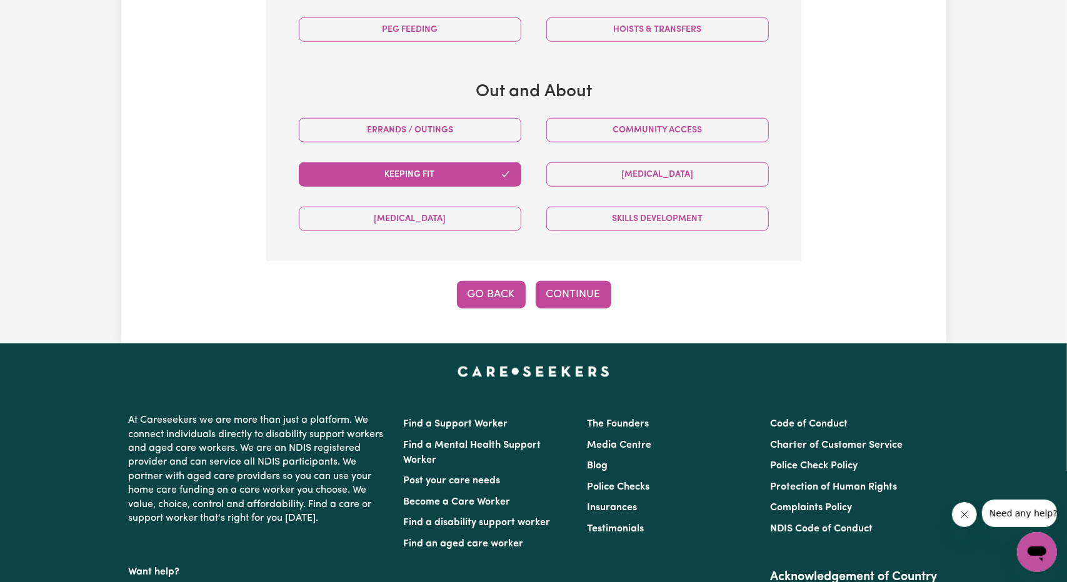
select select "NDIS_FUNDING_PLAN_MANAGED"
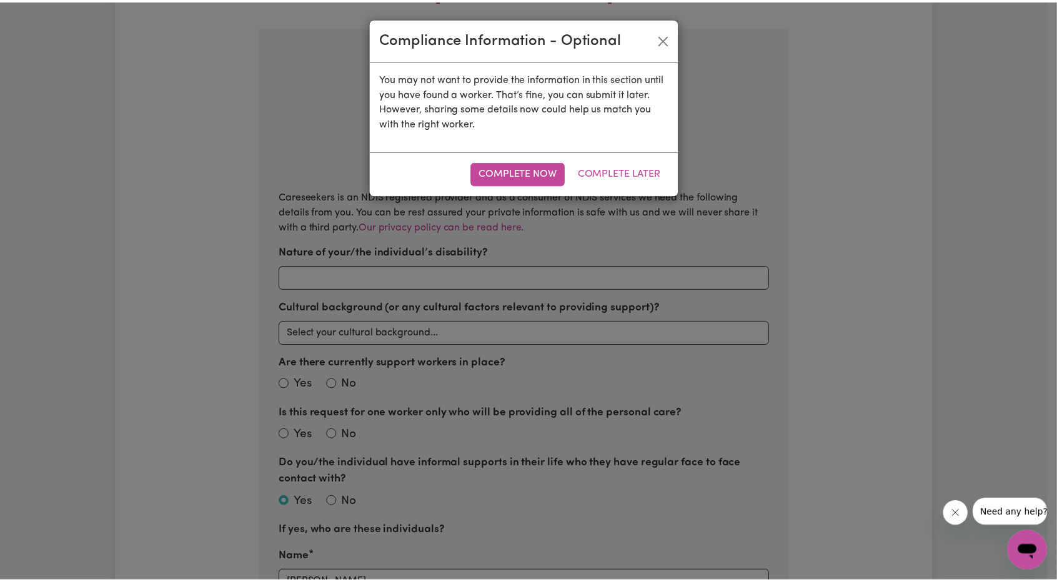
scroll to position [211, 0]
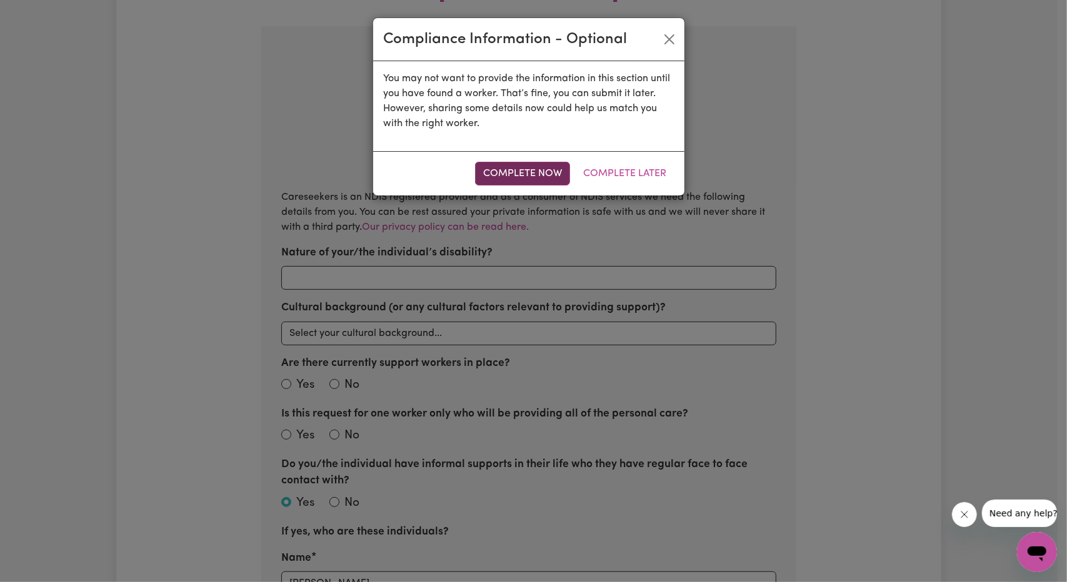
click at [553, 173] on button "Complete Now" at bounding box center [522, 174] width 95 height 24
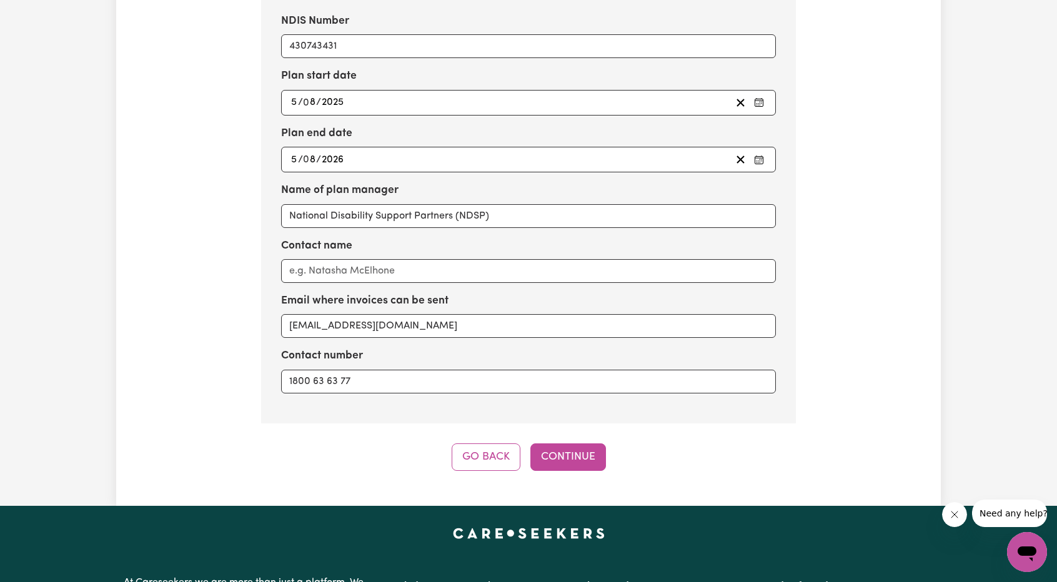
scroll to position [2023, 0]
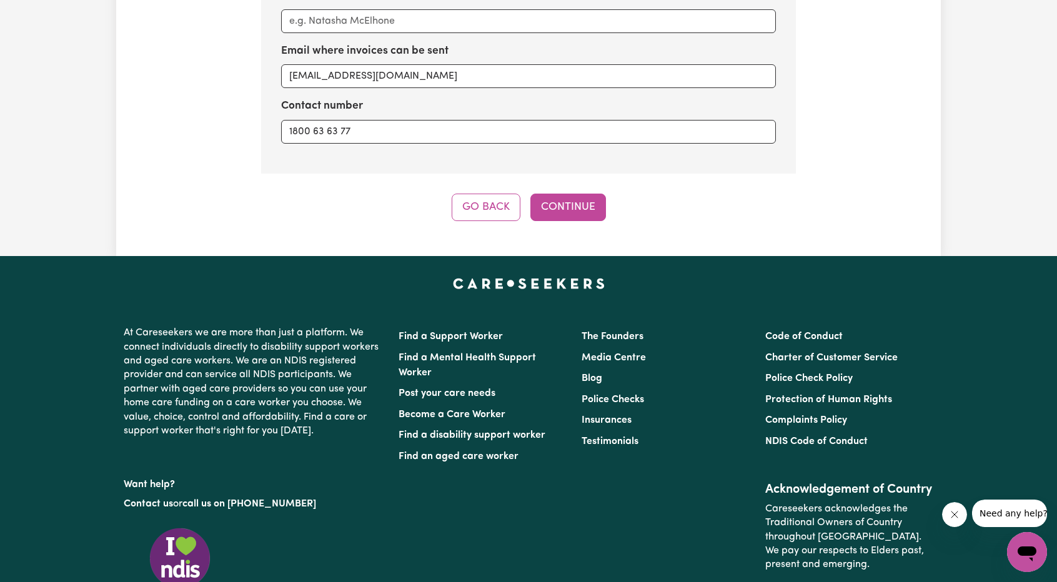
click at [487, 194] on button "Go Back" at bounding box center [486, 207] width 69 height 27
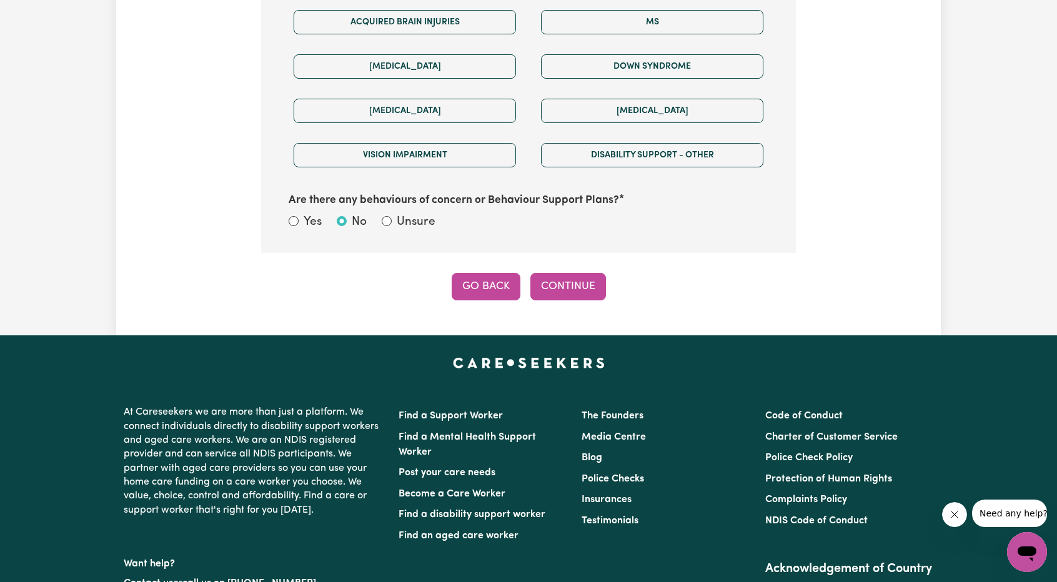
click at [493, 273] on button "Go Back" at bounding box center [486, 286] width 69 height 27
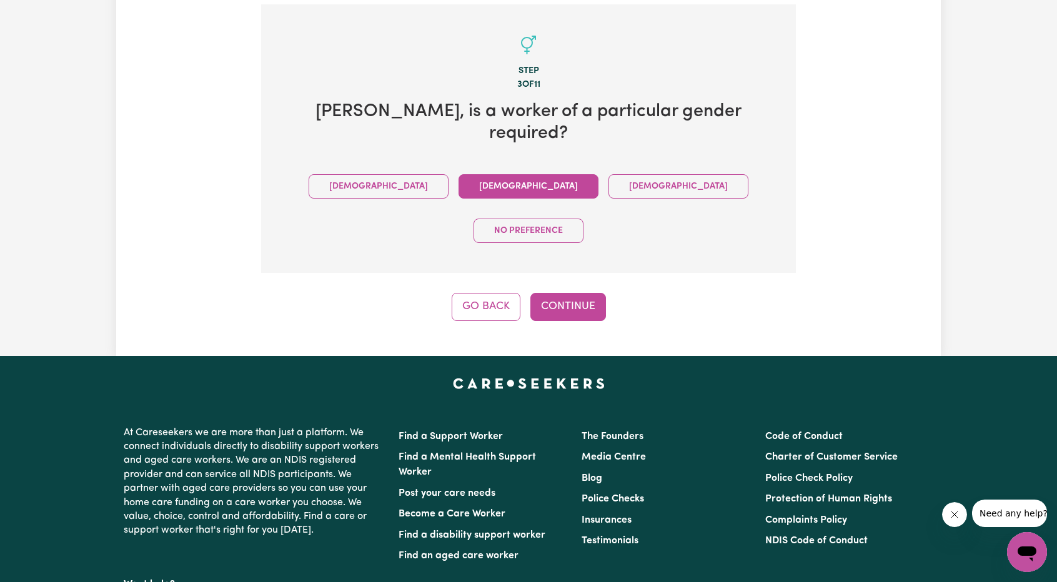
scroll to position [226, 0]
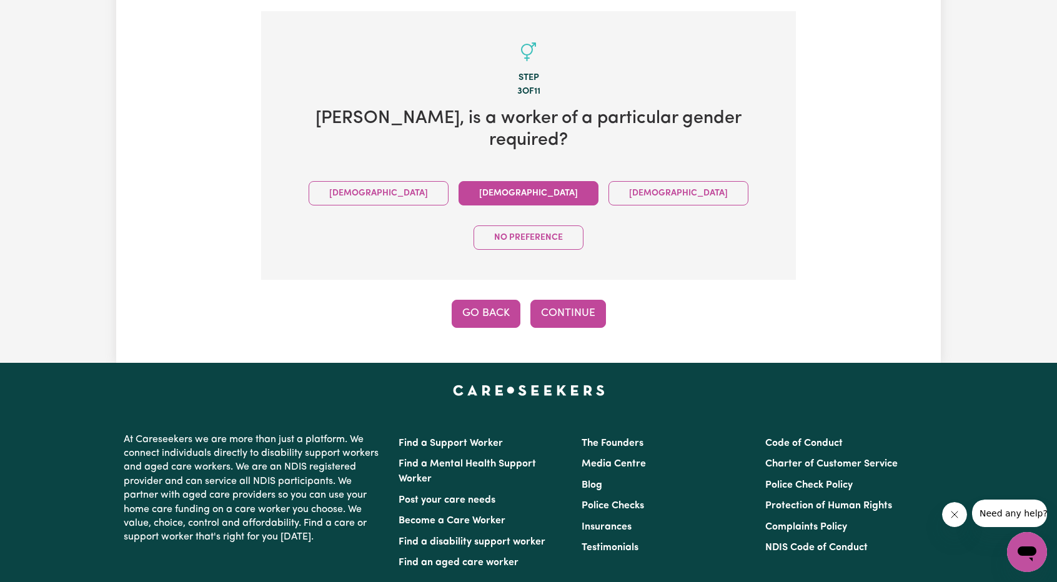
click at [492, 300] on button "Go Back" at bounding box center [486, 313] width 69 height 27
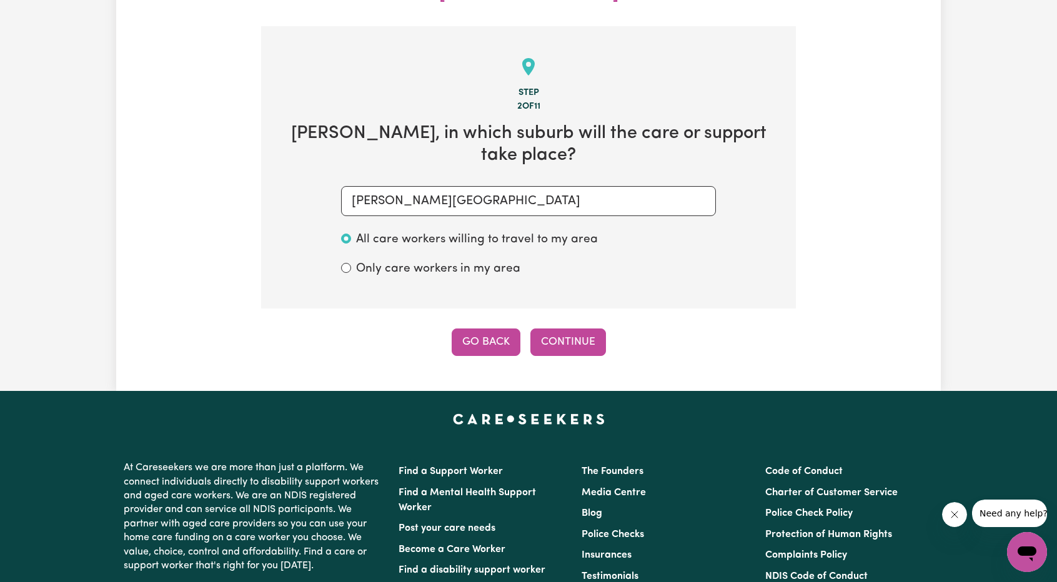
click at [487, 329] on button "Go Back" at bounding box center [486, 342] width 69 height 27
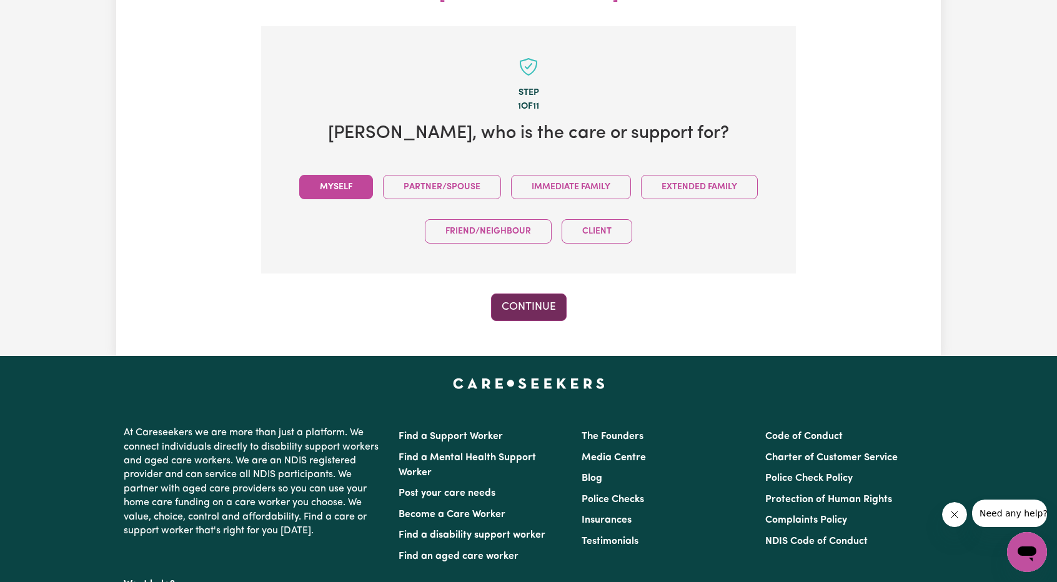
click at [520, 294] on button "Continue" at bounding box center [529, 307] width 76 height 27
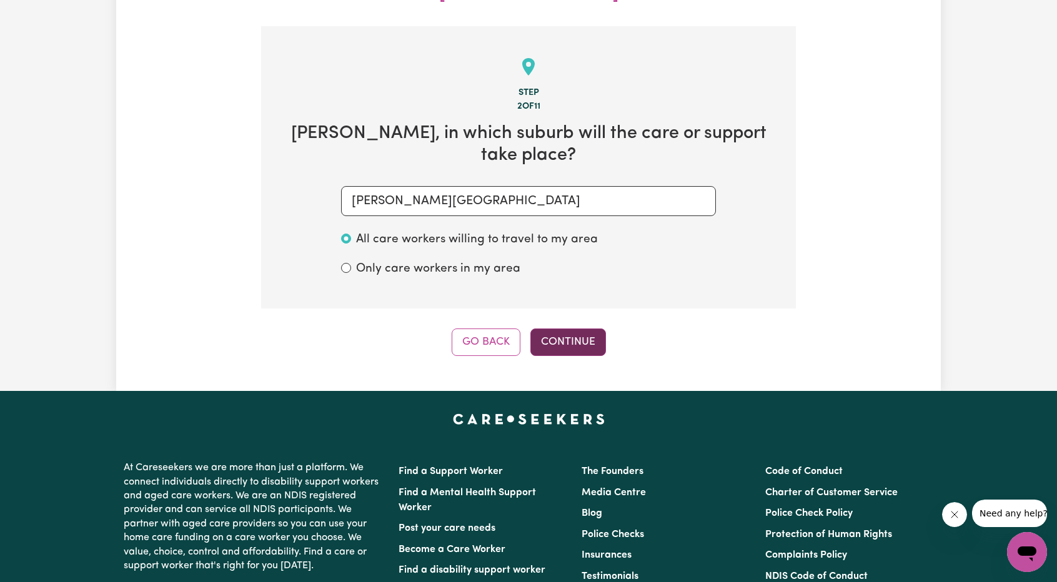
click at [572, 329] on button "Continue" at bounding box center [568, 342] width 76 height 27
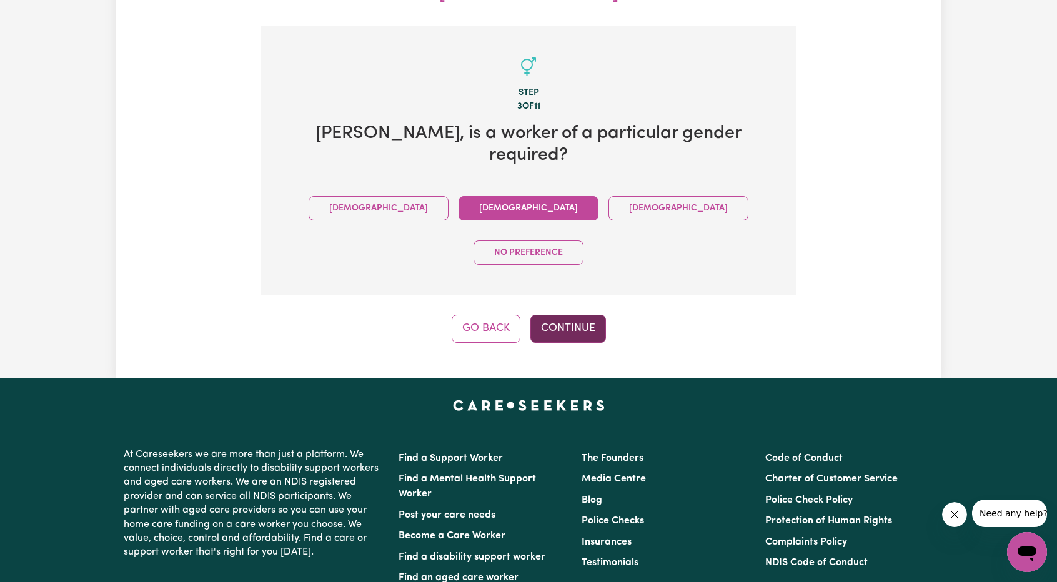
click at [562, 315] on button "Continue" at bounding box center [568, 328] width 76 height 27
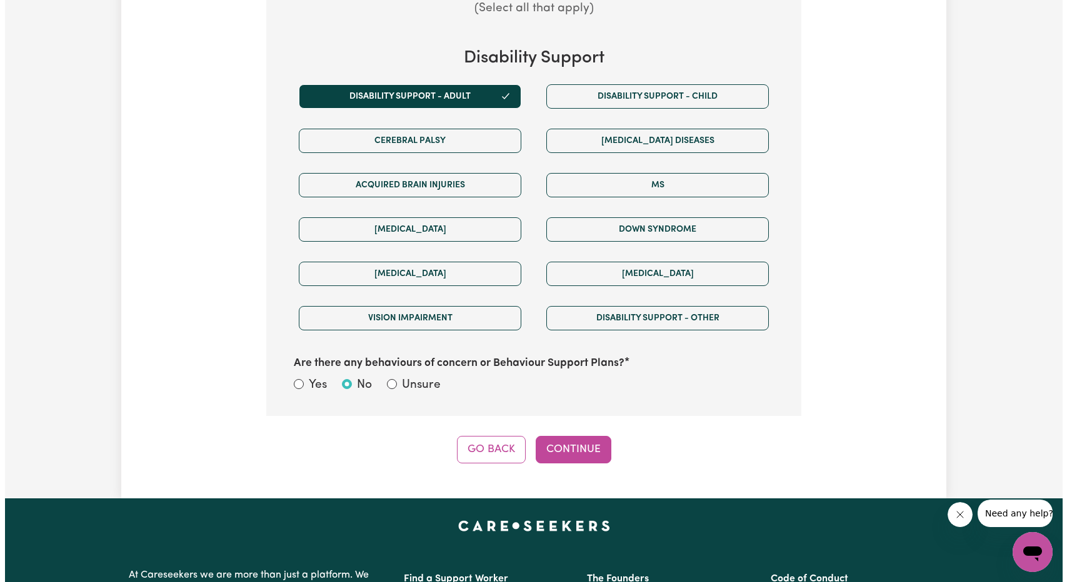
scroll to position [649, 0]
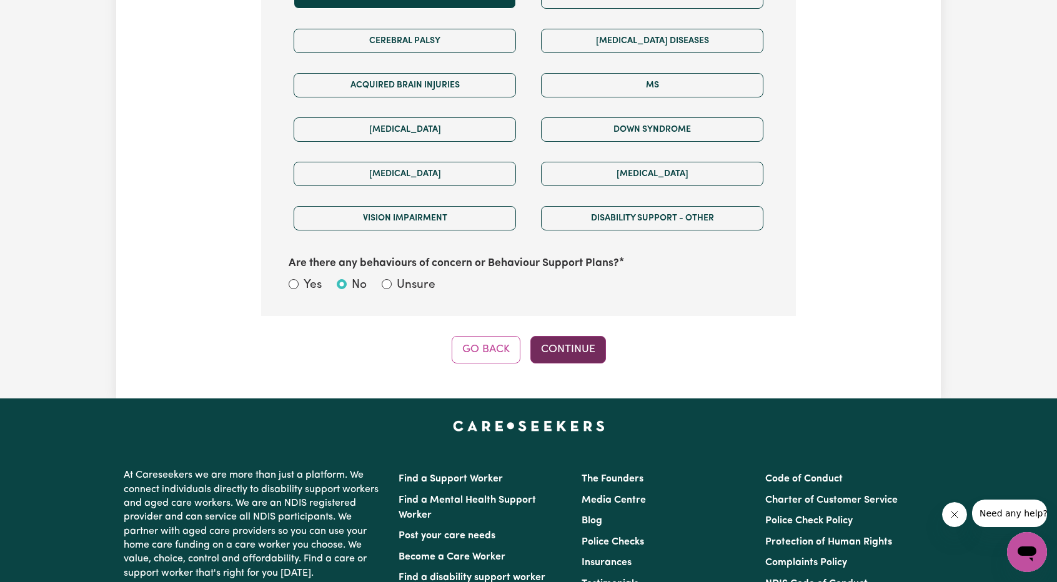
click at [560, 336] on button "Continue" at bounding box center [568, 349] width 76 height 27
select select "NDIS_FUNDING_PLAN_MANAGED"
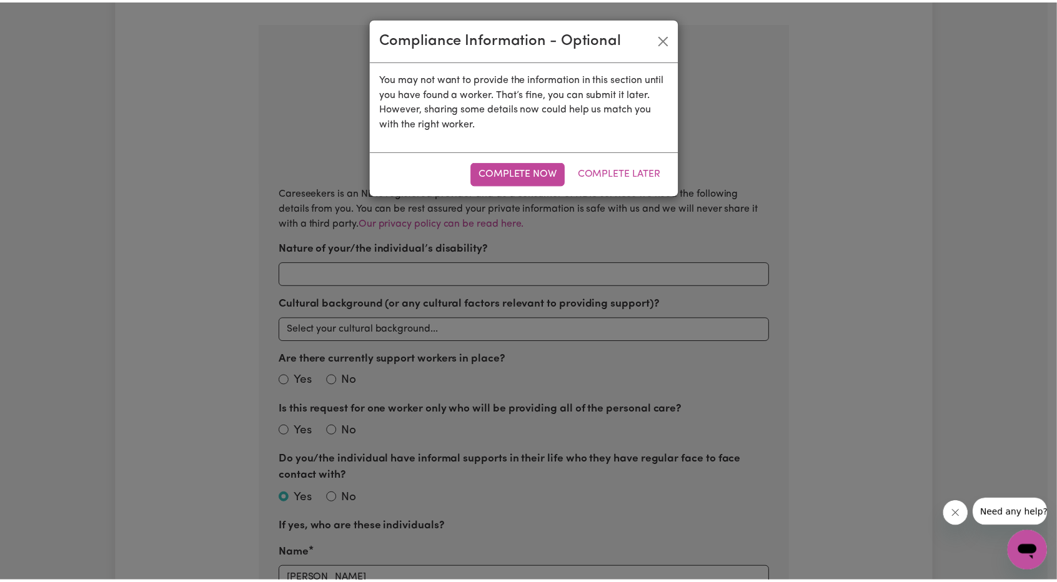
scroll to position [211, 0]
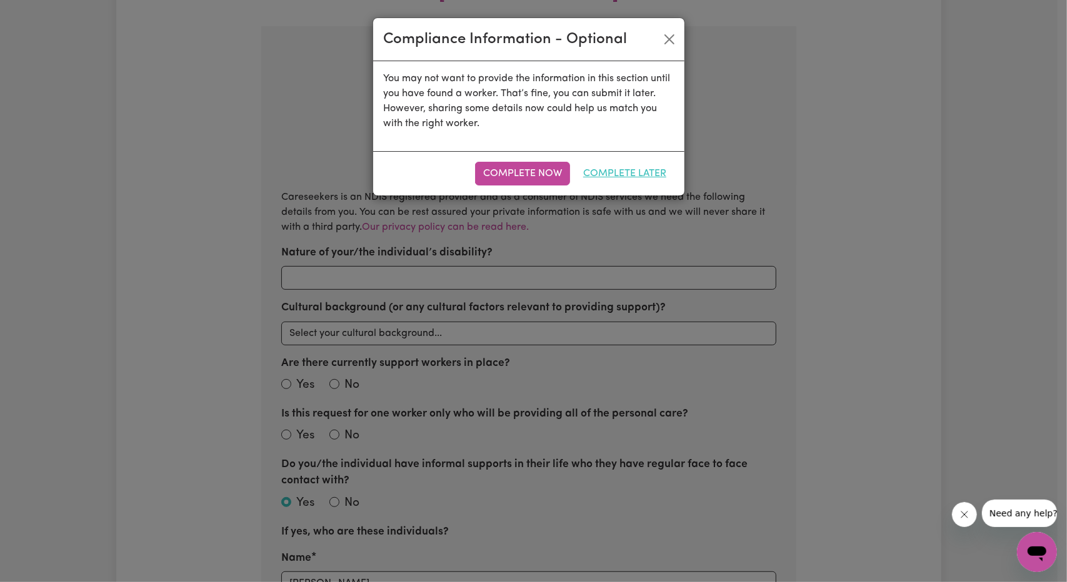
click at [641, 174] on button "Complete Later" at bounding box center [624, 174] width 99 height 24
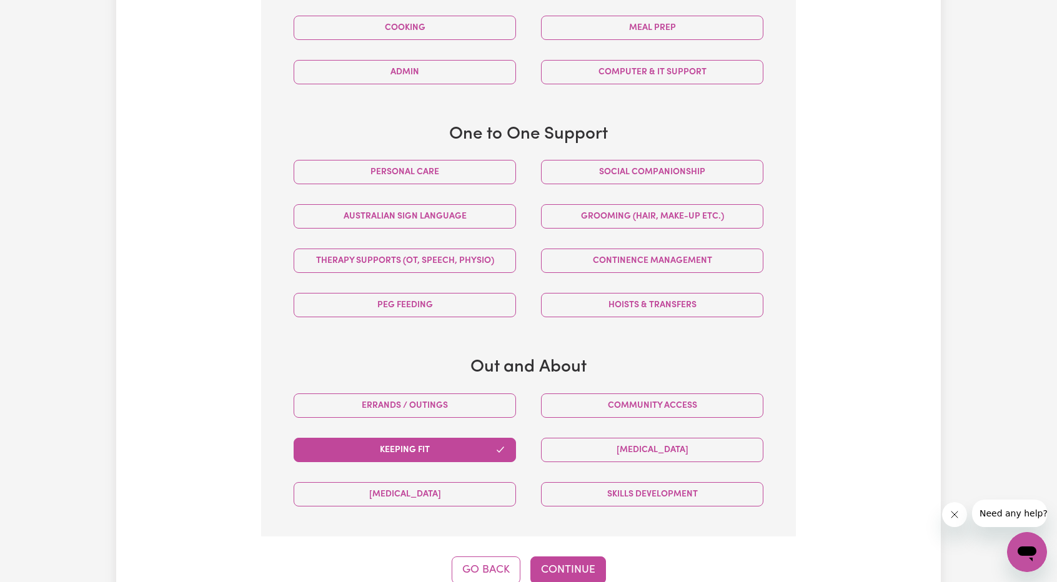
scroll to position [711, 0]
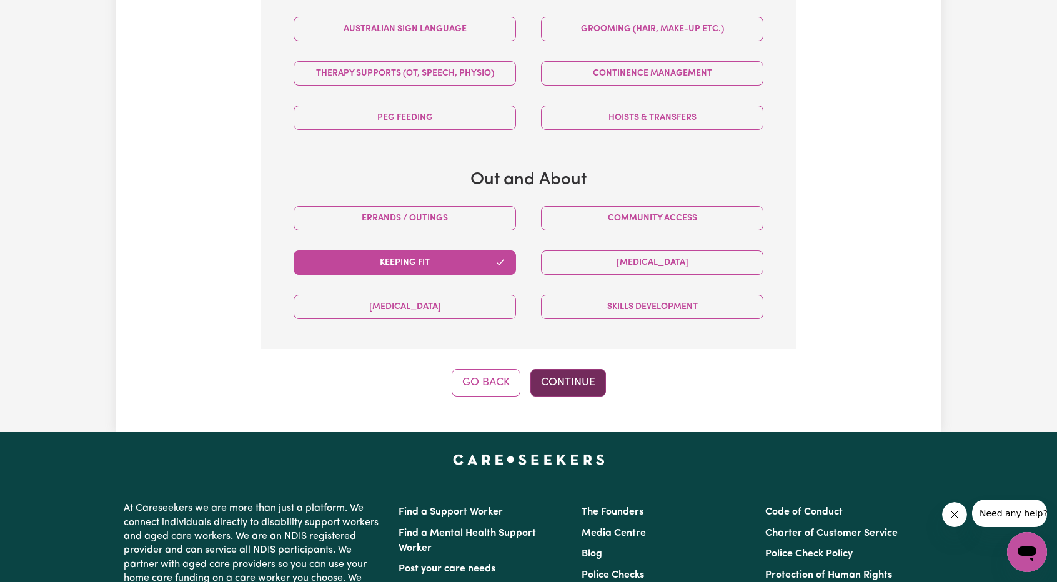
click at [575, 369] on button "Continue" at bounding box center [568, 382] width 76 height 27
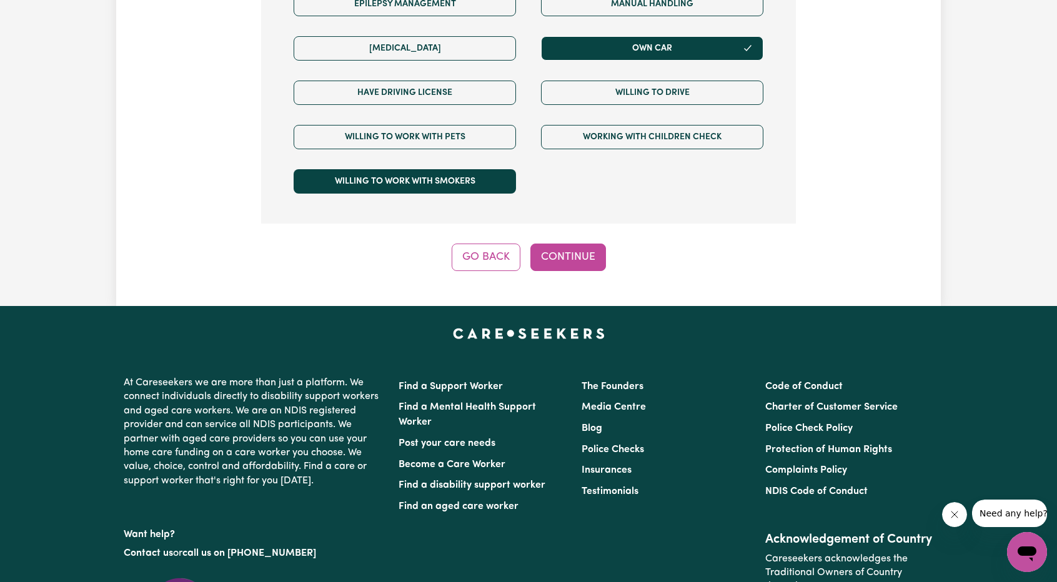
scroll to position [774, 0]
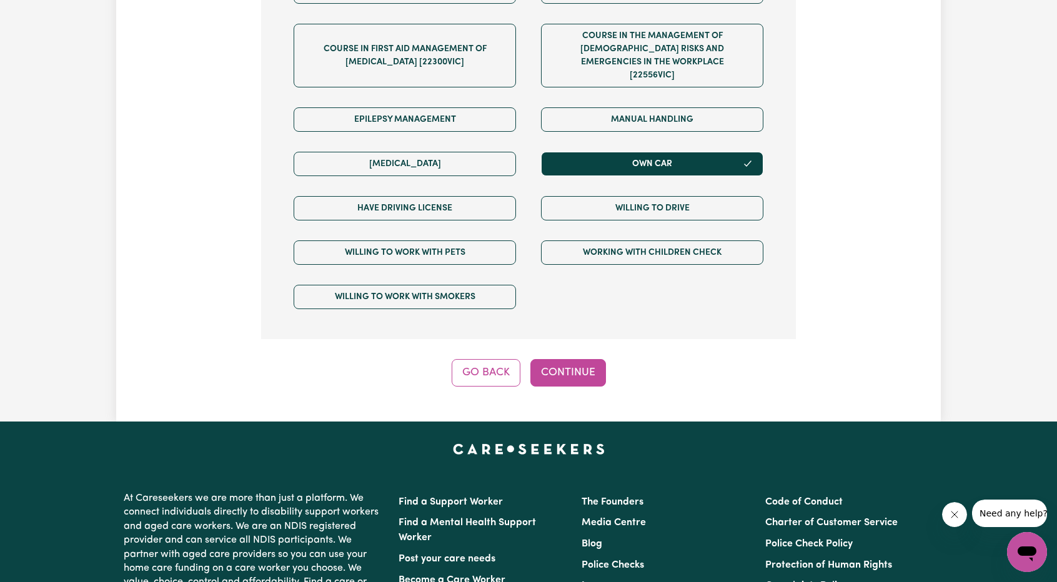
click at [591, 359] on button "Continue" at bounding box center [568, 372] width 76 height 27
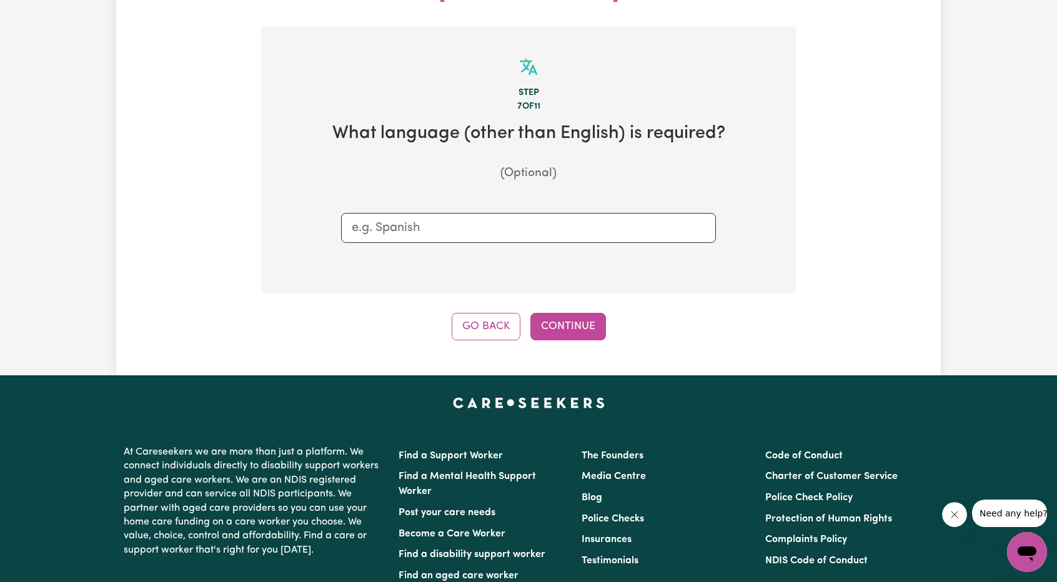
scroll to position [211, 0]
click at [542, 313] on button "Continue" at bounding box center [568, 326] width 76 height 27
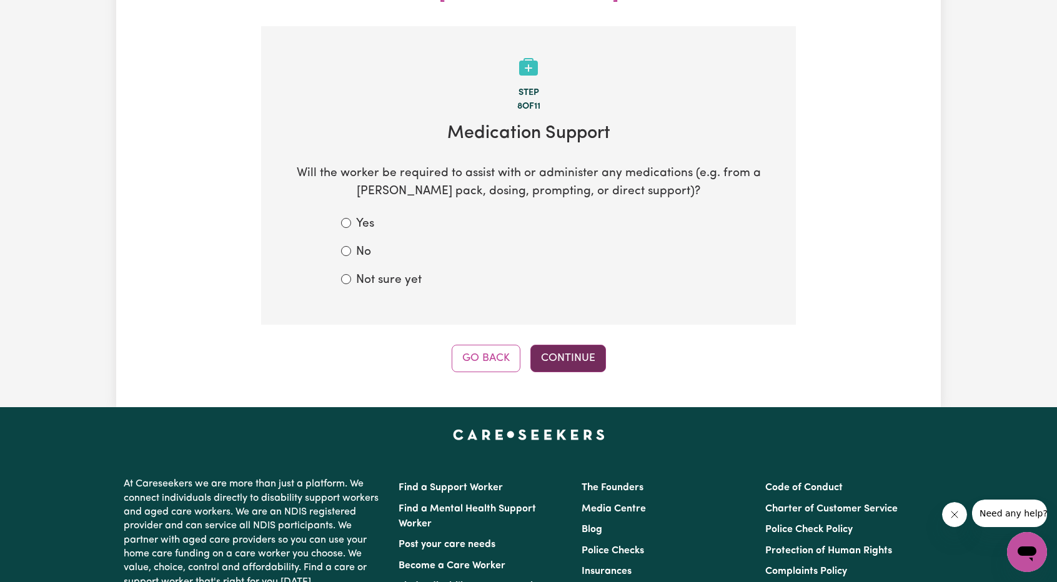
click at [552, 345] on button "Continue" at bounding box center [568, 358] width 76 height 27
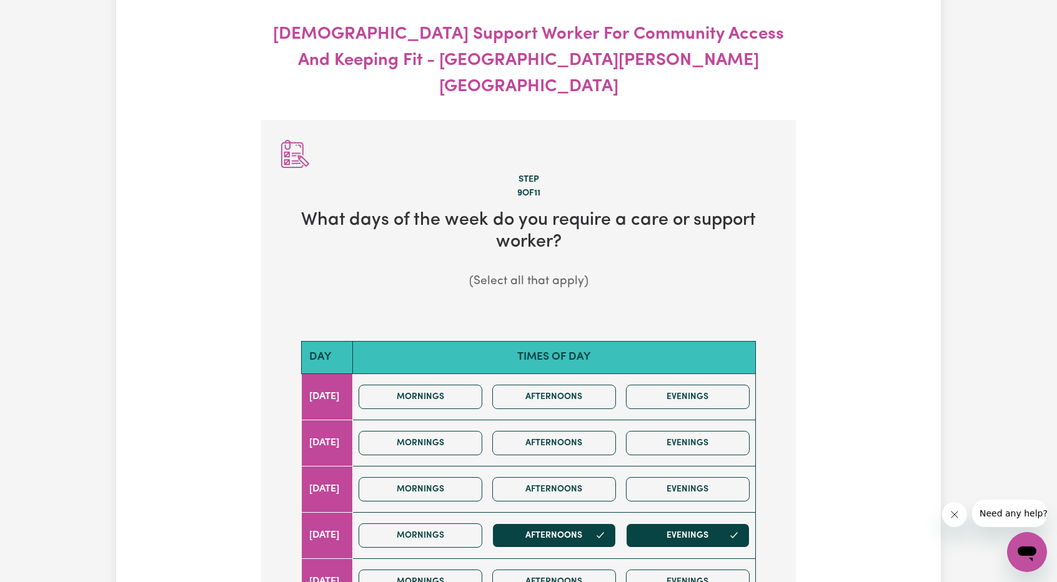
scroll to position [0, 0]
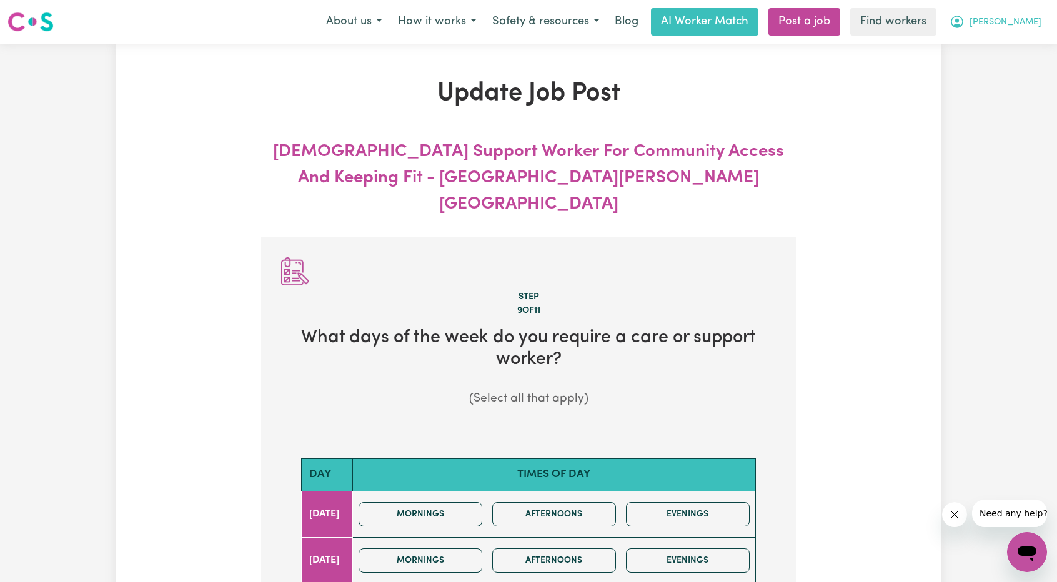
click at [1036, 17] on span "[PERSON_NAME]" at bounding box center [1006, 23] width 72 height 14
click at [1017, 43] on link "My Dashboard" at bounding box center [999, 49] width 99 height 24
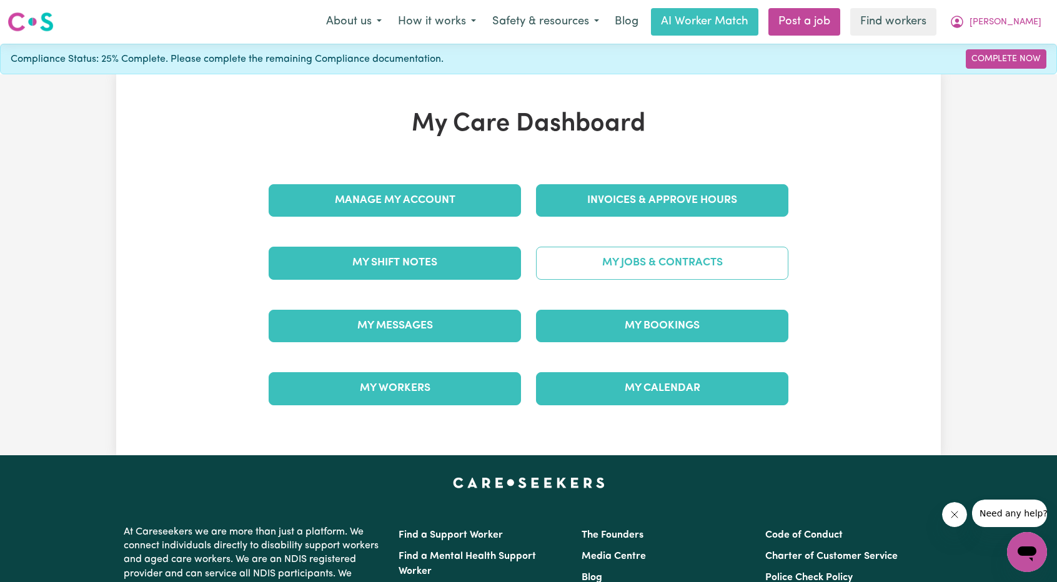
click at [680, 259] on link "My Jobs & Contracts" at bounding box center [662, 263] width 252 height 32
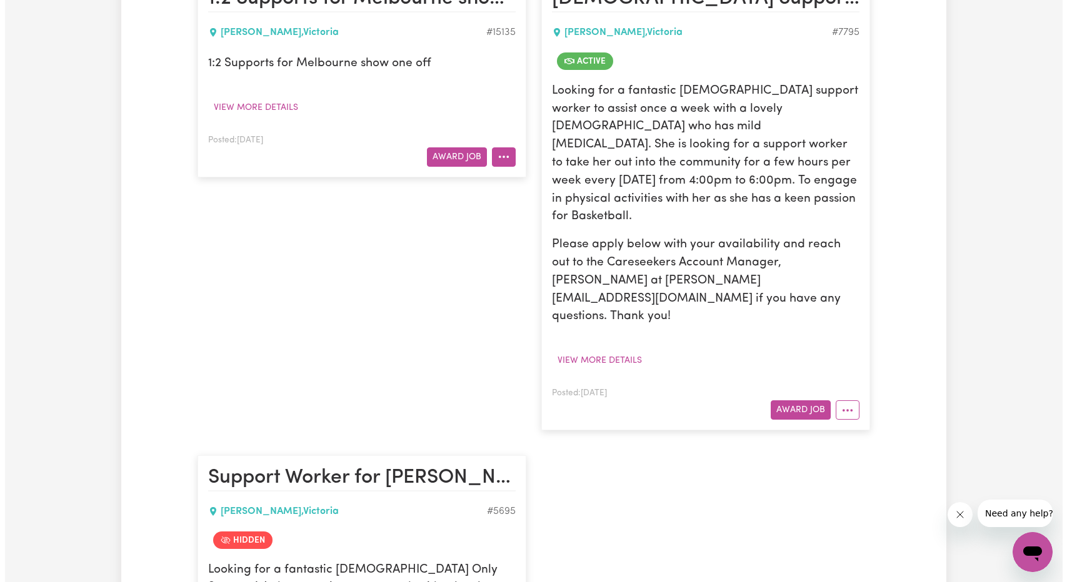
scroll to position [250, 0]
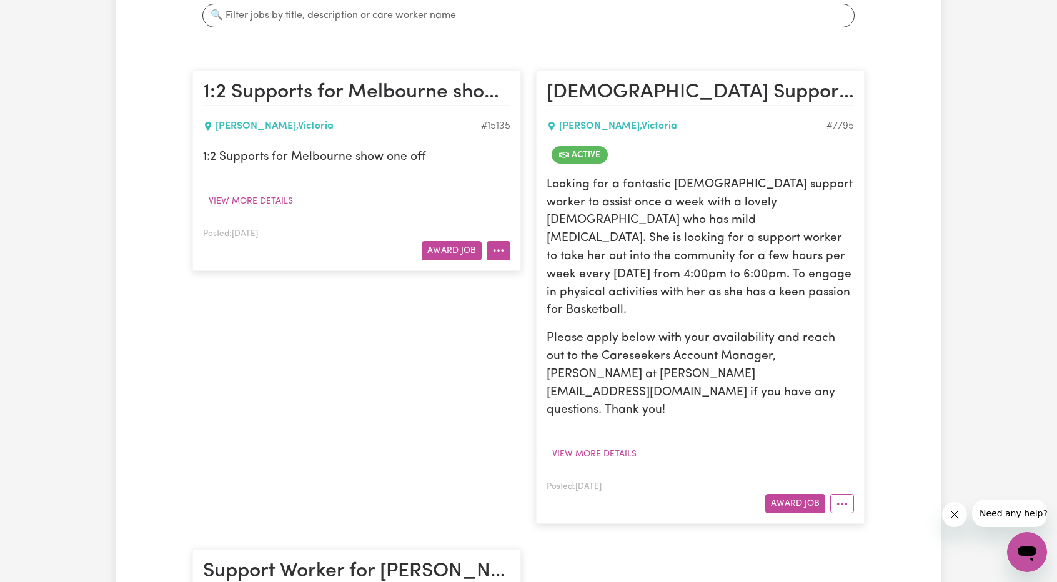
click at [502, 246] on button "More options" at bounding box center [499, 250] width 24 height 19
click at [779, 274] on p "Looking for a fantastic [DEMOGRAPHIC_DATA] support worker to assist once a week…" at bounding box center [700, 248] width 307 height 144
click at [837, 479] on div "Posted: [DATE] Award Job" at bounding box center [700, 496] width 307 height 34
click at [842, 498] on icon "More options" at bounding box center [842, 504] width 12 height 12
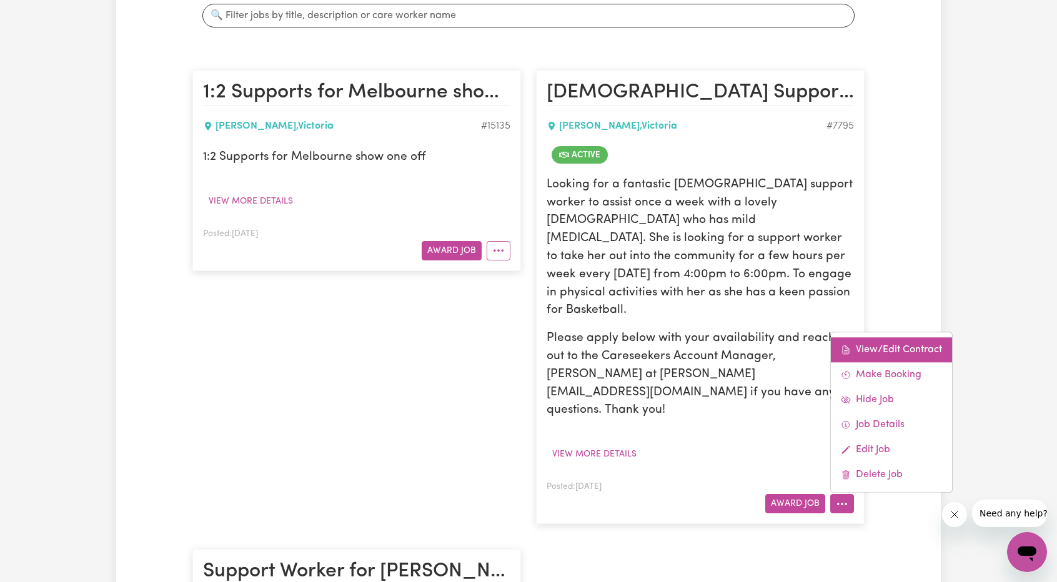
click at [885, 337] on link "View/Edit Contract" at bounding box center [891, 349] width 121 height 25
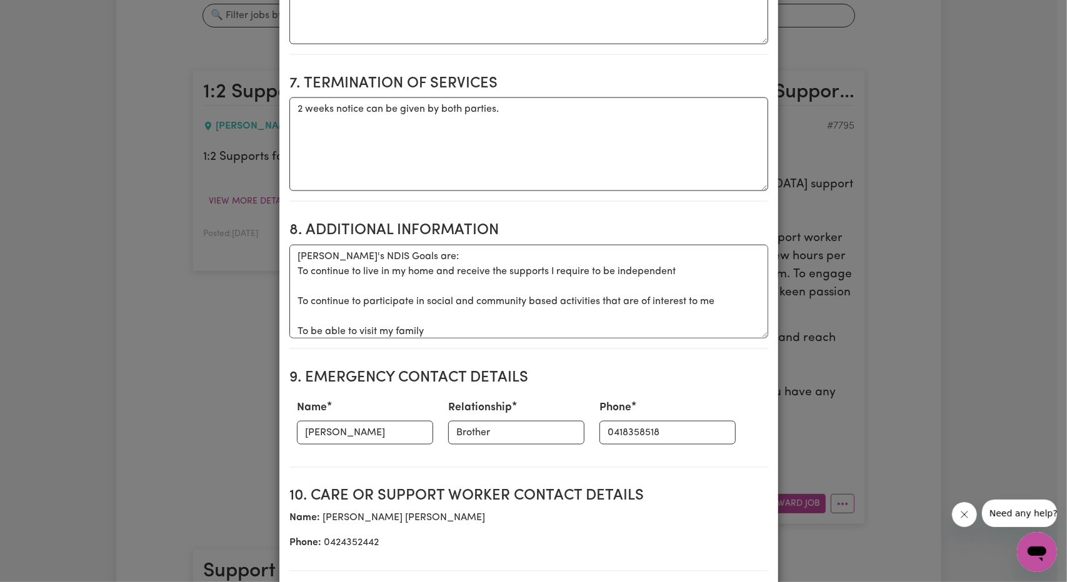
scroll to position [1375, 0]
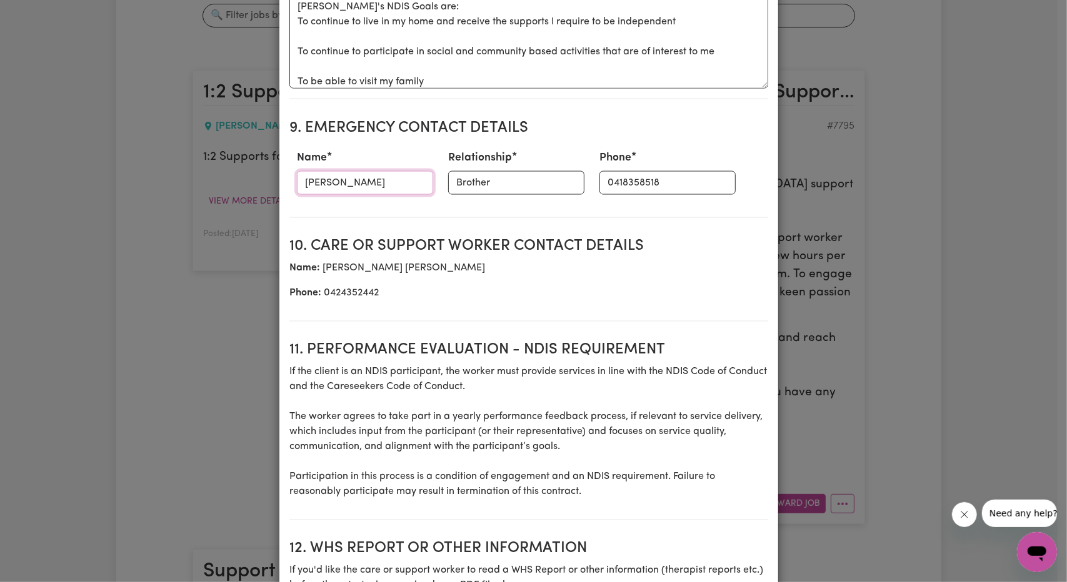
click at [367, 180] on input "[PERSON_NAME]" at bounding box center [365, 183] width 136 height 24
click at [448, 185] on input "Brother" at bounding box center [516, 183] width 136 height 24
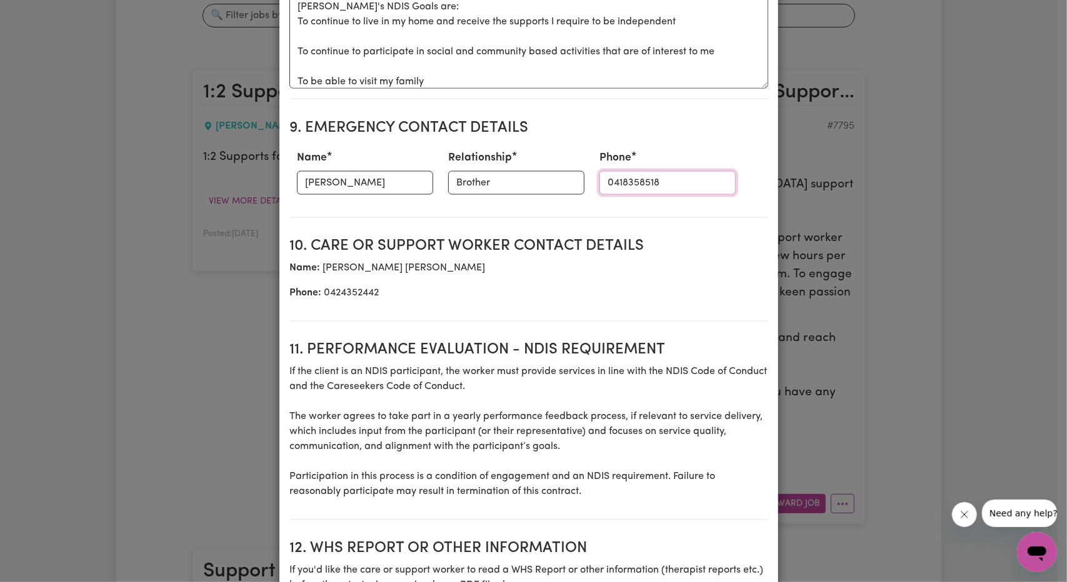
click at [599, 176] on input "0418358518" at bounding box center [667, 183] width 136 height 24
